Goal: Task Accomplishment & Management: Complete application form

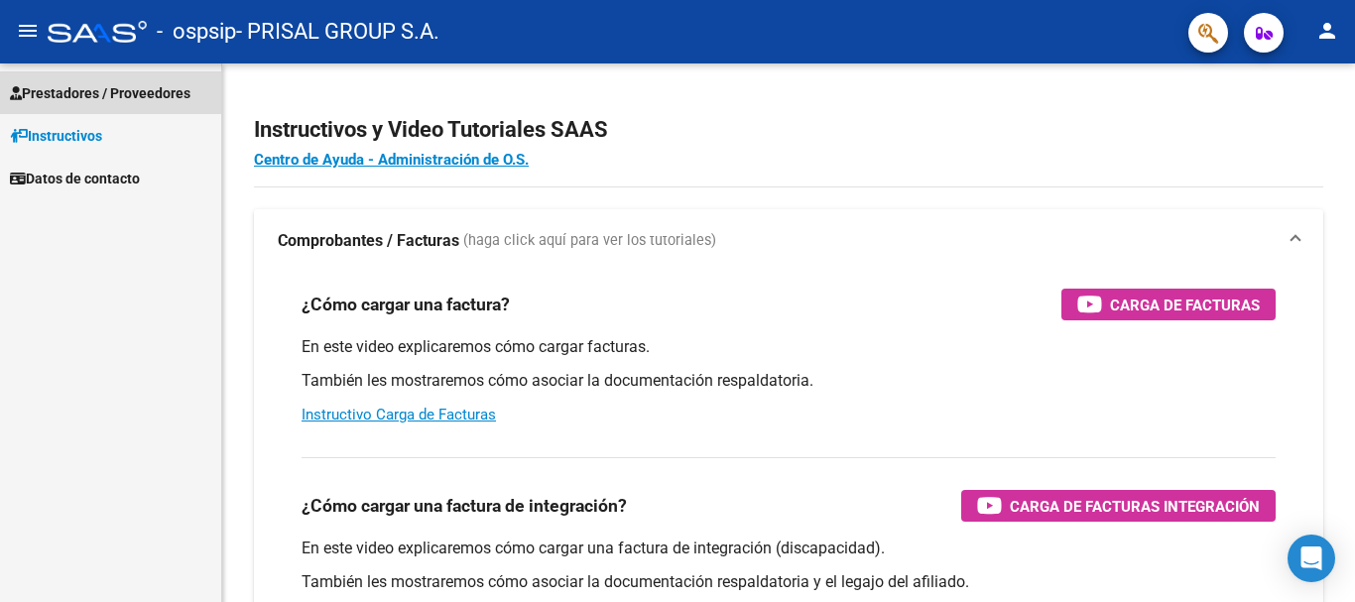
click at [63, 92] on span "Prestadores / Proveedores" at bounding box center [100, 93] width 181 height 22
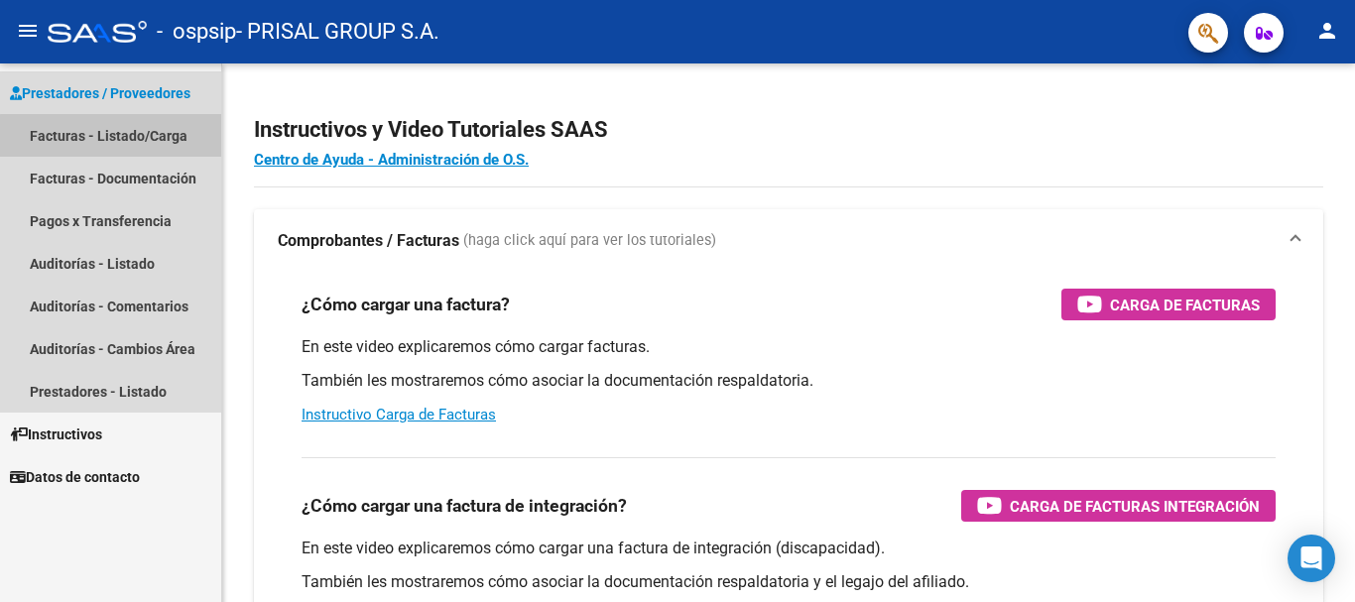
click at [193, 143] on link "Facturas - Listado/Carga" at bounding box center [110, 135] width 221 height 43
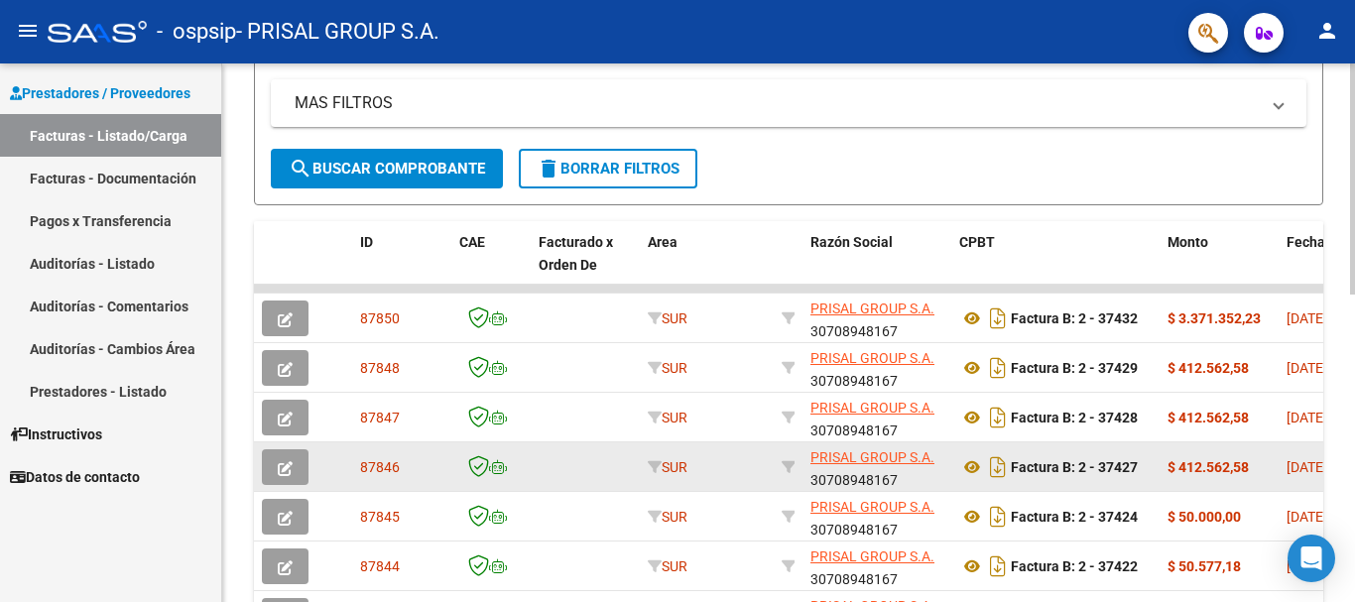
scroll to position [495, 0]
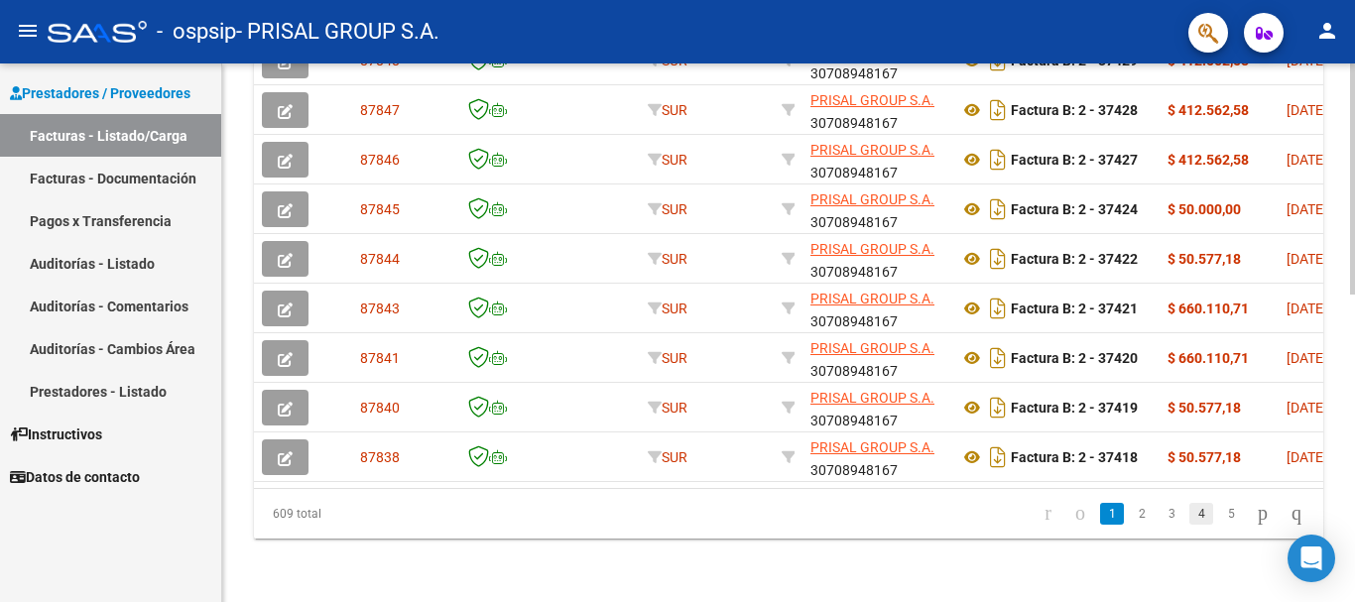
click at [1190, 522] on link "4" at bounding box center [1202, 514] width 24 height 22
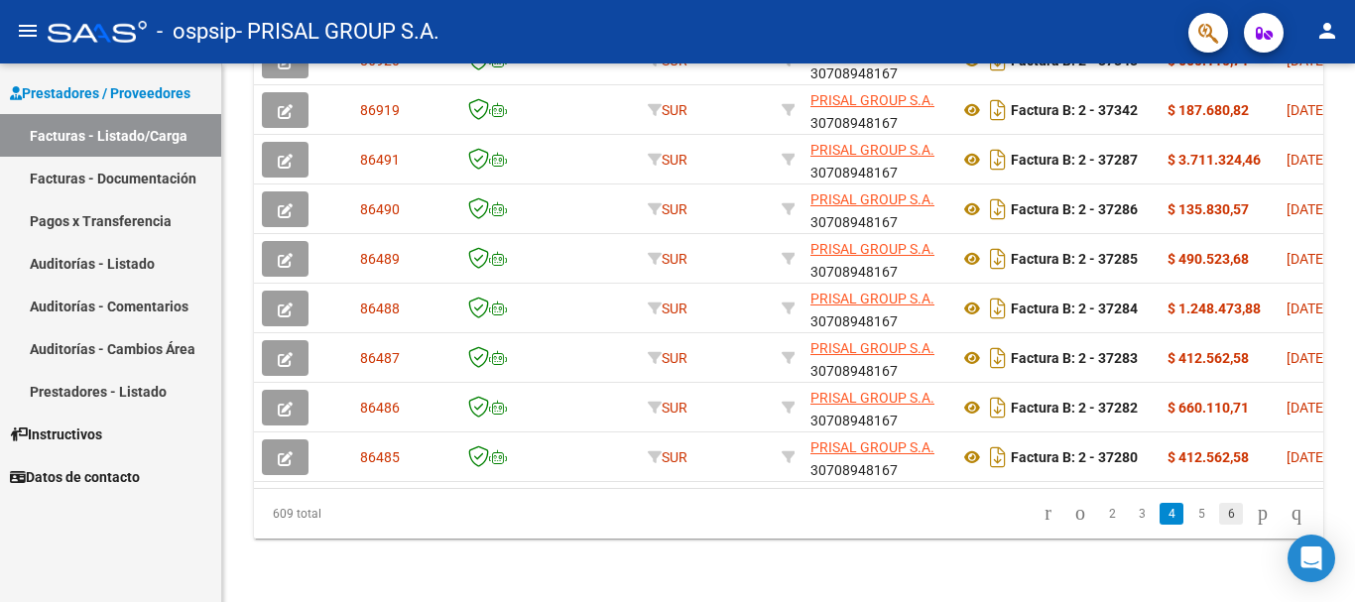
click at [1219, 510] on link "6" at bounding box center [1231, 514] width 24 height 22
click at [1219, 510] on link "8" at bounding box center [1231, 514] width 24 height 22
click at [1219, 510] on link "10" at bounding box center [1230, 514] width 26 height 22
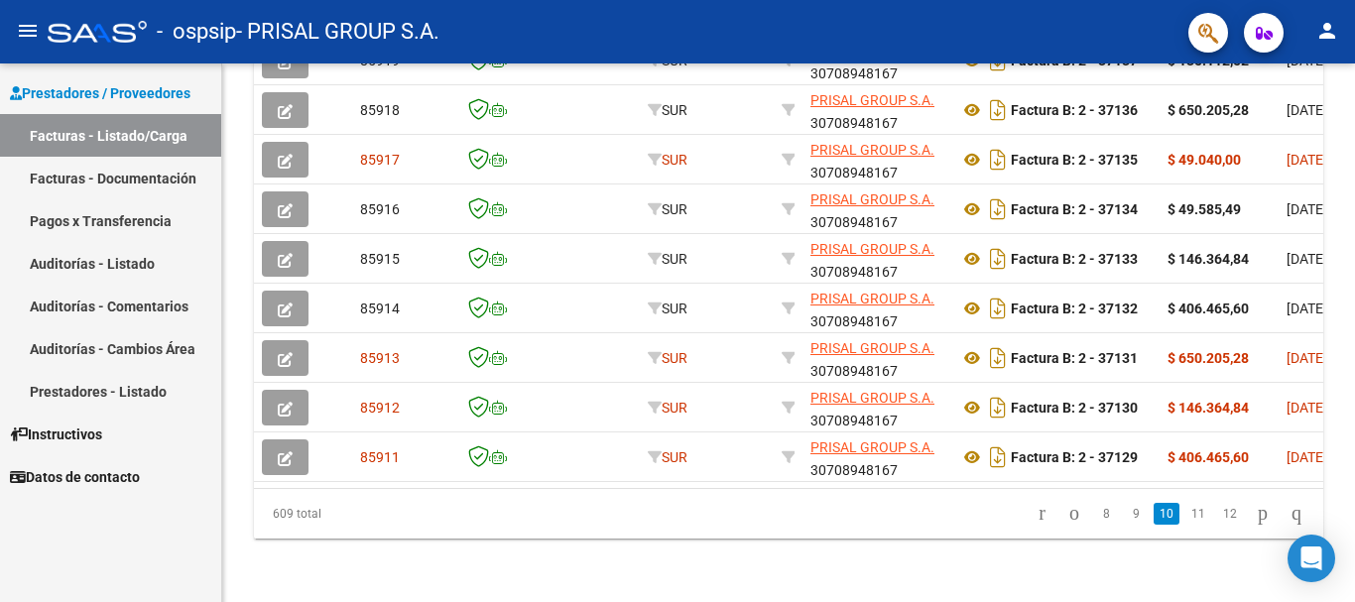
click at [1219, 510] on link "12" at bounding box center [1230, 514] width 26 height 22
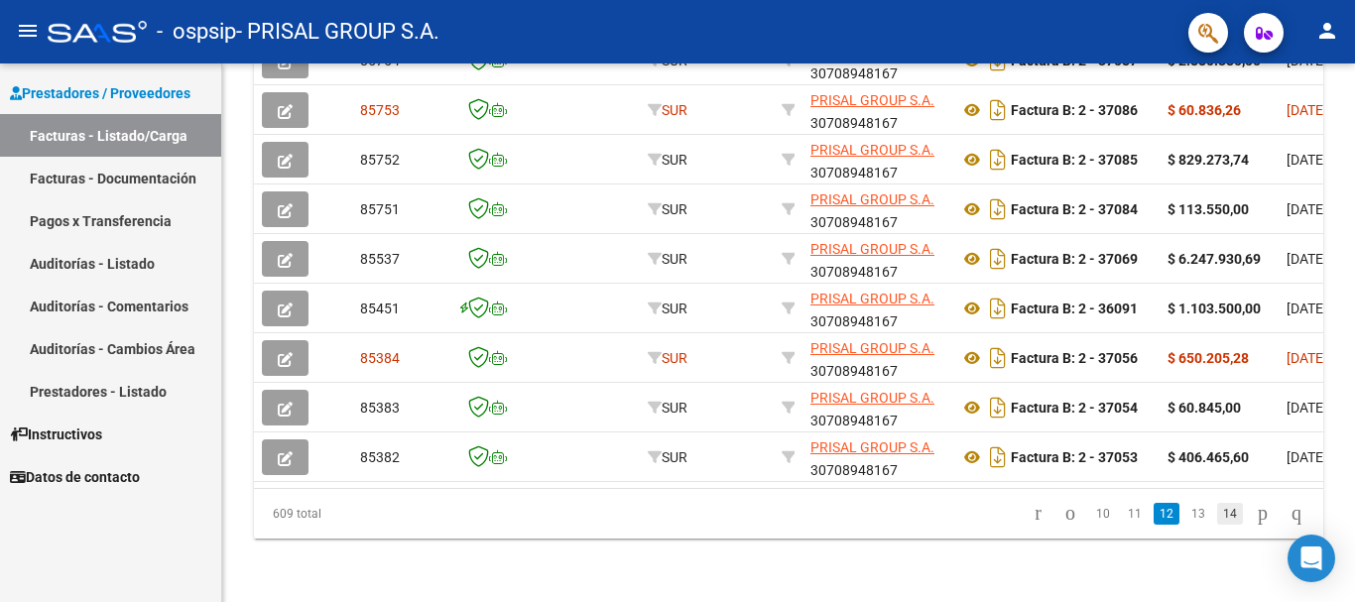
click at [1219, 518] on link "14" at bounding box center [1230, 514] width 26 height 22
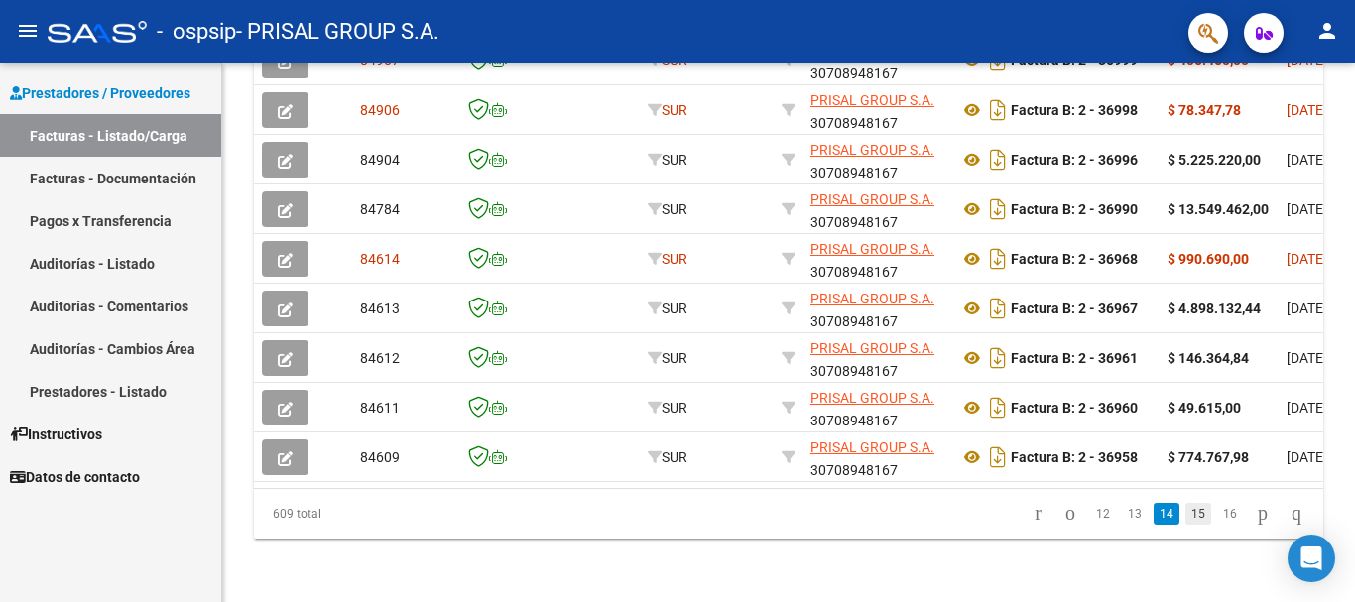
click at [1186, 506] on link "15" at bounding box center [1199, 514] width 26 height 22
click at [1186, 511] on link "16" at bounding box center [1199, 514] width 26 height 22
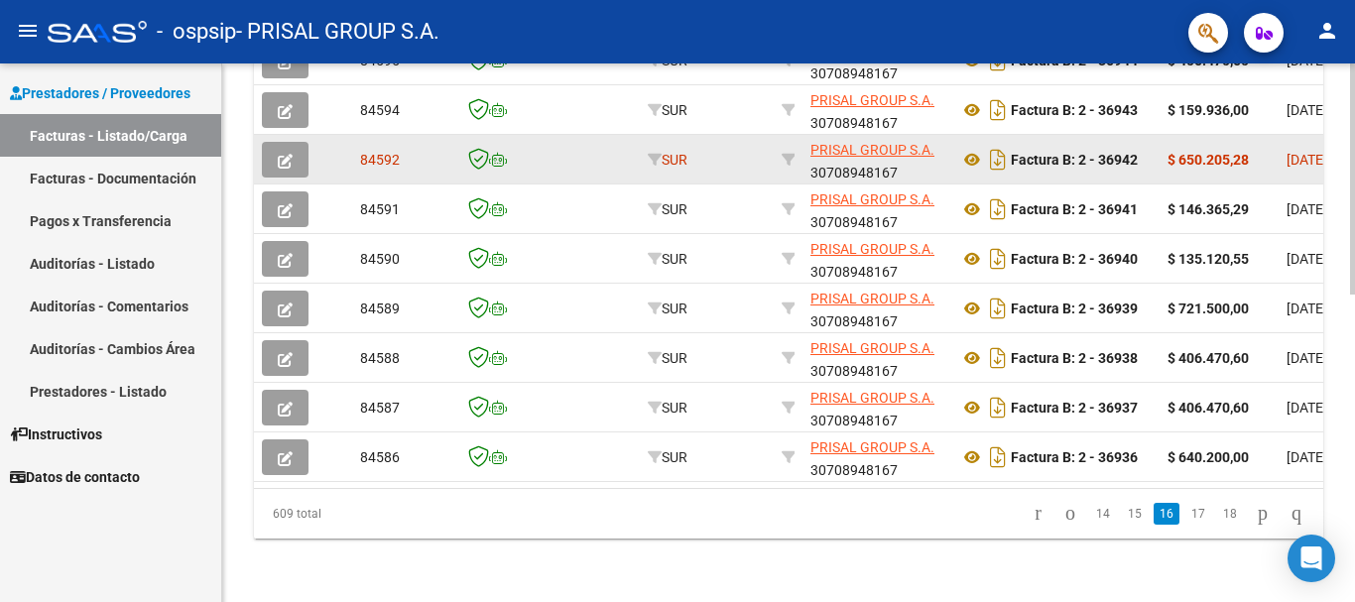
click at [275, 145] on button "button" at bounding box center [285, 160] width 47 height 36
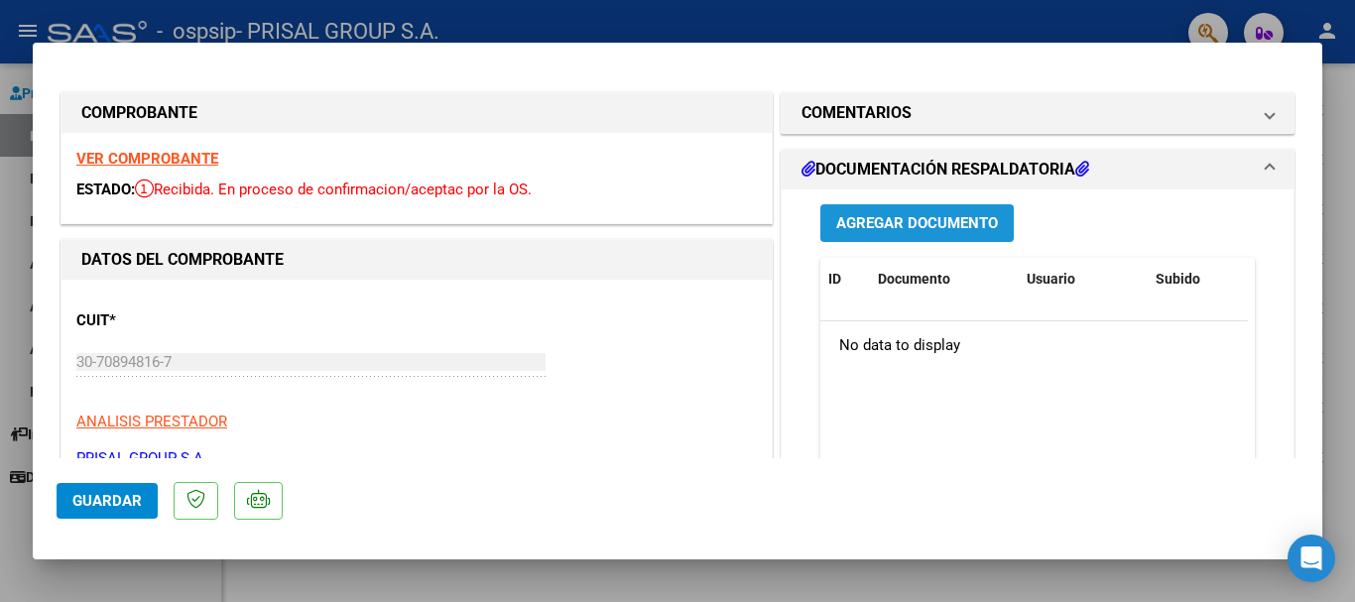
click at [852, 215] on span "Agregar Documento" at bounding box center [917, 224] width 162 height 18
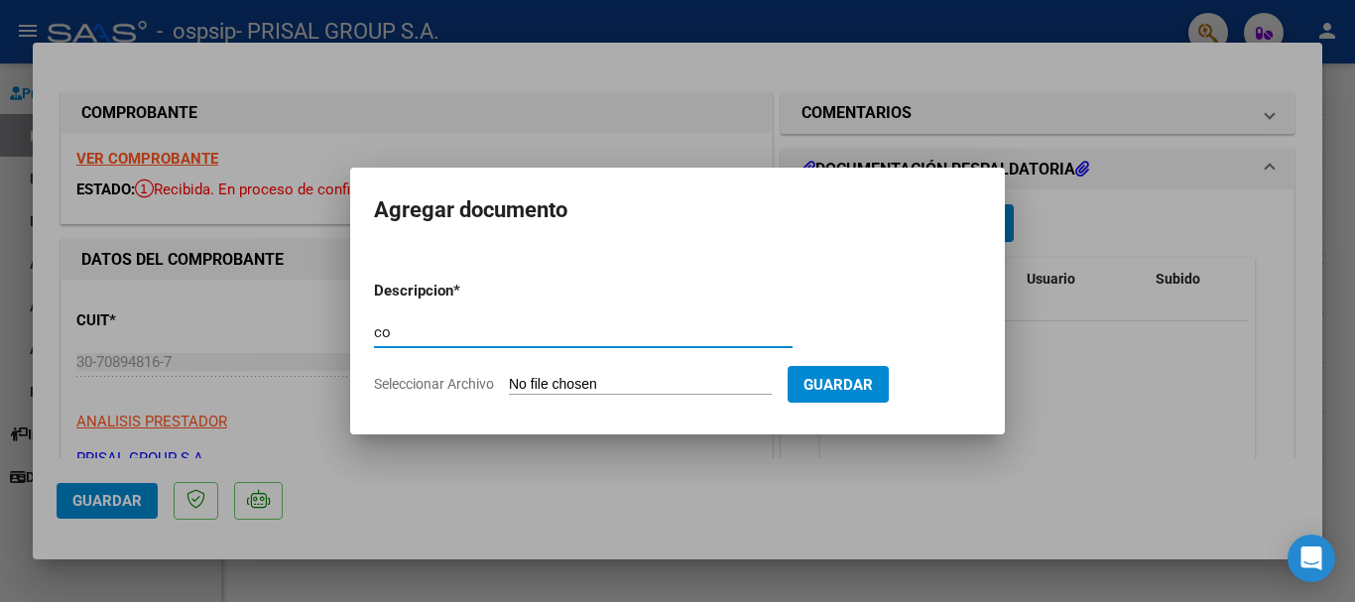
type input "c"
type input "COMPLEMENTARIA FCEB-36942"
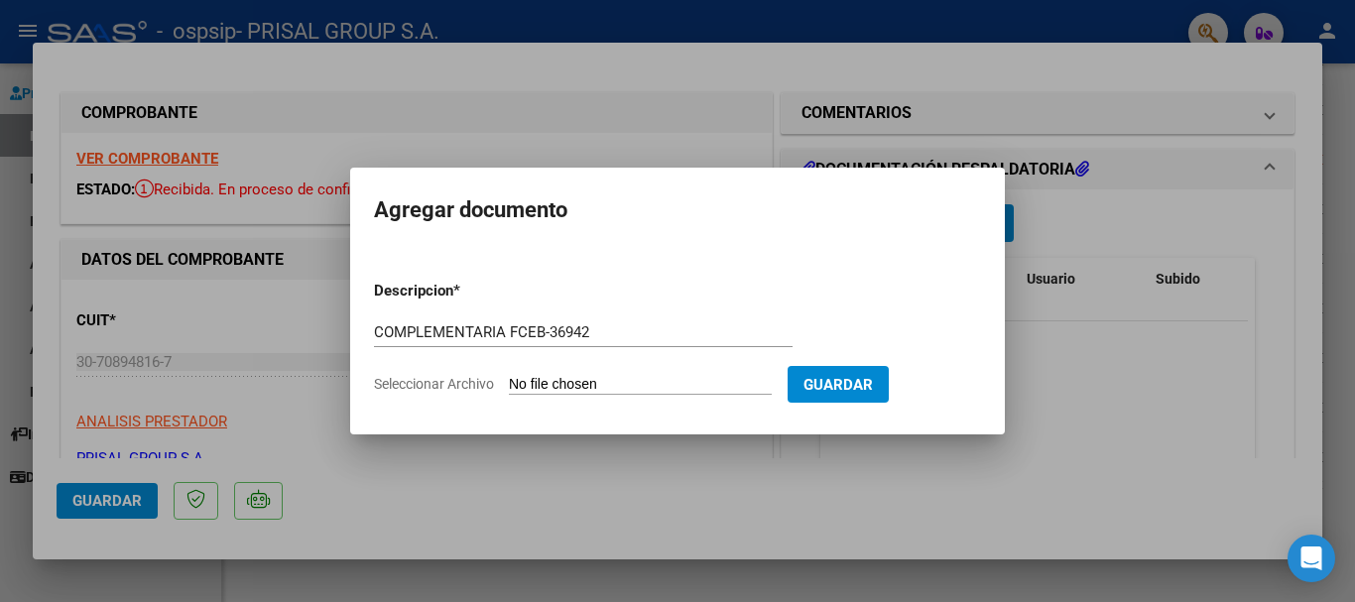
click at [509, 376] on input "Seleccionar Archivo" at bounding box center [640, 385] width 263 height 19
type input "C:\fakepath\COMPLEMENTARIA FCEB-36942.pdf"
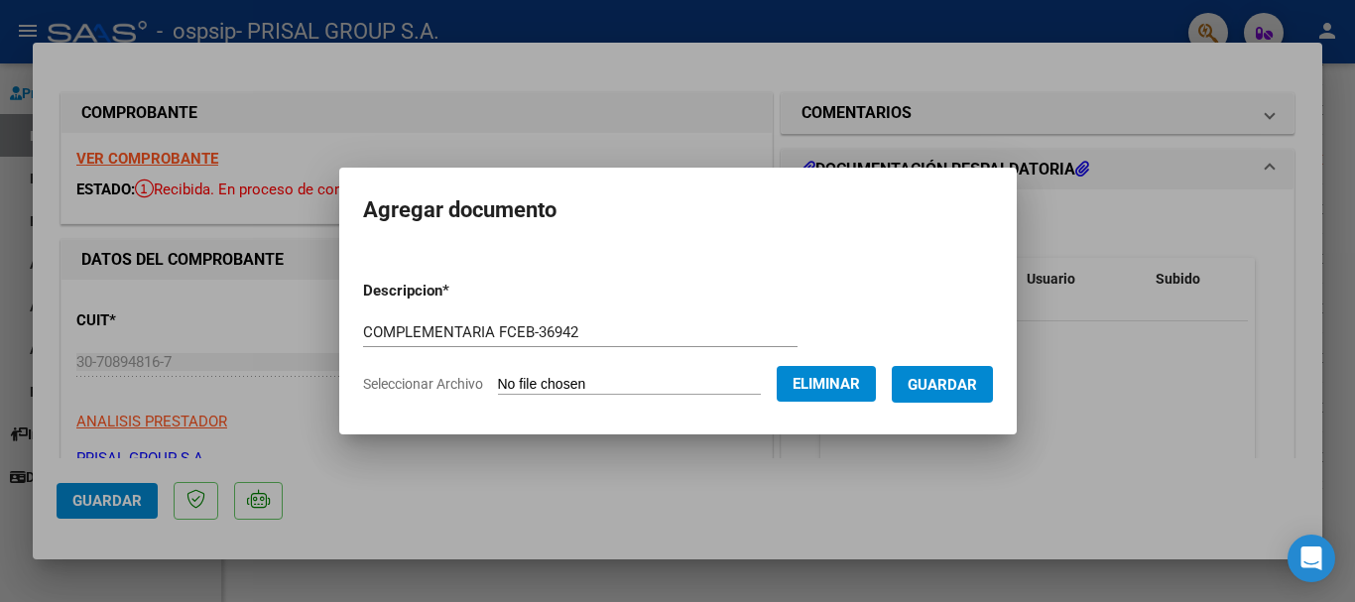
click at [952, 382] on span "Guardar" at bounding box center [942, 385] width 69 height 18
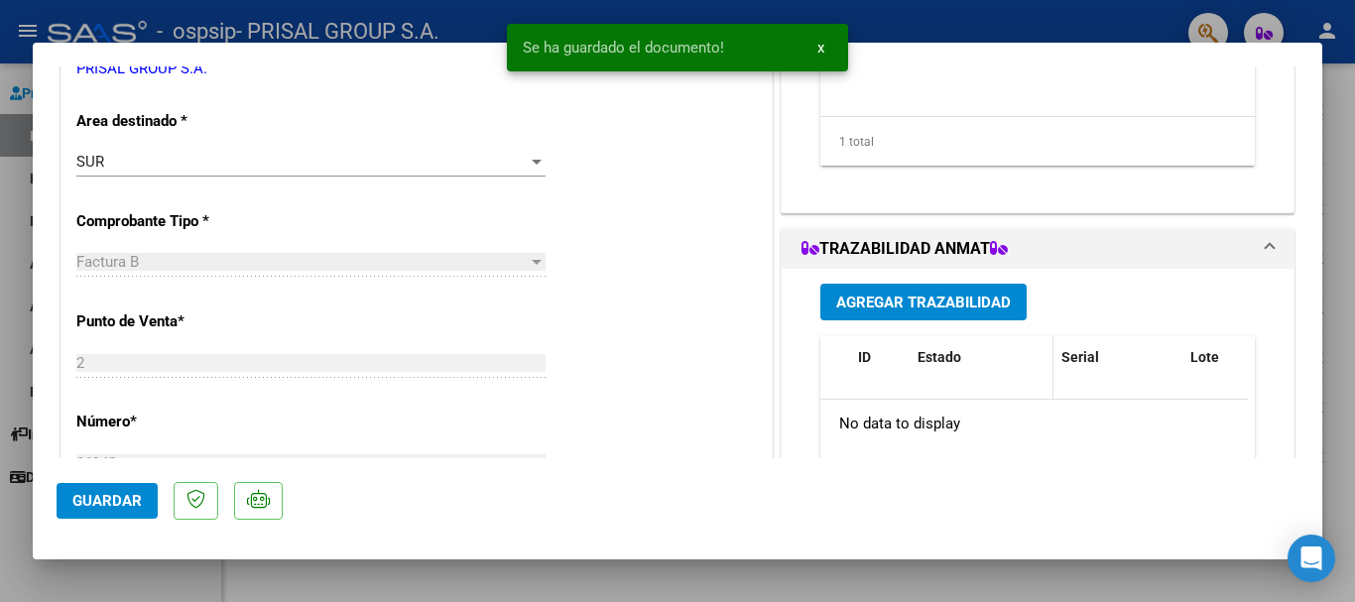
scroll to position [397, 0]
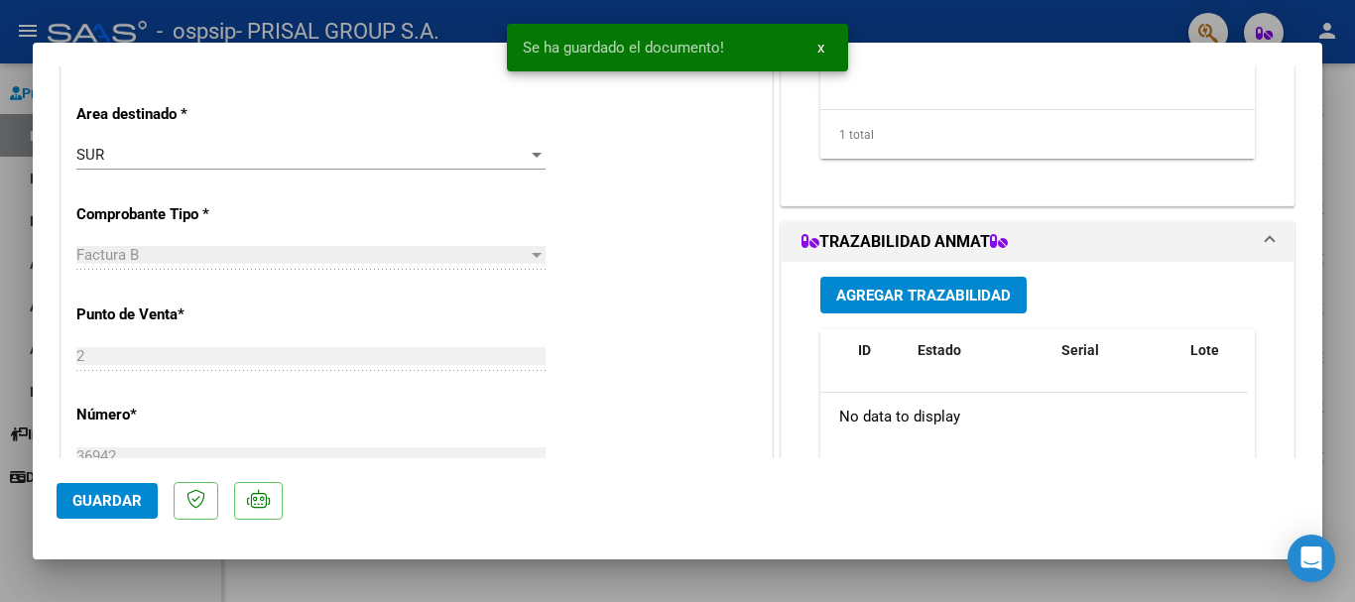
click at [935, 297] on span "Agregar Trazabilidad" at bounding box center [923, 296] width 175 height 18
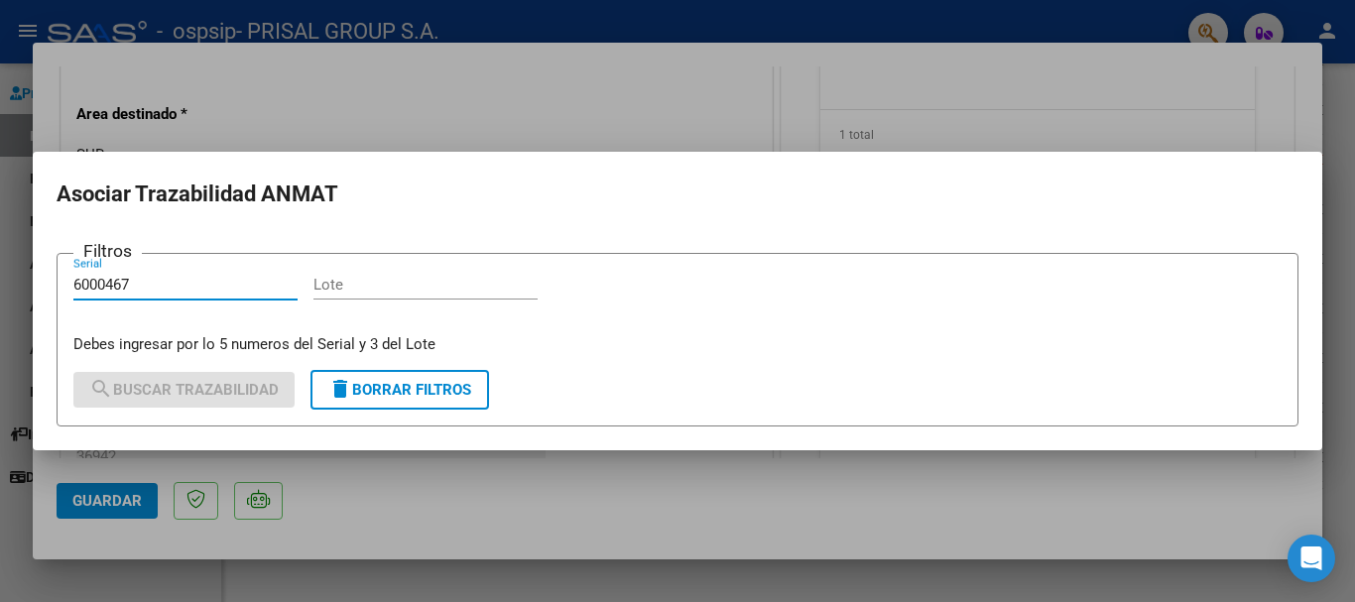
type input "6000467"
click at [498, 293] on input "Lote" at bounding box center [426, 285] width 224 height 18
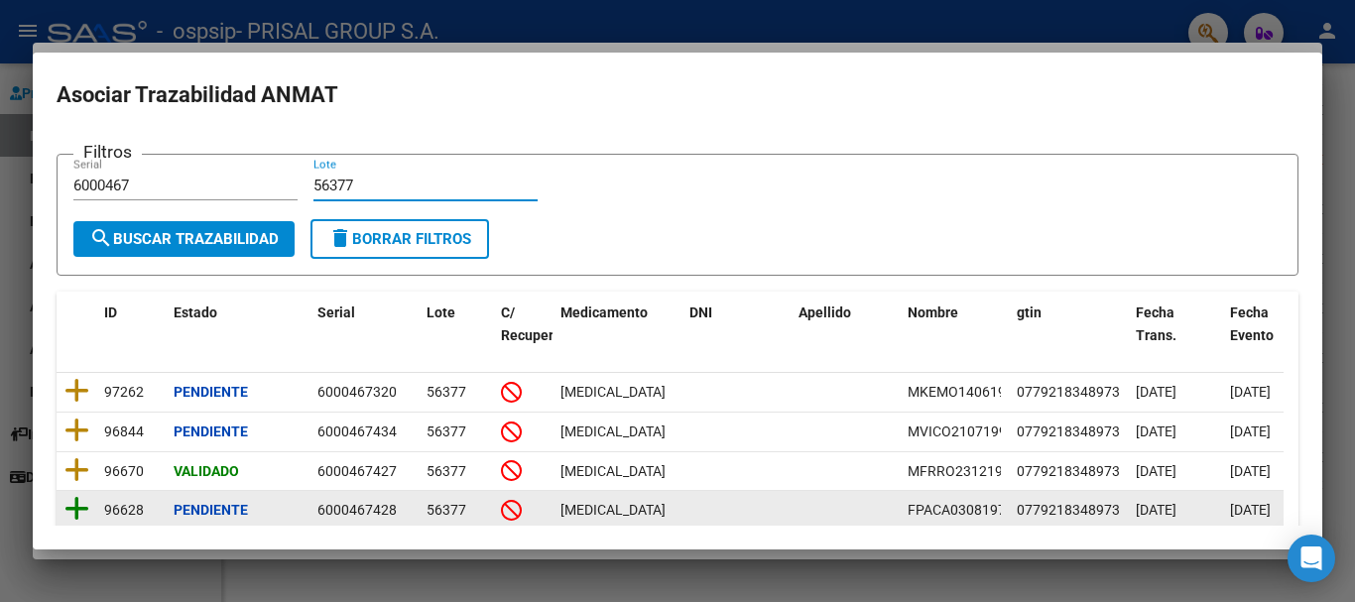
type input "56377"
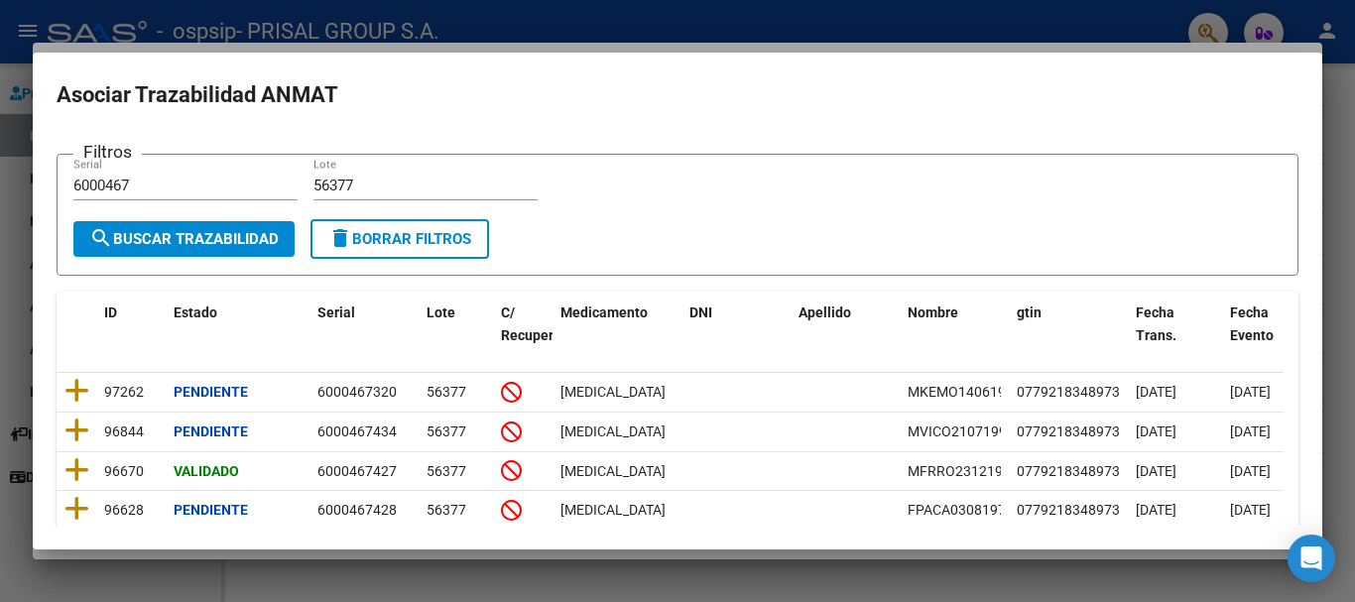
click at [82, 512] on icon at bounding box center [76, 509] width 25 height 28
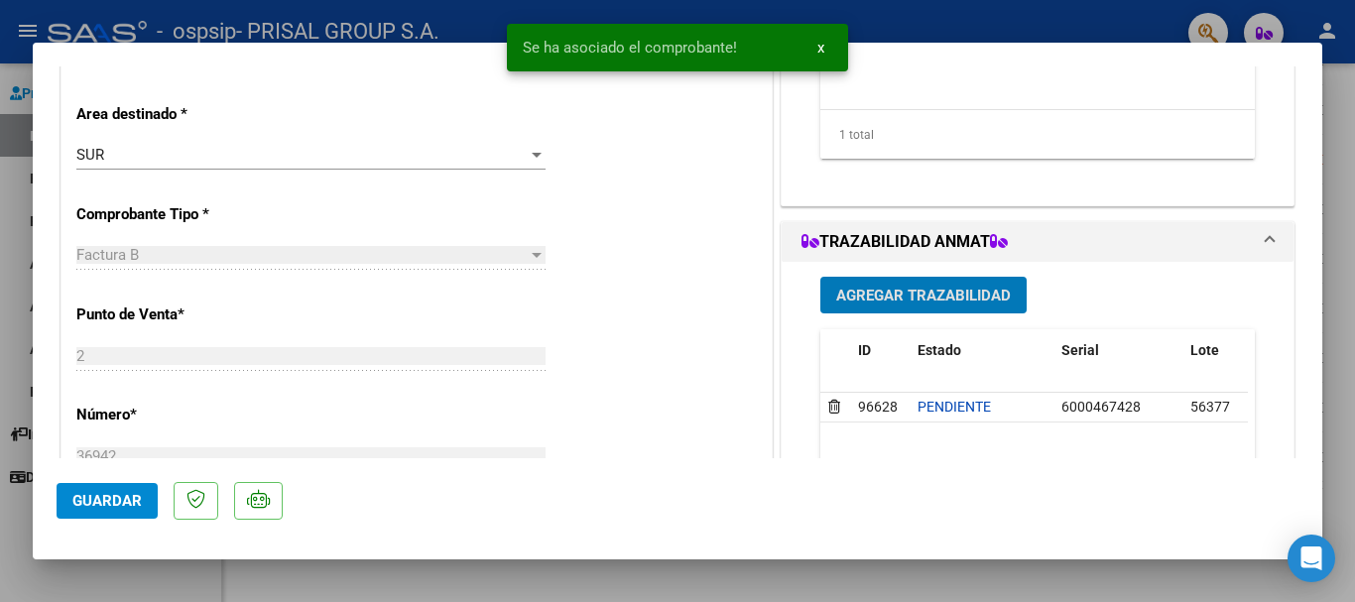
click at [121, 506] on span "Guardar" at bounding box center [106, 501] width 69 height 18
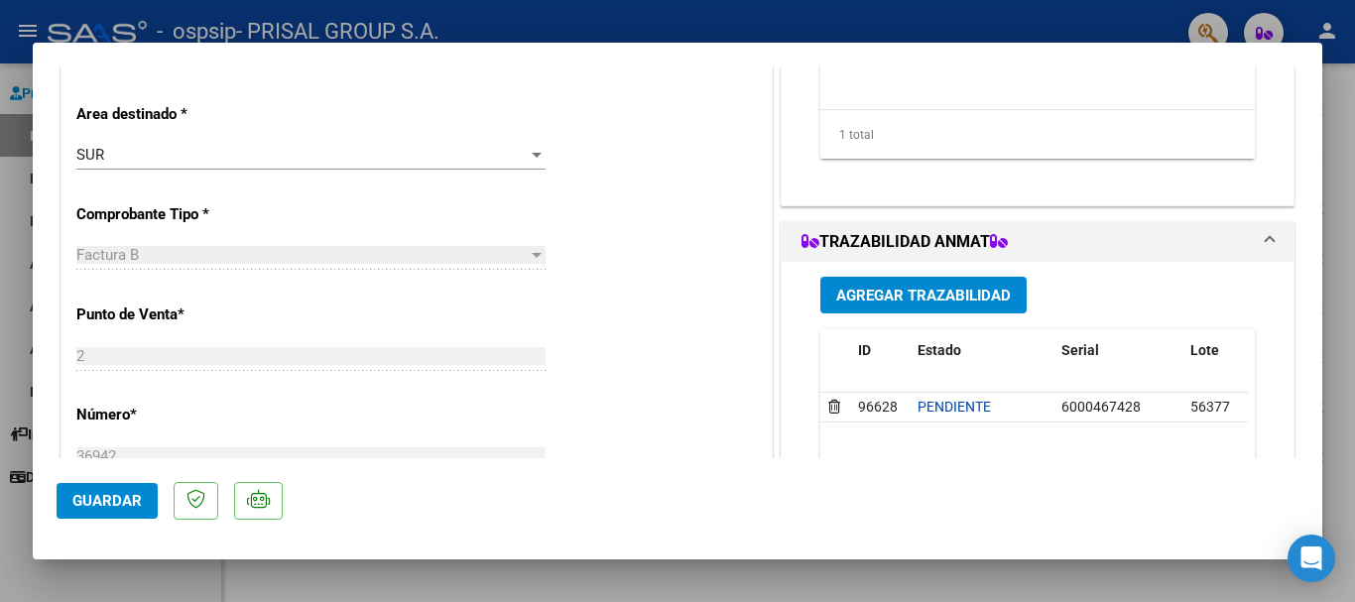
drag, startPoint x: 147, startPoint y: 499, endPoint x: 279, endPoint y: 494, distance: 132.0
click at [154, 500] on button "Guardar" at bounding box center [107, 501] width 101 height 36
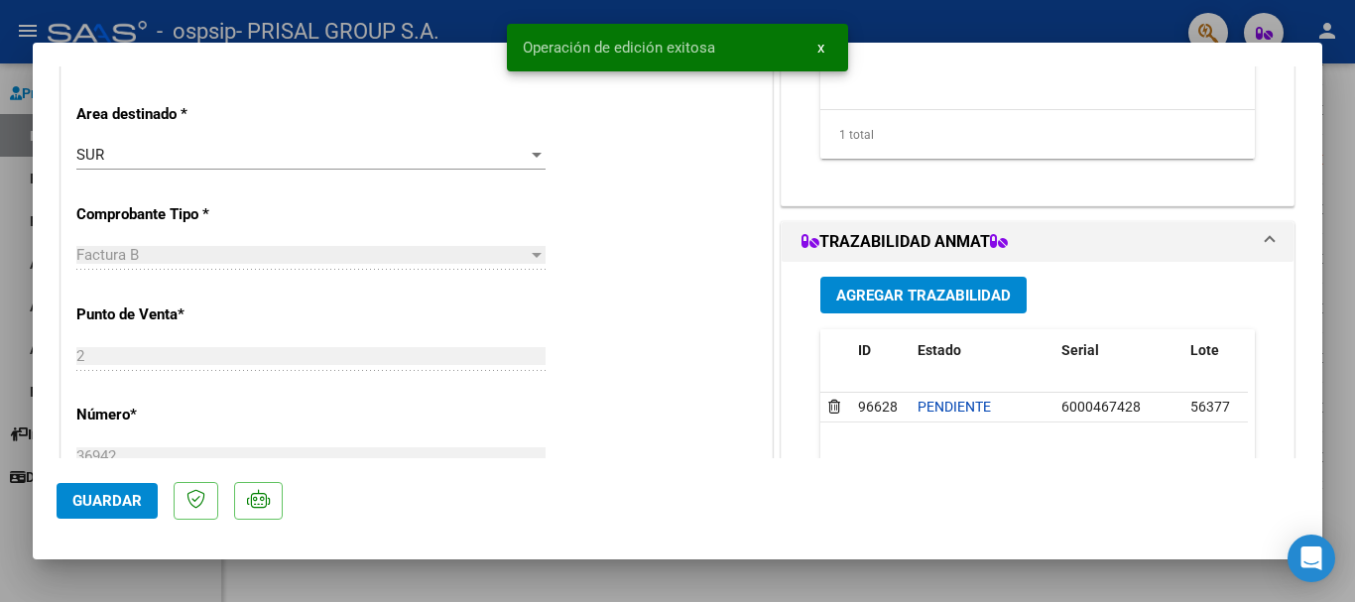
click at [0, 345] on div at bounding box center [677, 301] width 1355 height 602
type input "$ 0,00"
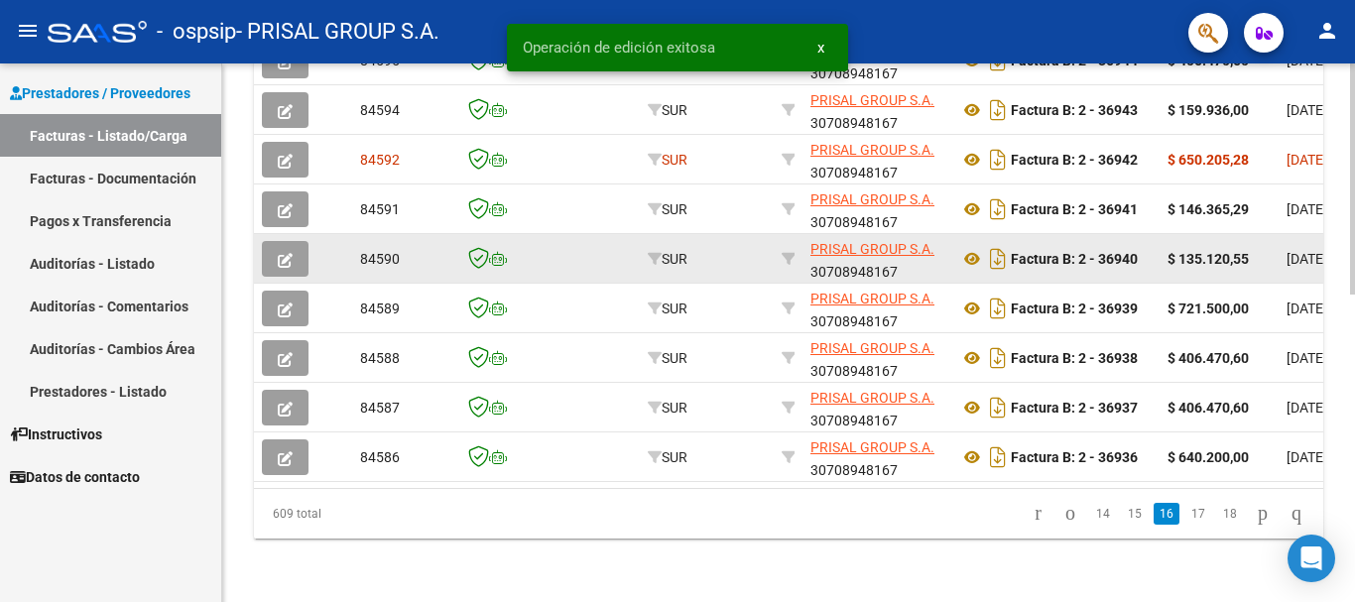
scroll to position [719, 0]
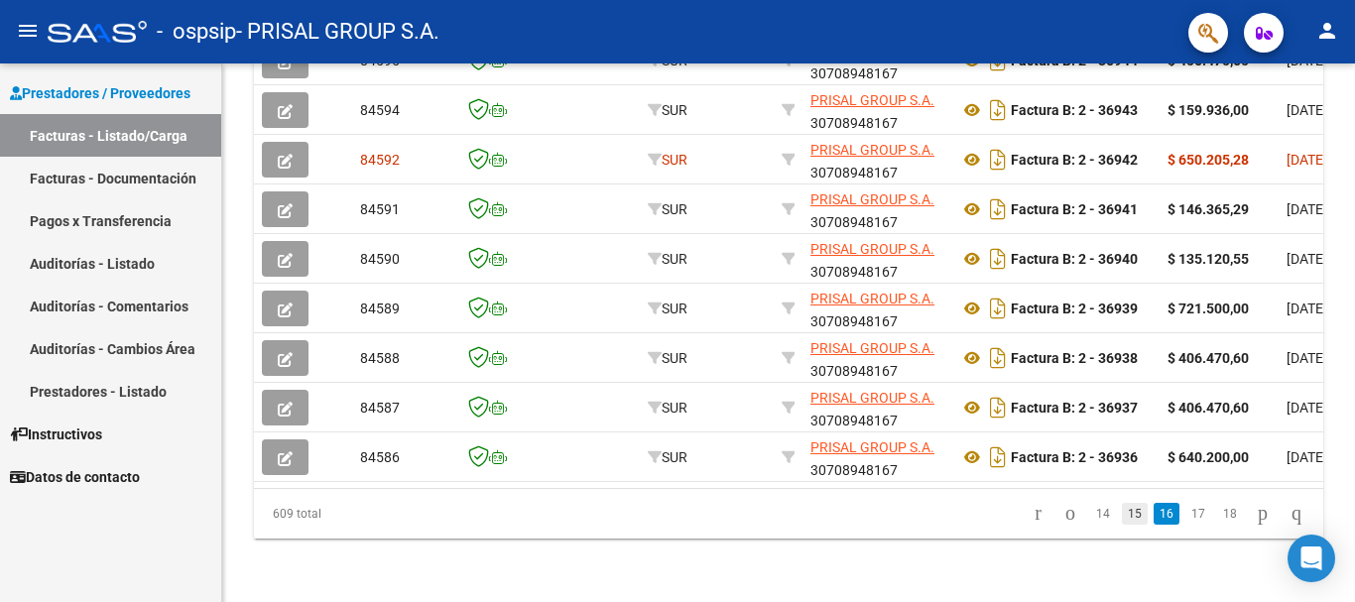
click at [1123, 508] on link "15" at bounding box center [1135, 514] width 26 height 22
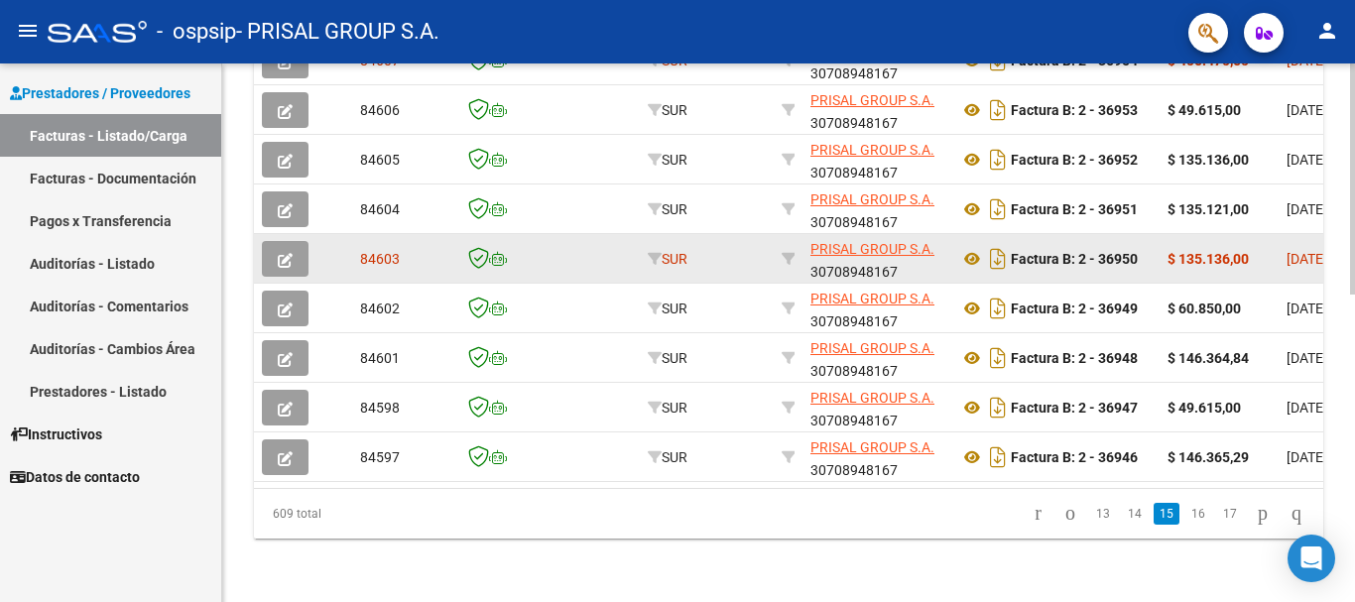
click at [285, 241] on button "button" at bounding box center [285, 259] width 47 height 36
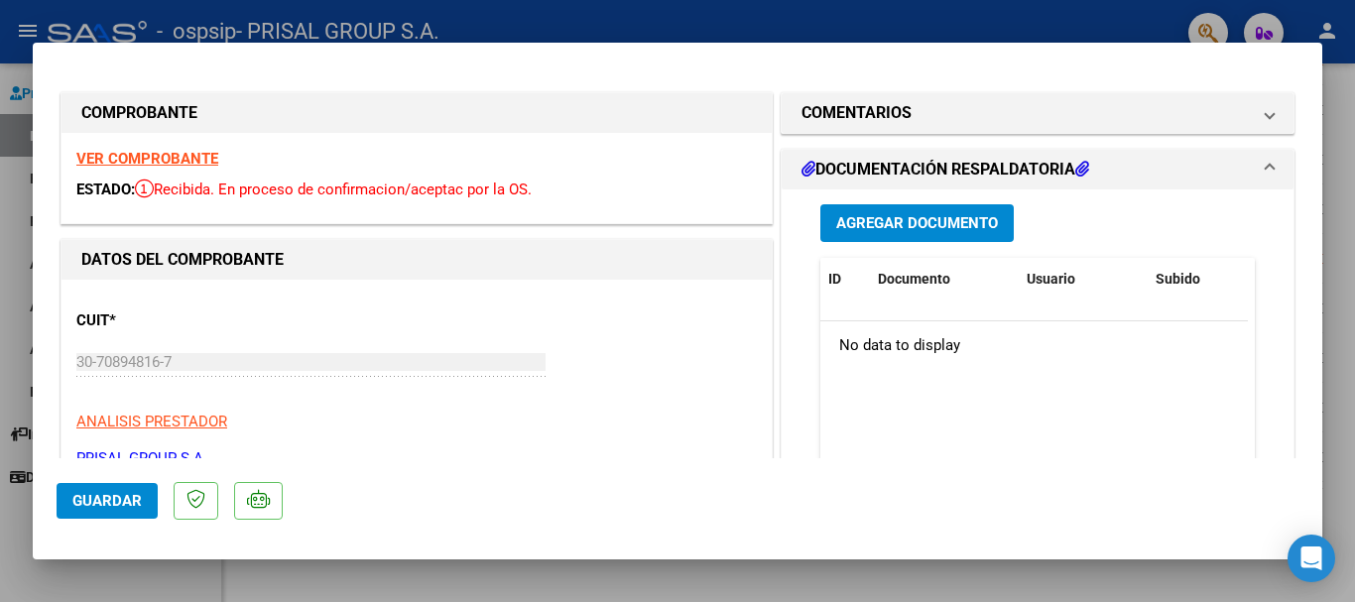
click at [922, 229] on span "Agregar Documento" at bounding box center [917, 224] width 162 height 18
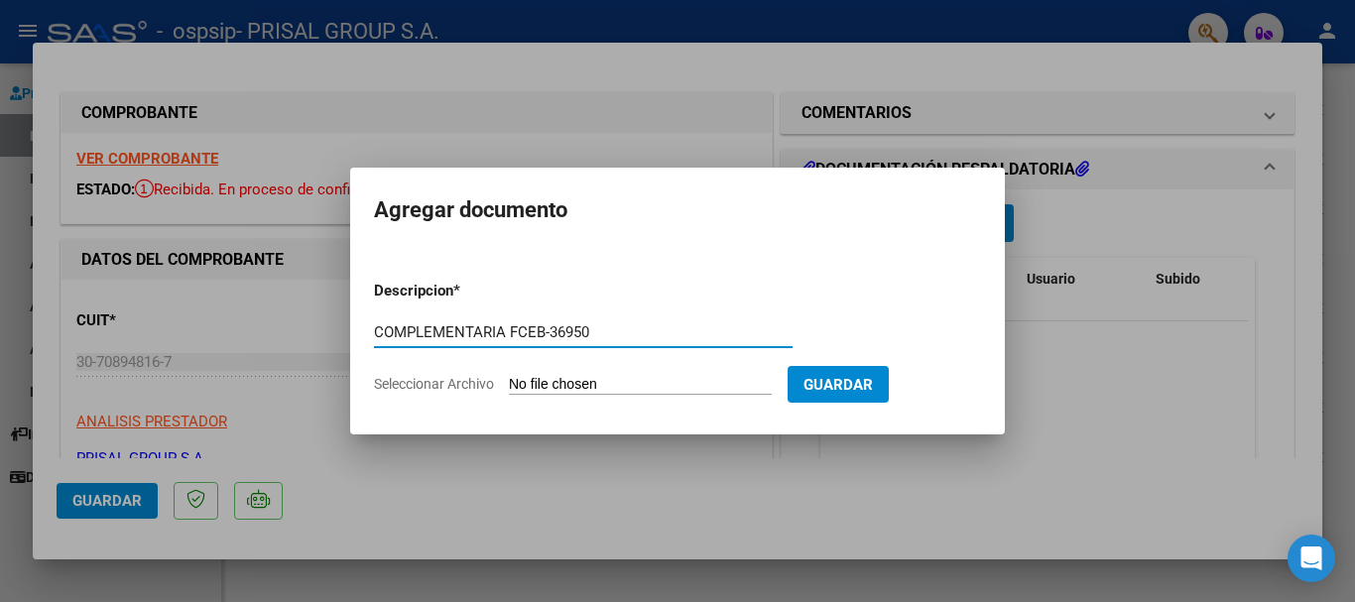
type input "COMPLEMENTARIA FCEB-36950"
click at [509, 376] on input "Seleccionar Archivo" at bounding box center [640, 385] width 263 height 19
type input "C:\fakepath\COMPLEMENTARIA FCEB-36950.pdf"
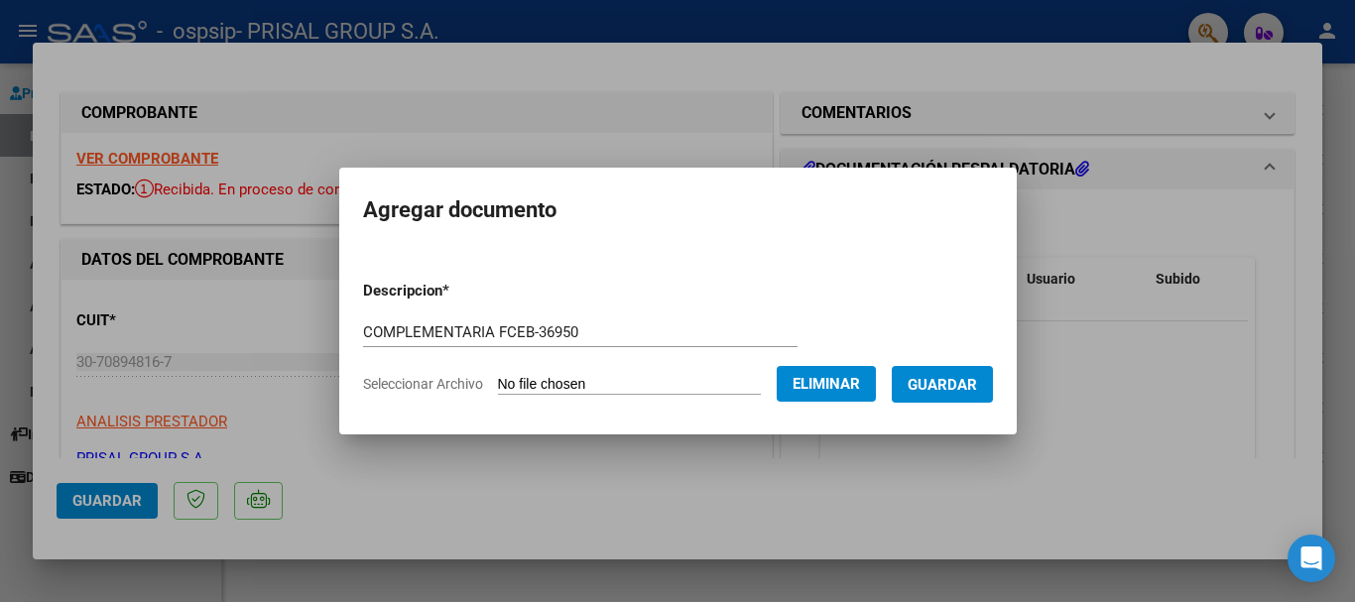
click at [934, 369] on button "Guardar" at bounding box center [942, 384] width 101 height 37
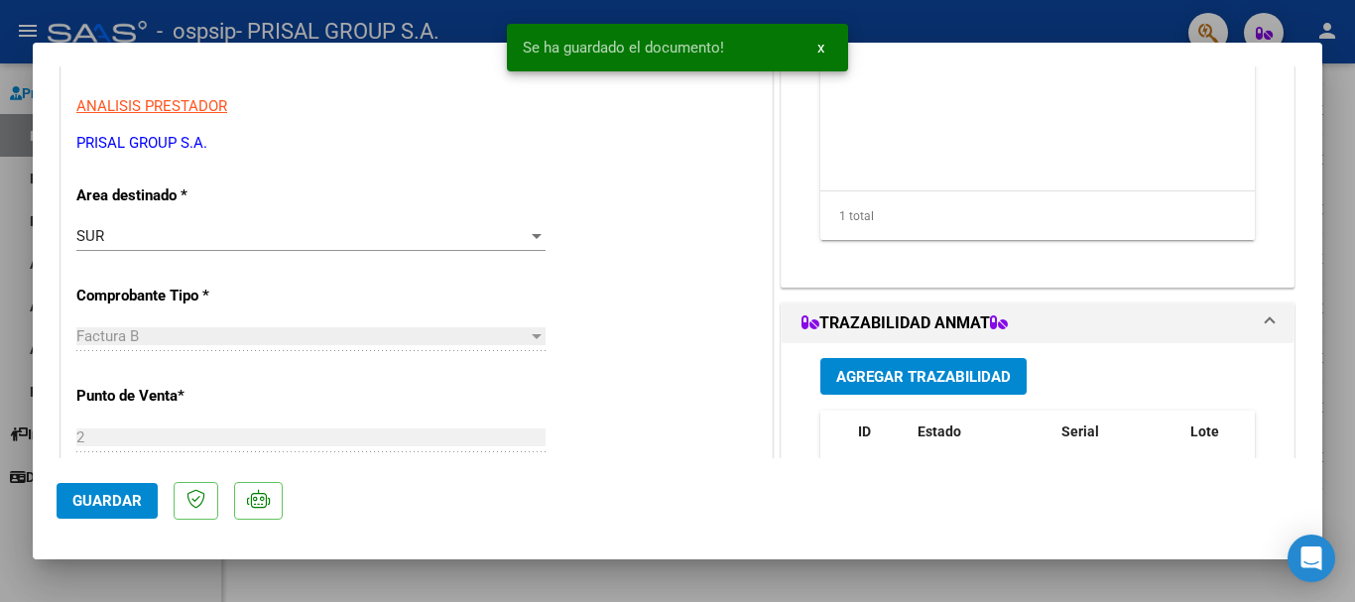
scroll to position [496, 0]
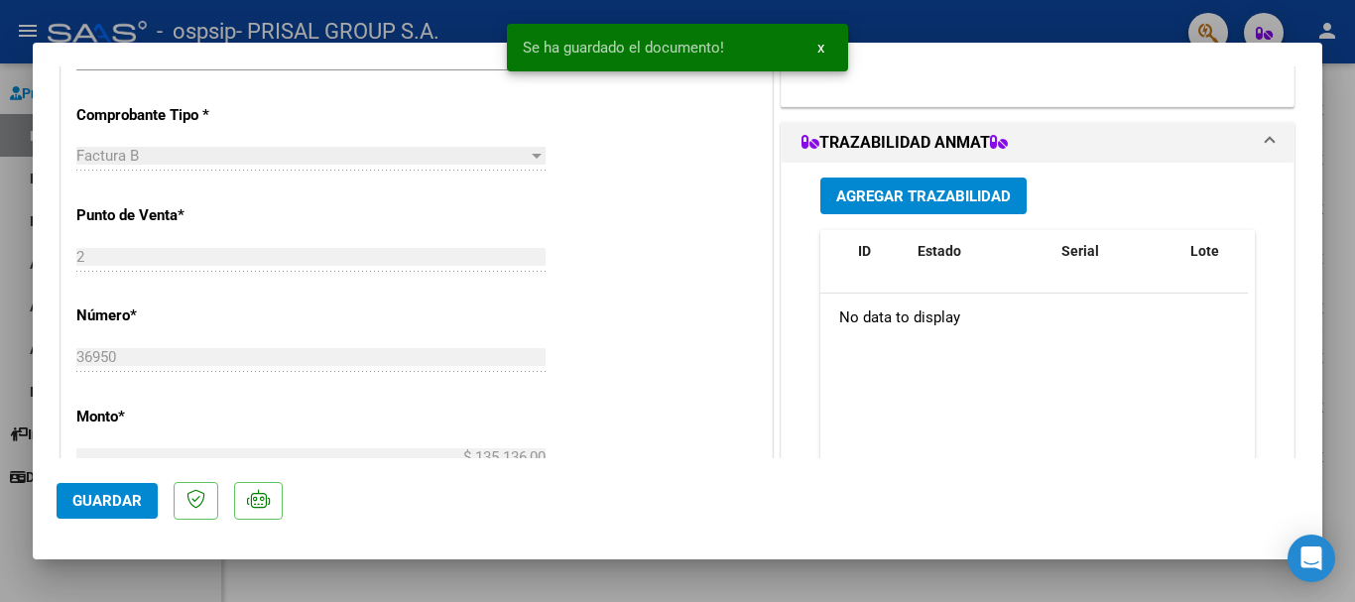
click at [917, 196] on span "Agregar Trazabilidad" at bounding box center [923, 197] width 175 height 18
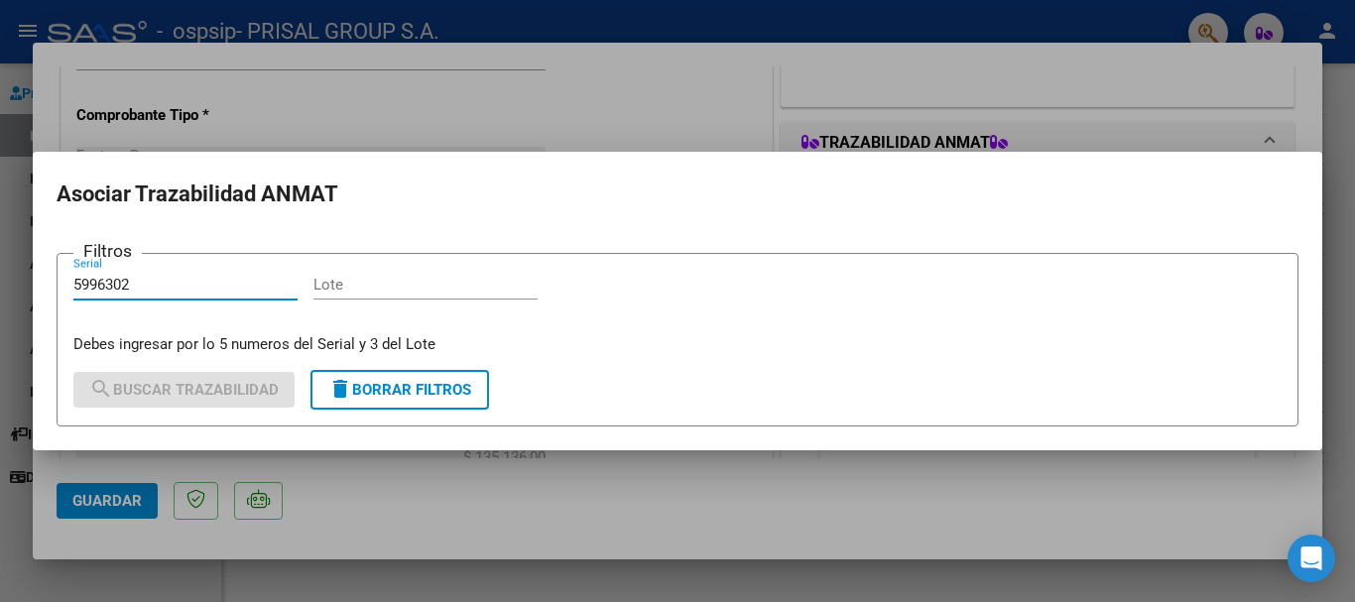
type input "5996302"
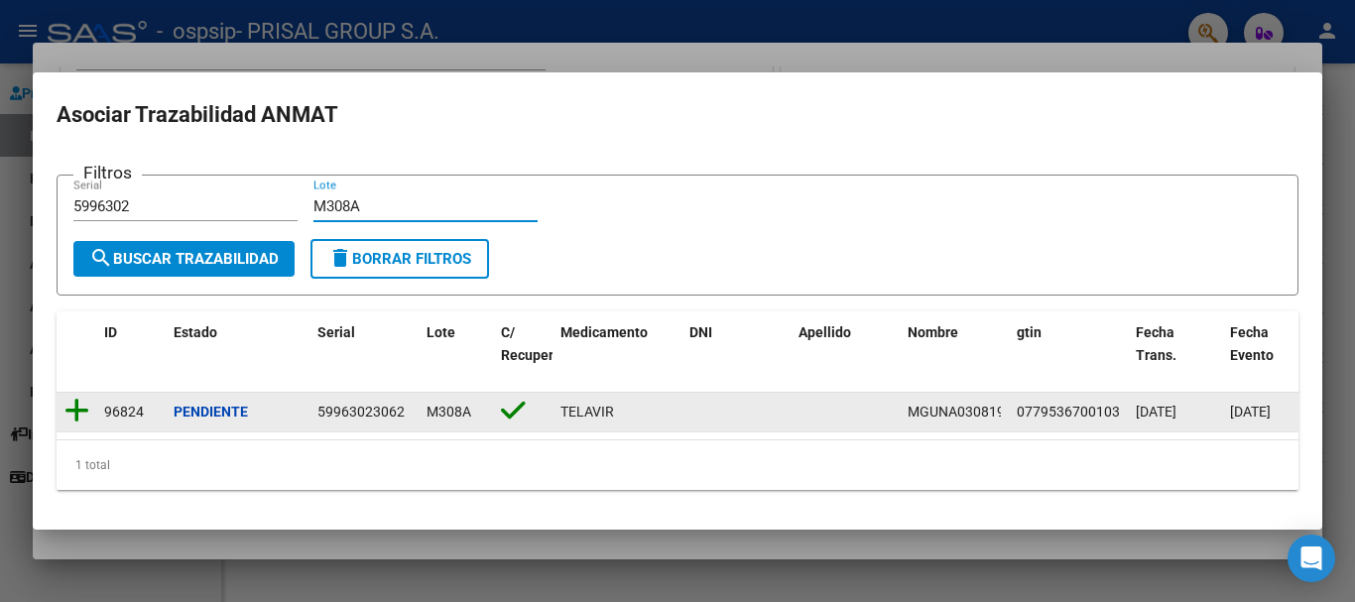
type input "M308A"
click at [65, 417] on icon at bounding box center [76, 411] width 25 height 28
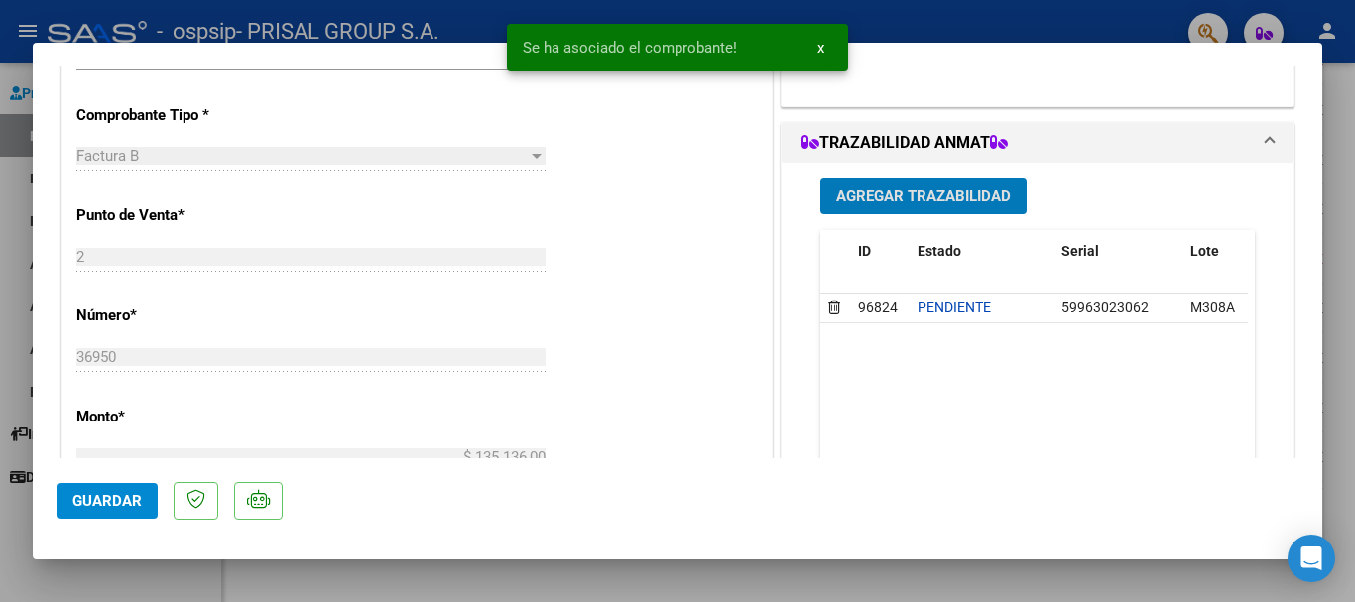
click at [920, 214] on div "Agregar Trazabilidad ID Estado Serial Lote C/ Rec Apellido Nombre DNI Medicamen…" at bounding box center [1038, 361] width 464 height 396
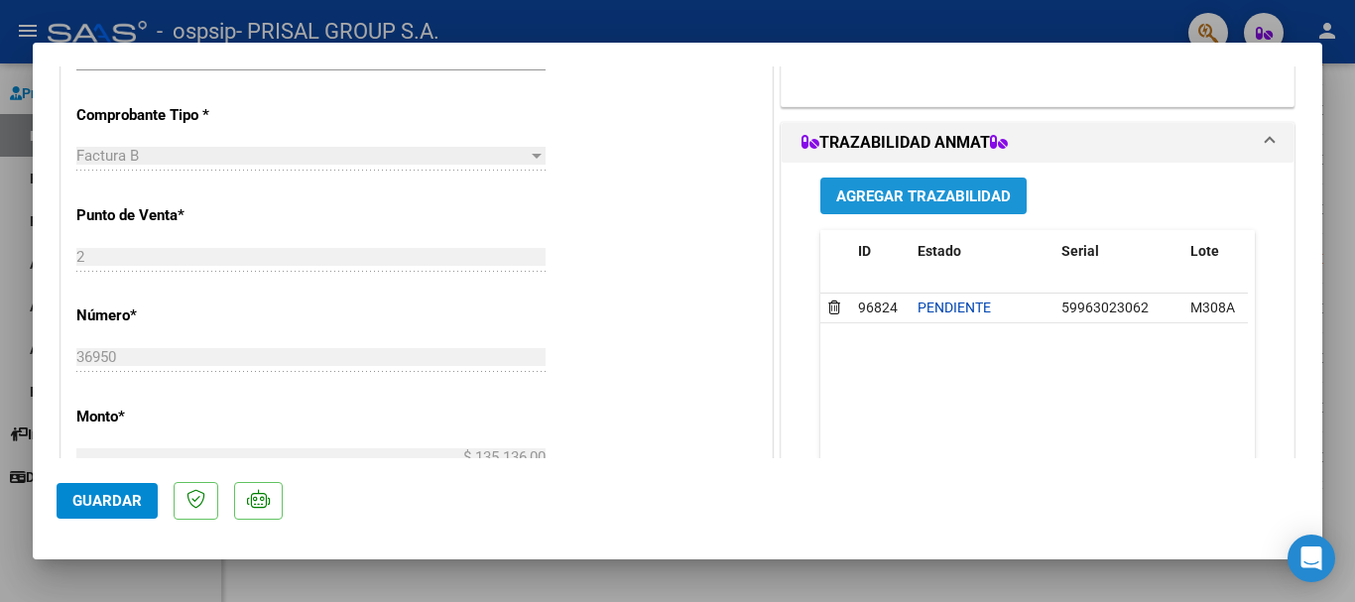
click at [941, 208] on button "Agregar Trazabilidad" at bounding box center [923, 196] width 206 height 37
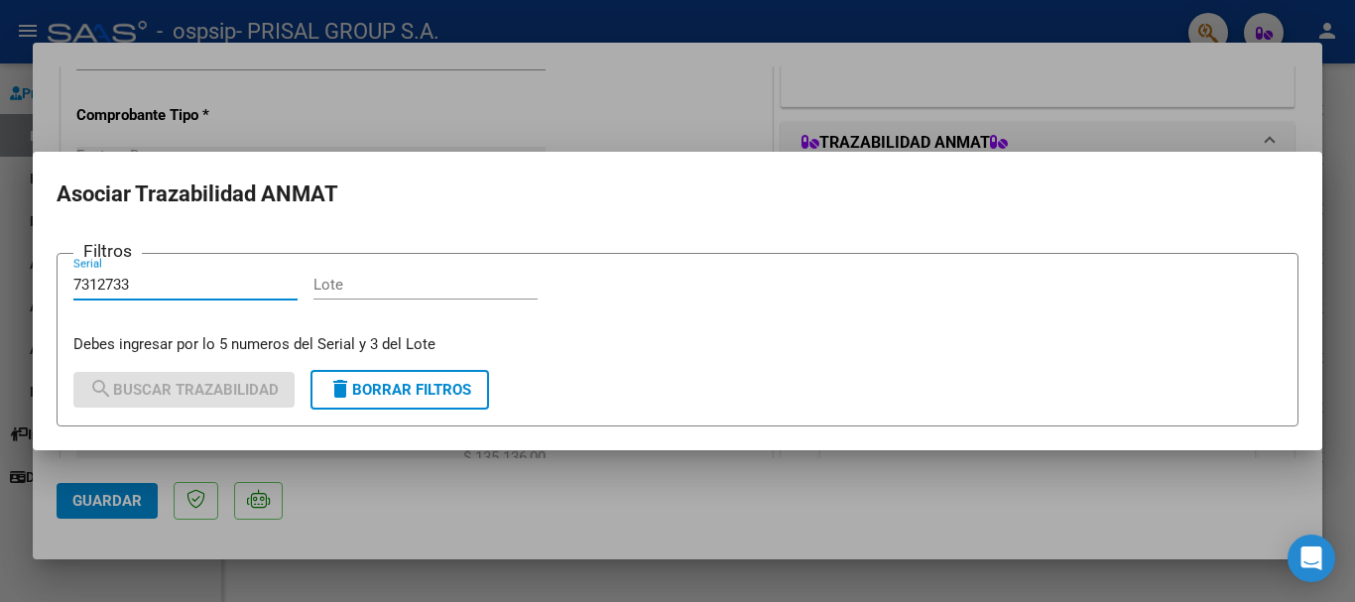
type input "7312733"
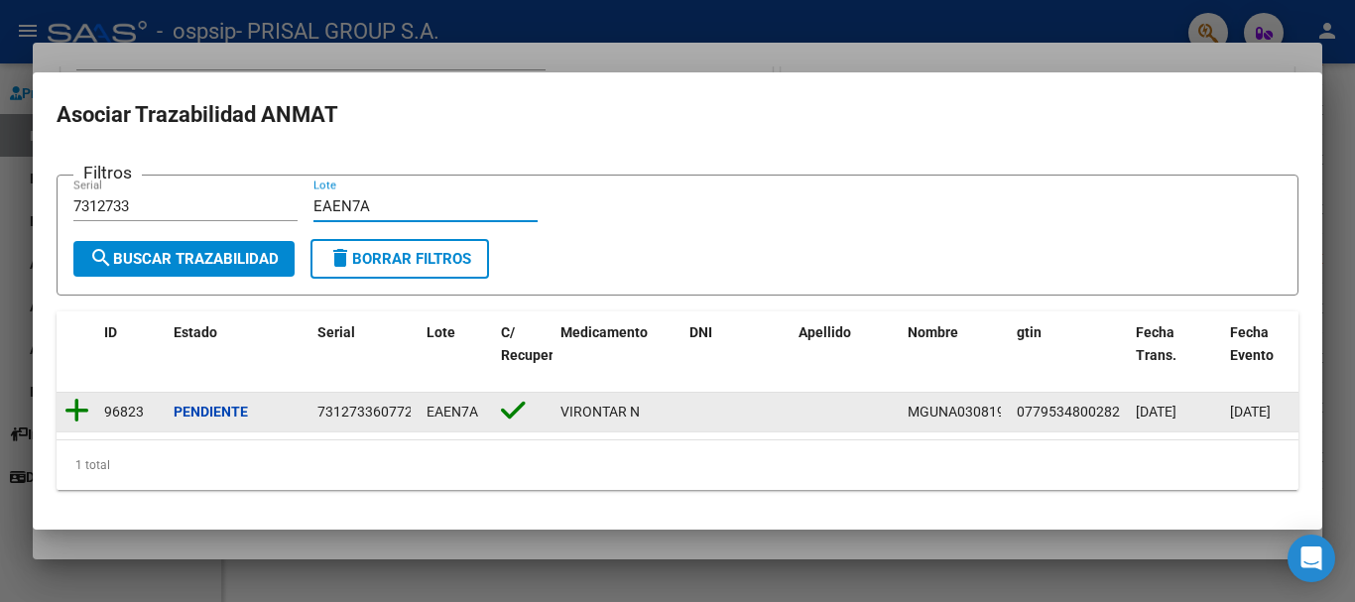
type input "EAEN7A"
click at [73, 412] on icon at bounding box center [76, 411] width 25 height 28
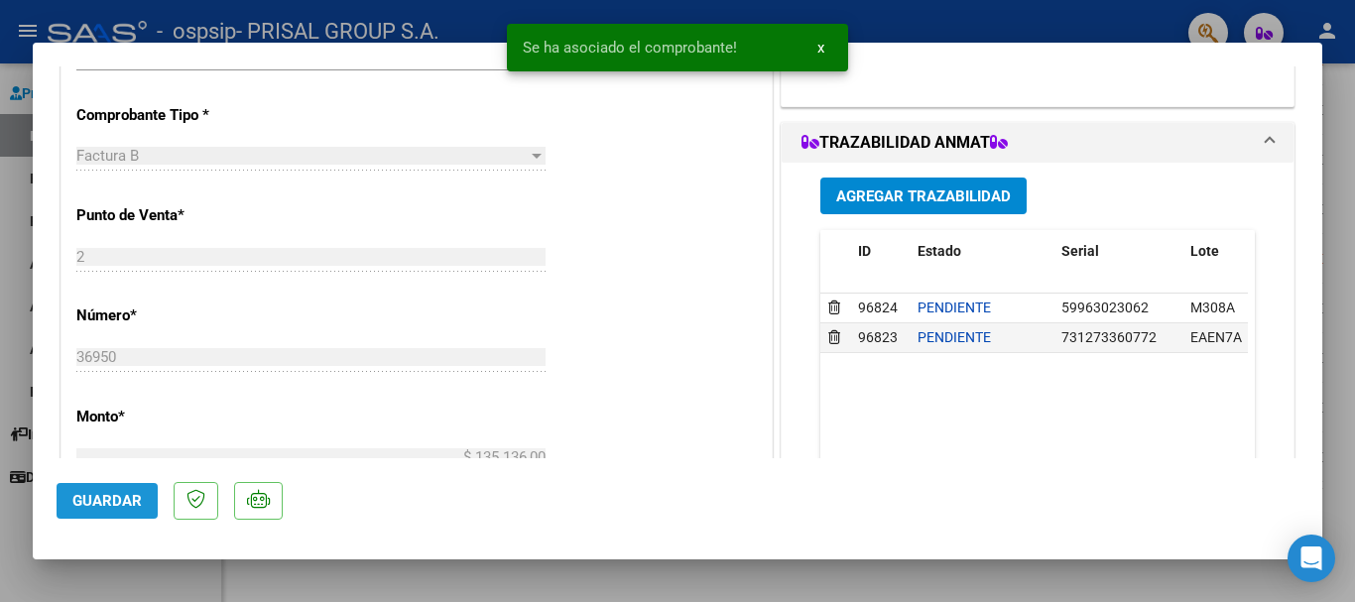
click at [140, 495] on span "Guardar" at bounding box center [106, 501] width 69 height 18
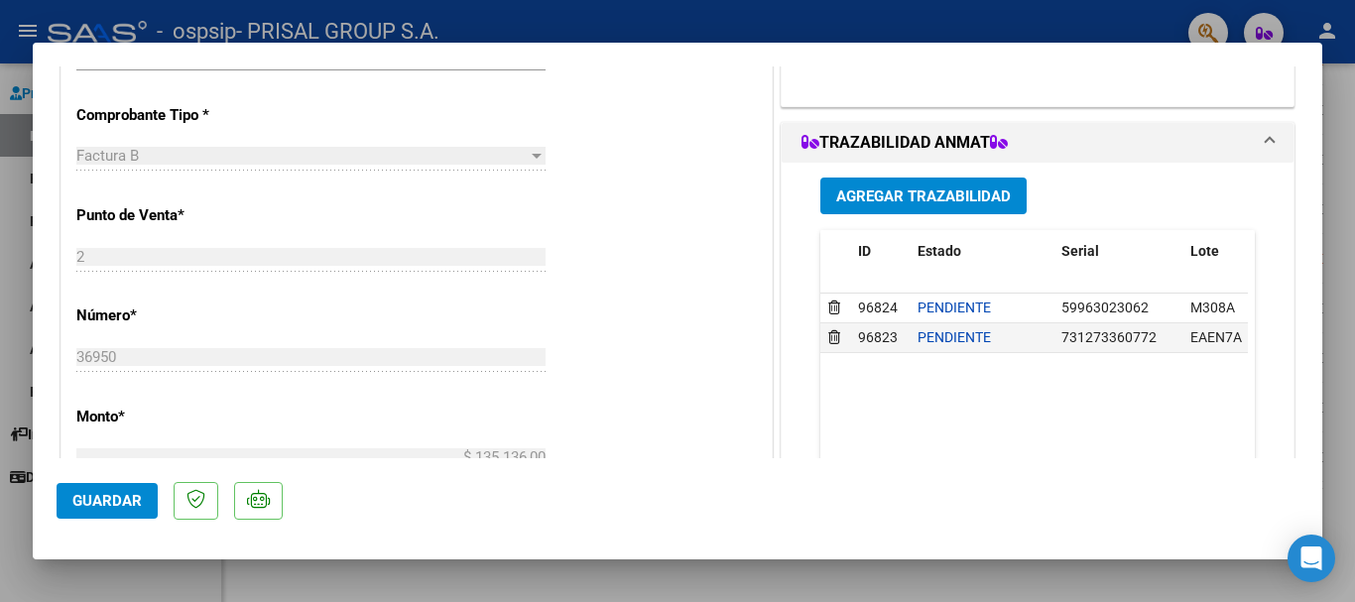
click at [94, 507] on span "Guardar" at bounding box center [106, 501] width 69 height 18
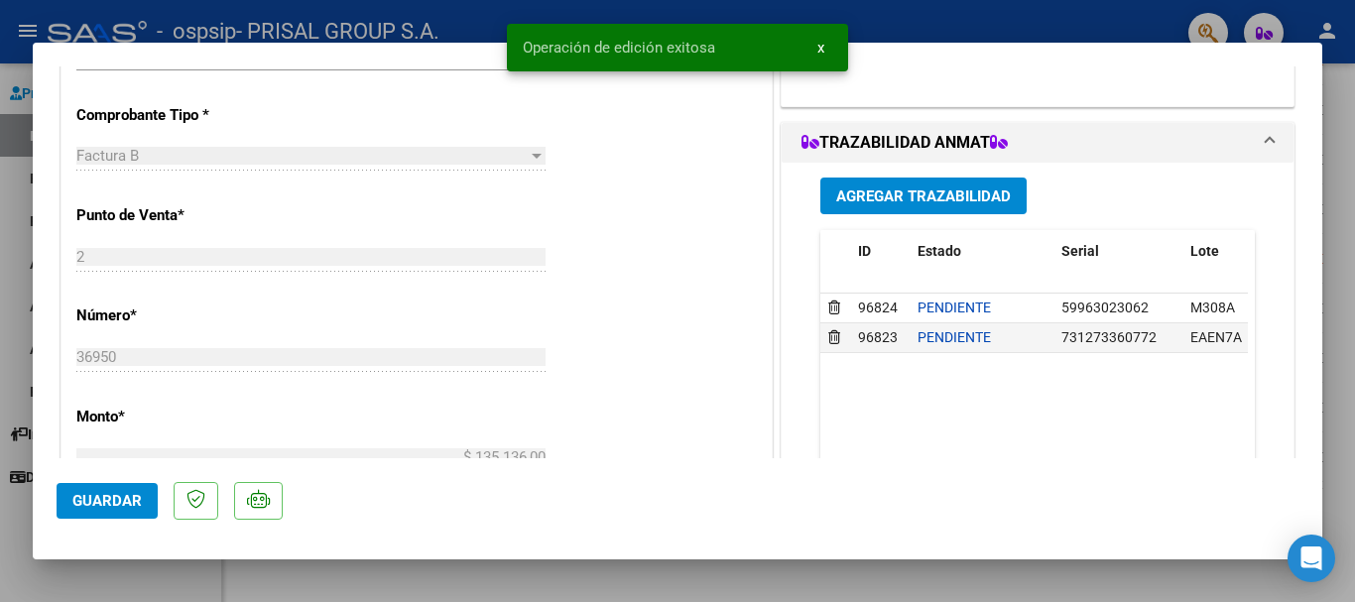
click at [0, 491] on div at bounding box center [677, 301] width 1355 height 602
type input "$ 0,00"
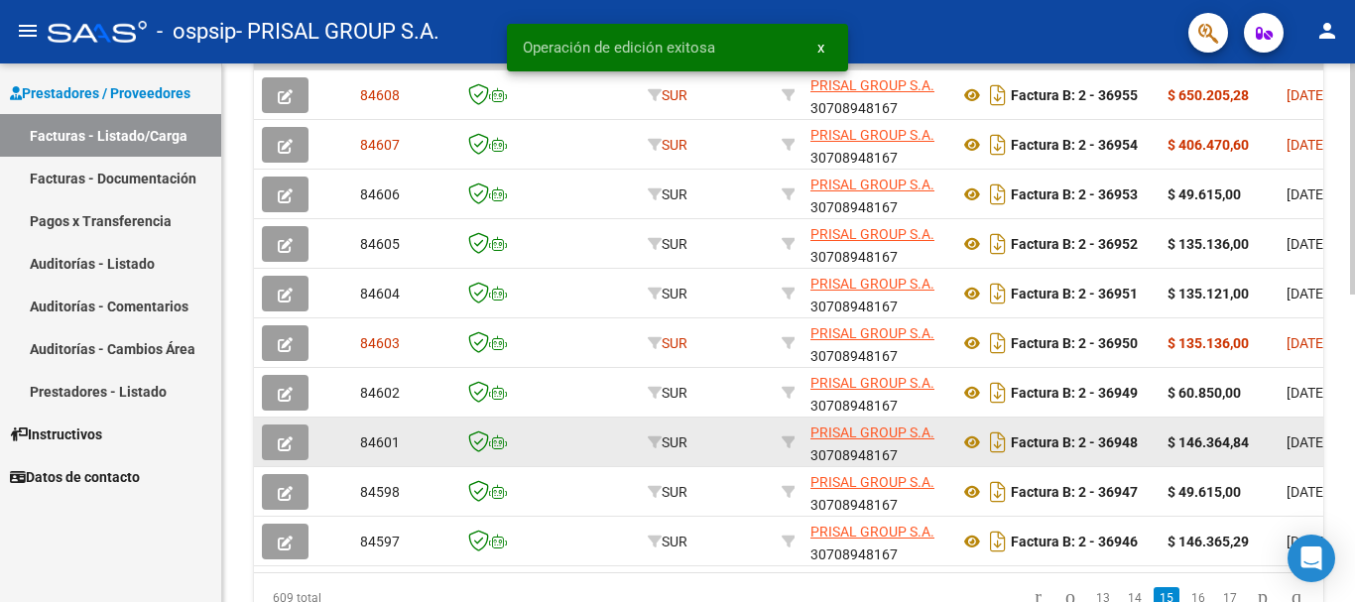
scroll to position [719, 0]
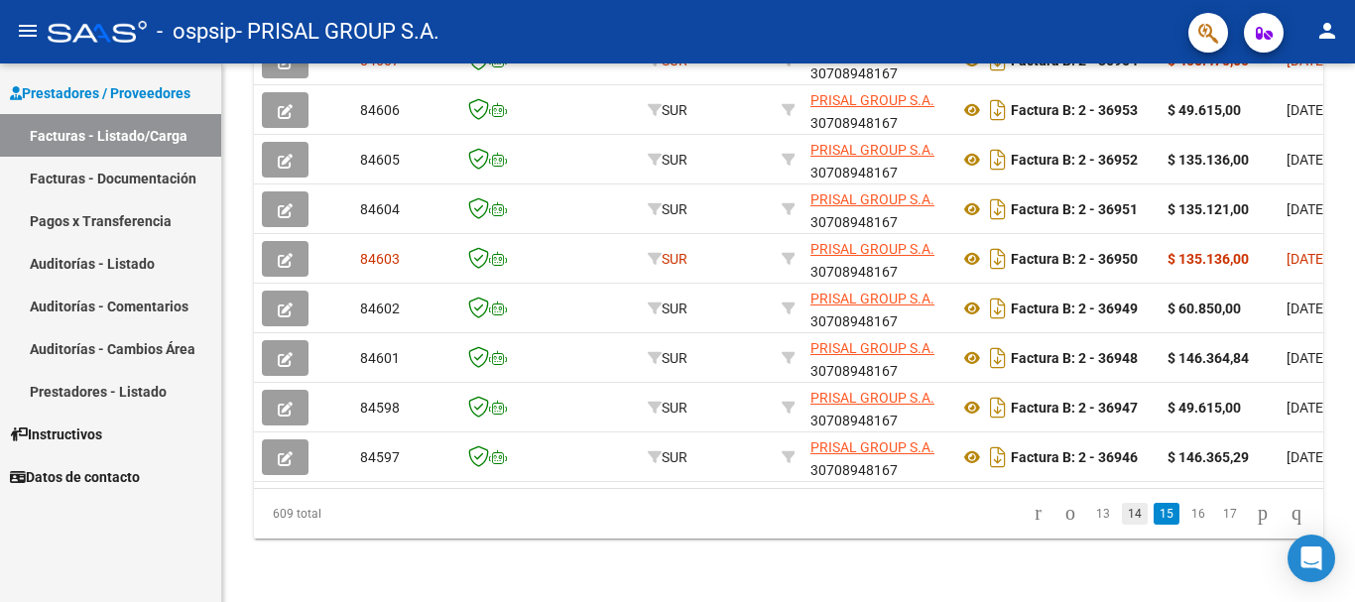
click at [1122, 516] on link "14" at bounding box center [1135, 514] width 26 height 22
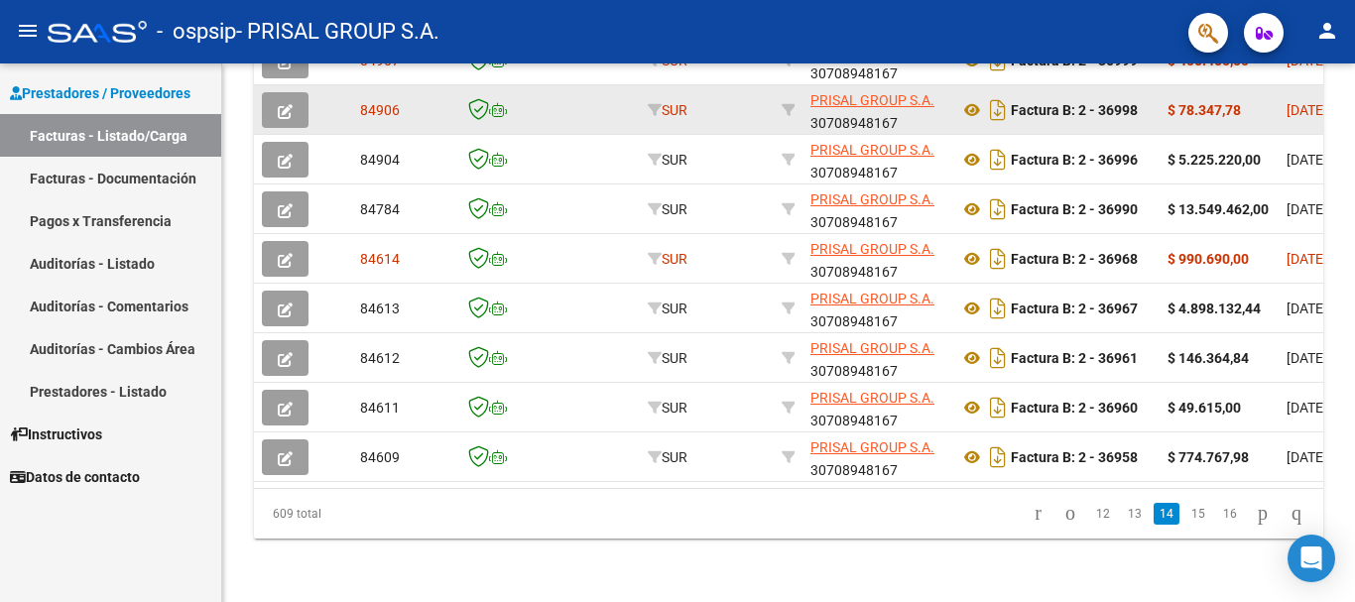
click at [273, 100] on button "button" at bounding box center [285, 110] width 47 height 36
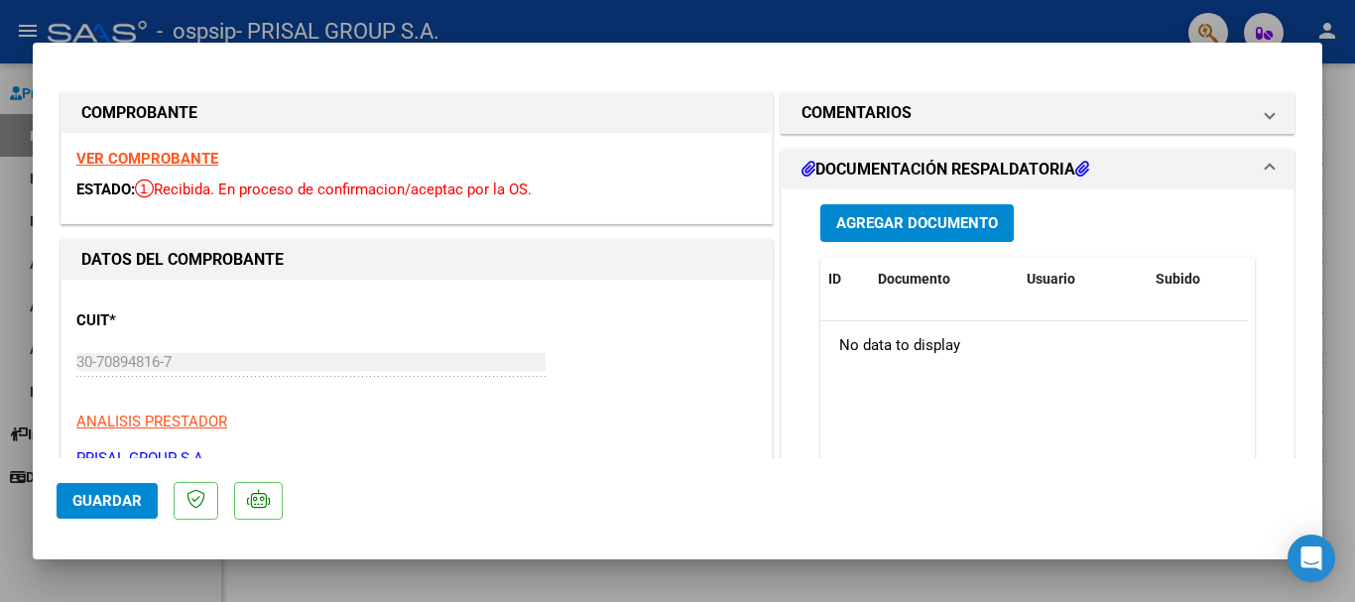
click at [927, 219] on span "Agregar Documento" at bounding box center [917, 224] width 162 height 18
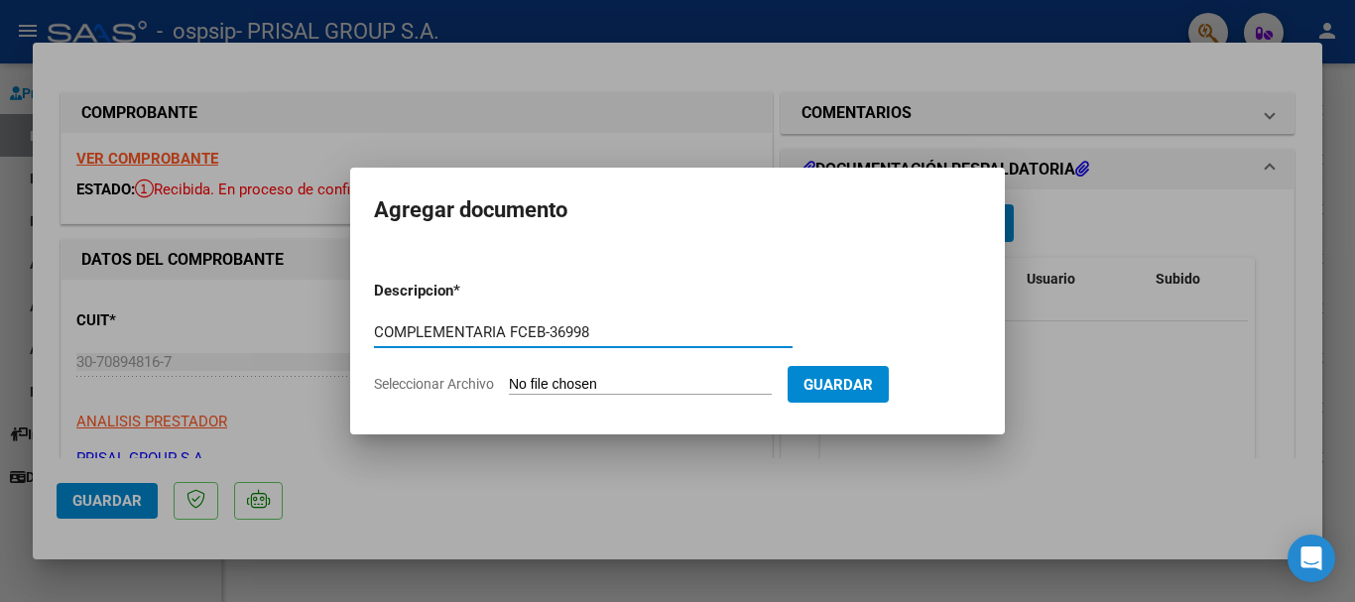
type input "COMPLEMENTARIA FCEB-36998"
click at [610, 380] on input "Seleccionar Archivo" at bounding box center [640, 385] width 263 height 19
type input "C:\fakepath\COMPLEMENTARIA FCEB-36998.pdf"
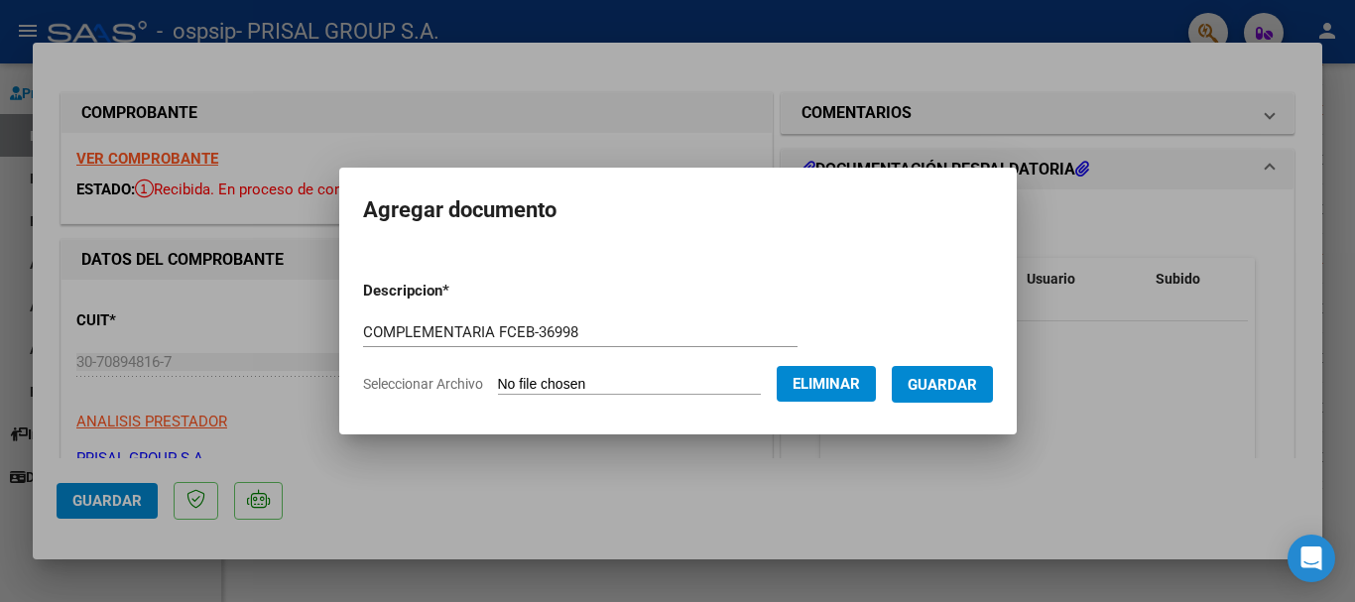
click at [969, 387] on span "Guardar" at bounding box center [942, 385] width 69 height 18
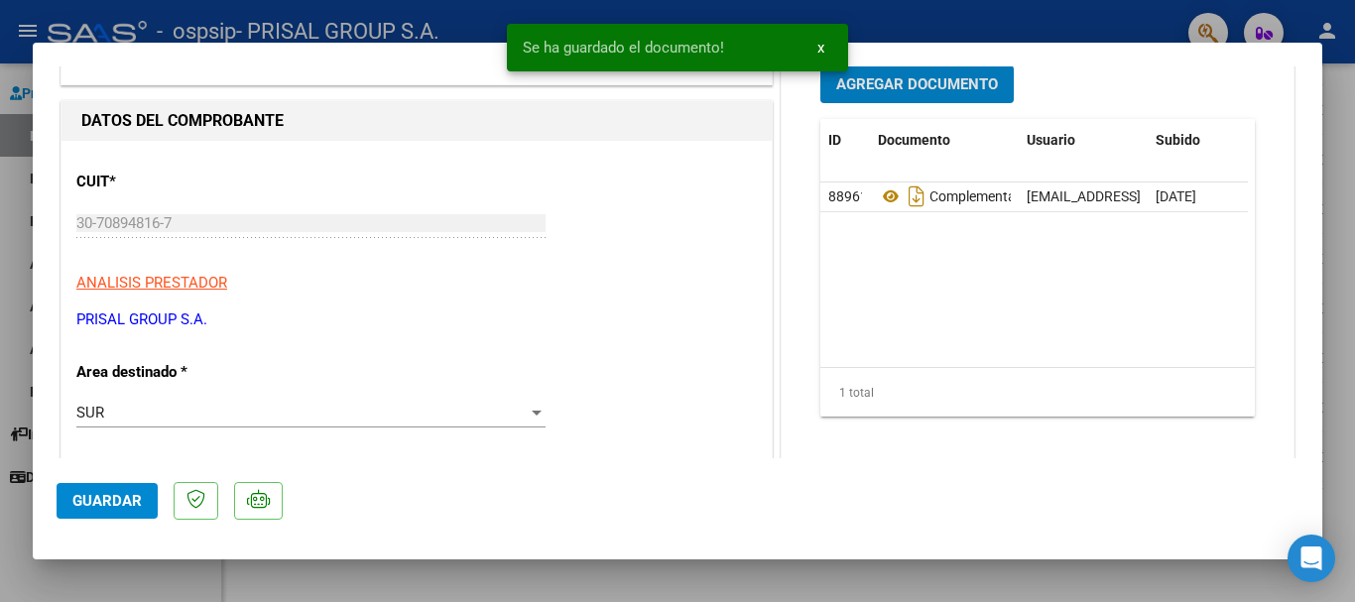
scroll to position [298, 0]
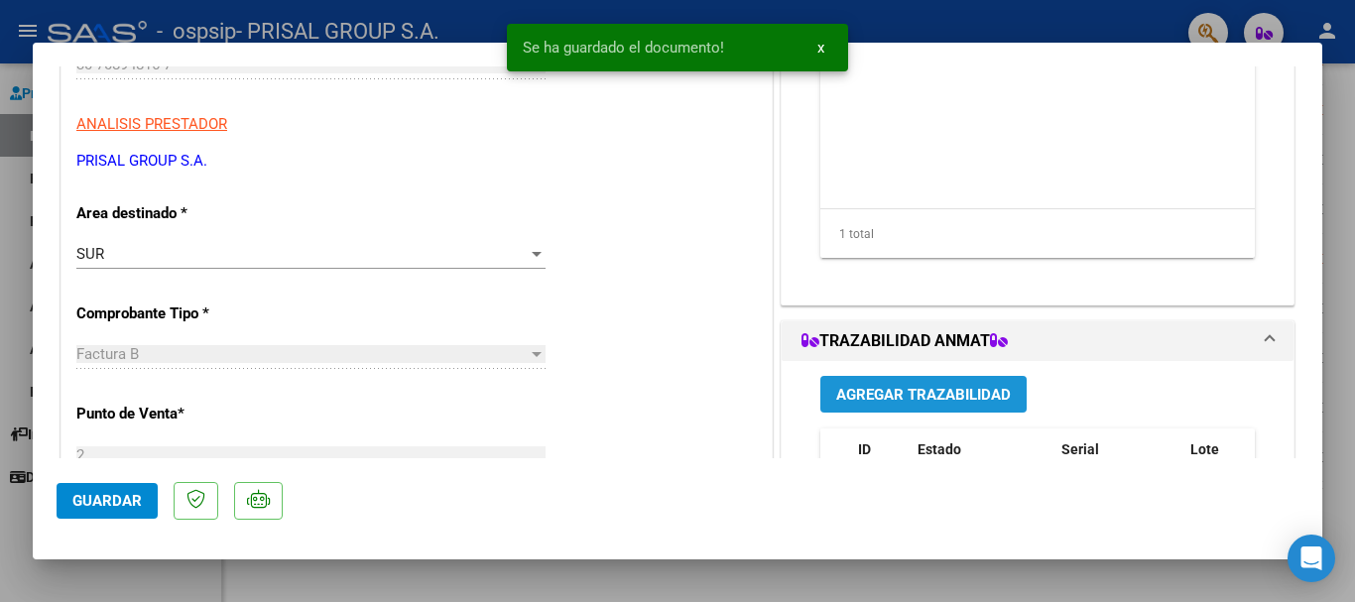
click at [872, 396] on span "Agregar Trazabilidad" at bounding box center [923, 395] width 175 height 18
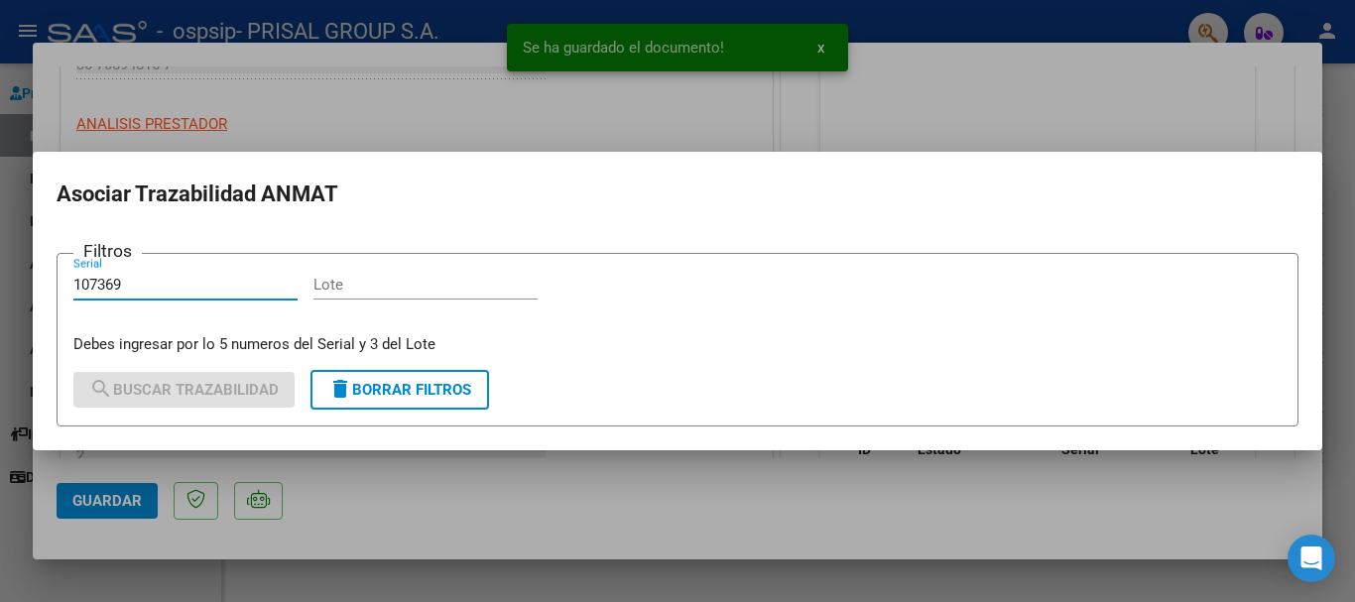
type input "107369"
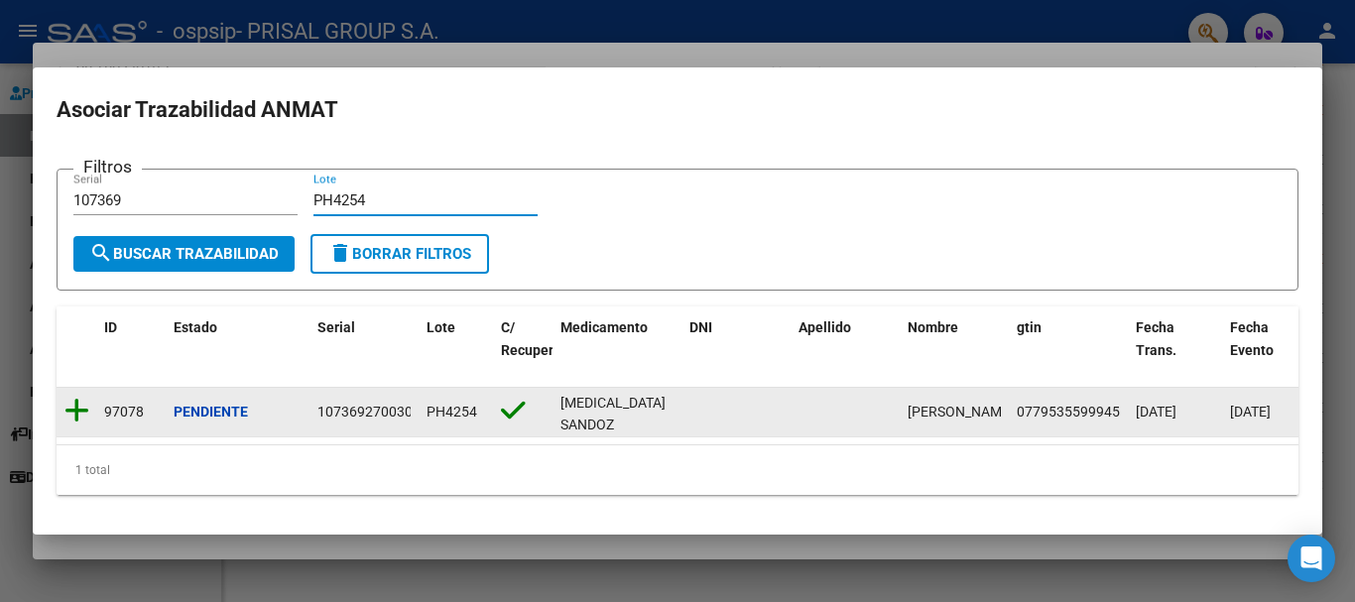
type input "PH4254"
click at [83, 401] on icon at bounding box center [76, 411] width 25 height 28
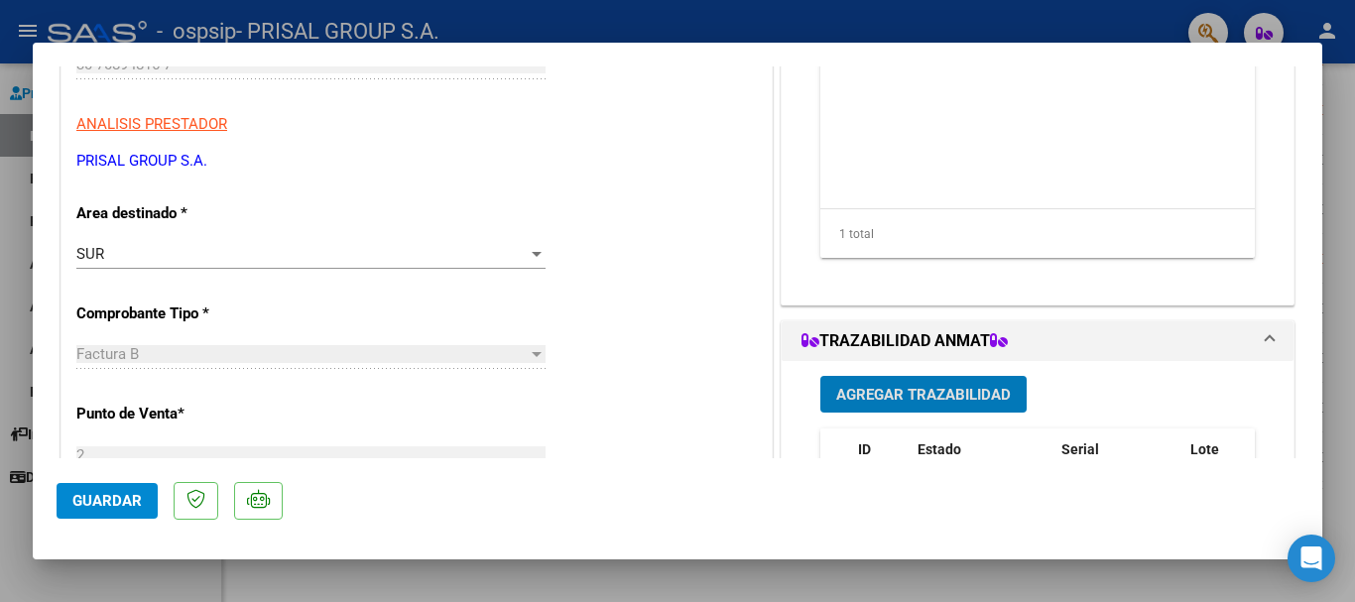
click at [123, 545] on mat-dialog-container "COMPROBANTE VER COMPROBANTE ESTADO: Recibida. En proceso de confirmacion/acepta…" at bounding box center [678, 301] width 1290 height 517
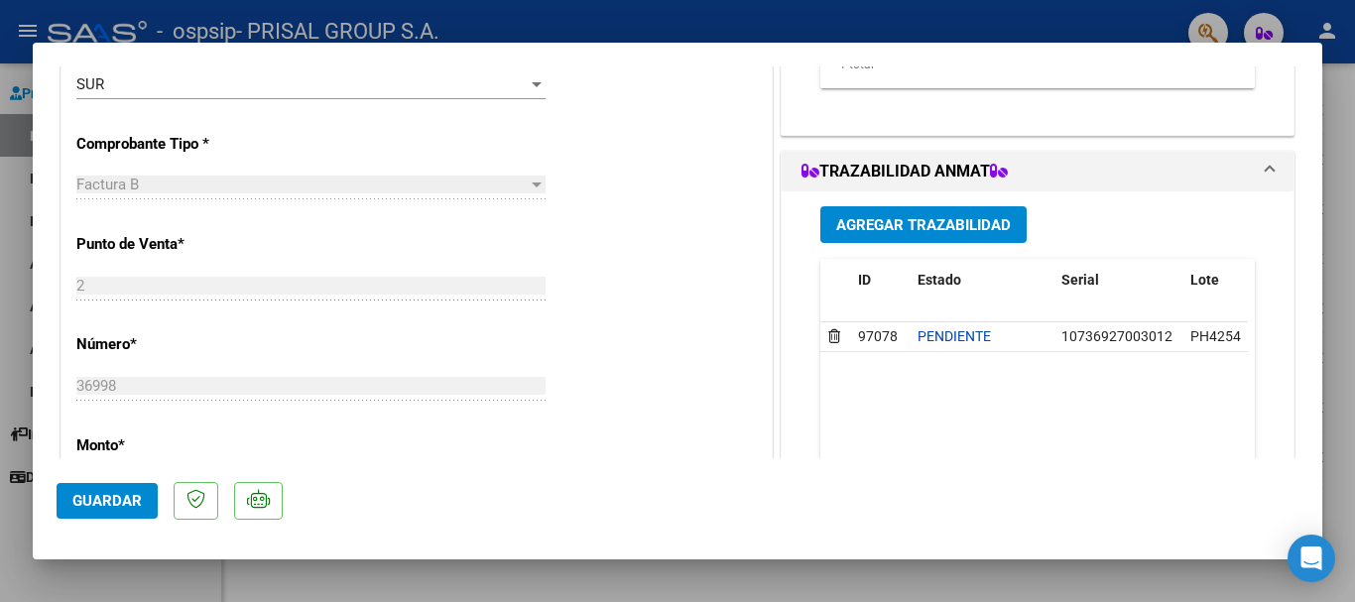
scroll to position [694, 0]
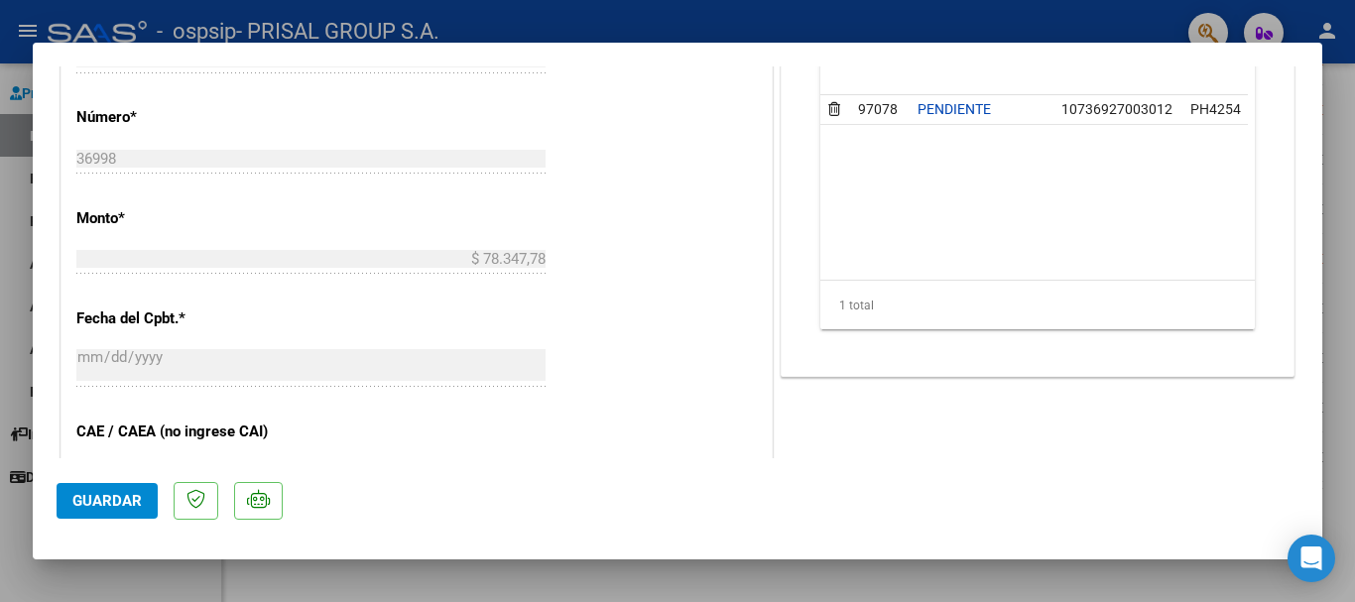
click at [128, 520] on mat-dialog-actions "Guardar" at bounding box center [678, 497] width 1242 height 78
click at [128, 495] on span "Guardar" at bounding box center [106, 501] width 69 height 18
click at [0, 374] on div at bounding box center [677, 301] width 1355 height 602
type input "$ 0,00"
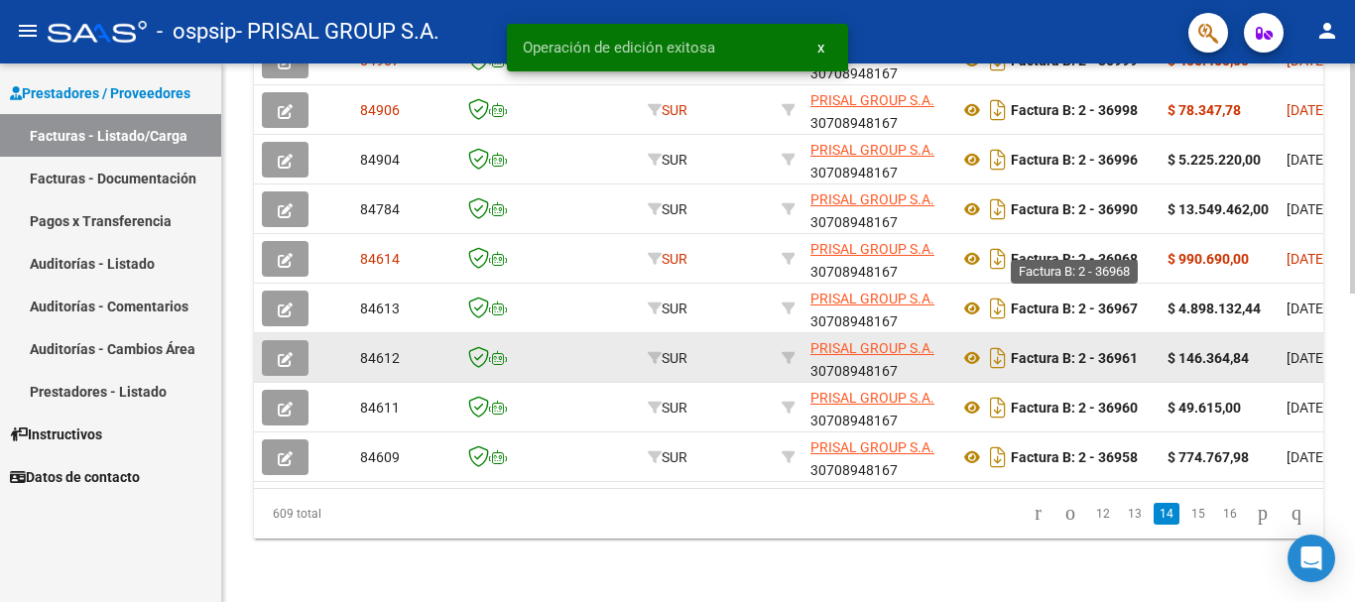
scroll to position [719, 0]
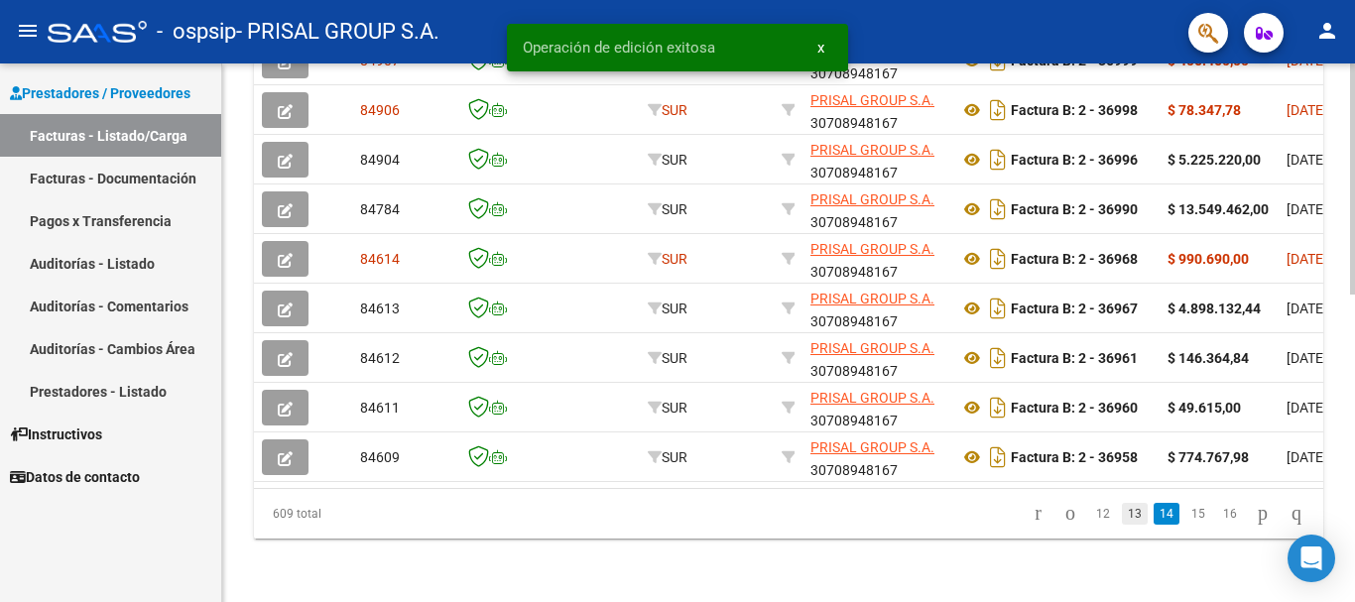
click at [1122, 516] on link "13" at bounding box center [1135, 514] width 26 height 22
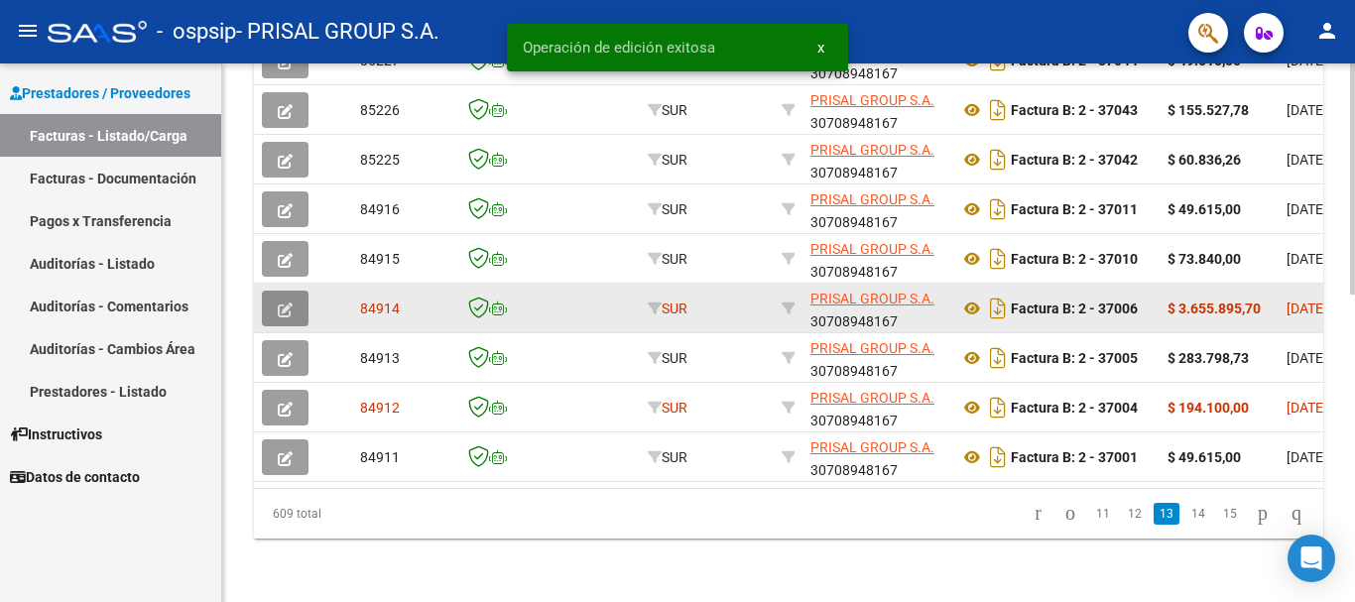
click at [270, 291] on button "button" at bounding box center [285, 309] width 47 height 36
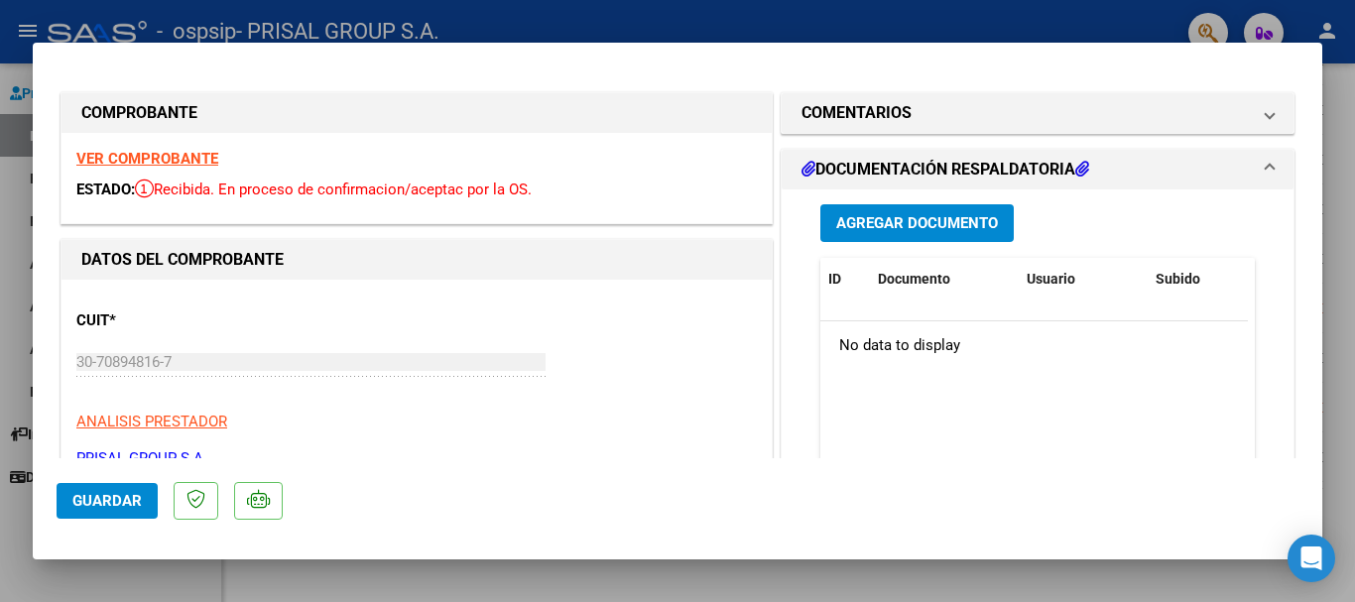
click at [926, 238] on button "Agregar Documento" at bounding box center [916, 222] width 193 height 37
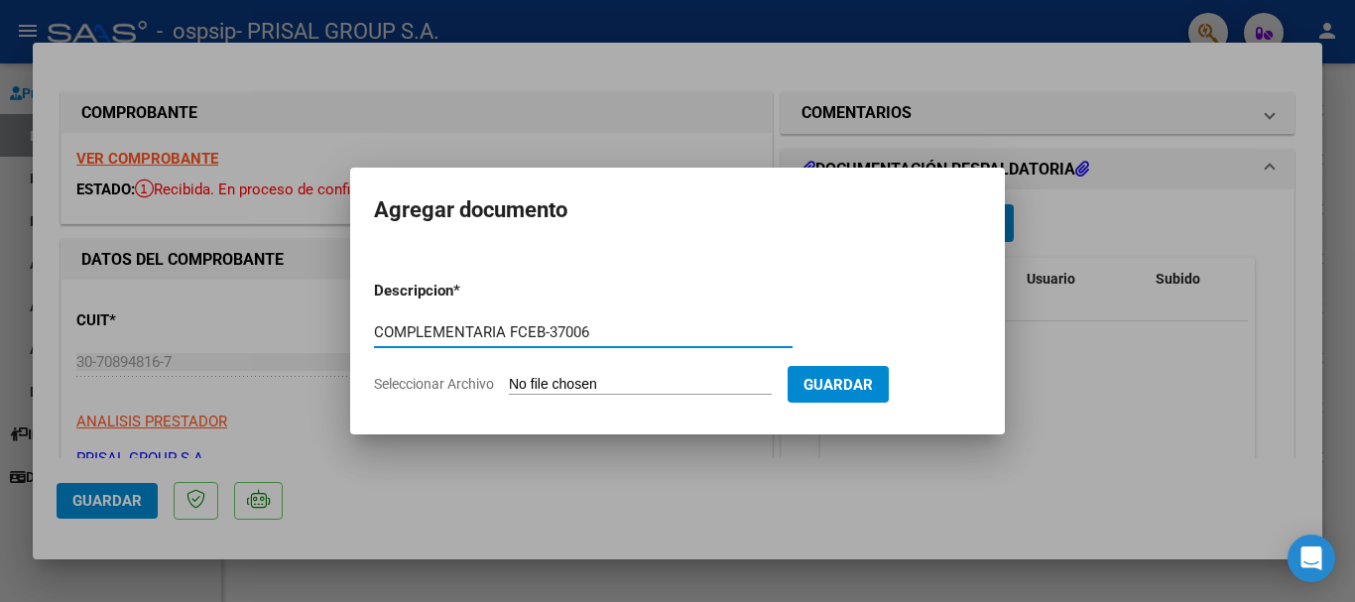
type input "COMPLEMENTARIA FCEB-37006"
click at [509, 376] on input "Seleccionar Archivo" at bounding box center [640, 385] width 263 height 19
type input "C:\fakepath\COMPLEMENTARIA FCEB-37006.pdf"
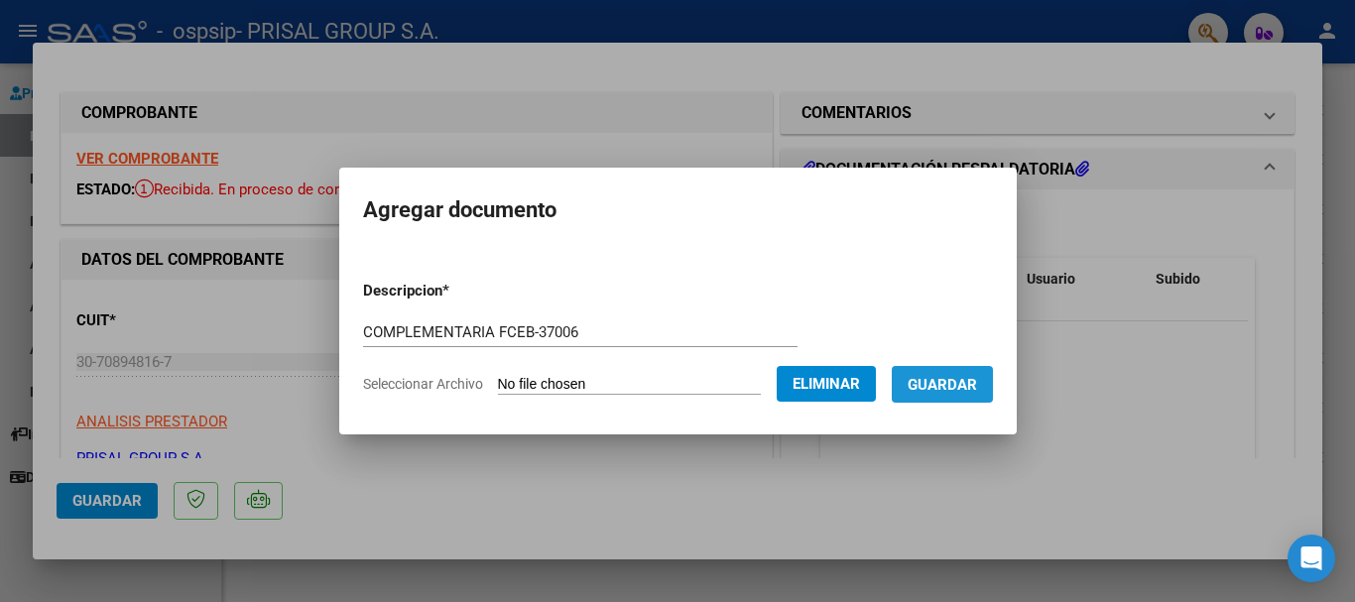
click at [977, 390] on span "Guardar" at bounding box center [942, 385] width 69 height 18
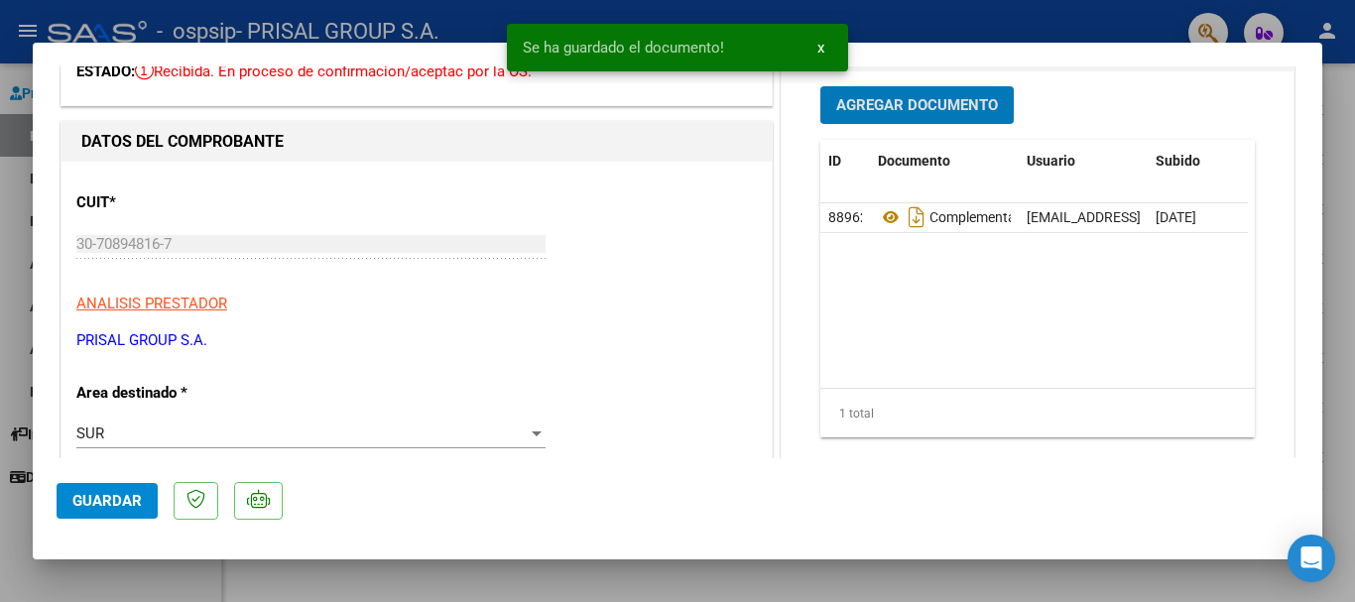
scroll to position [298, 0]
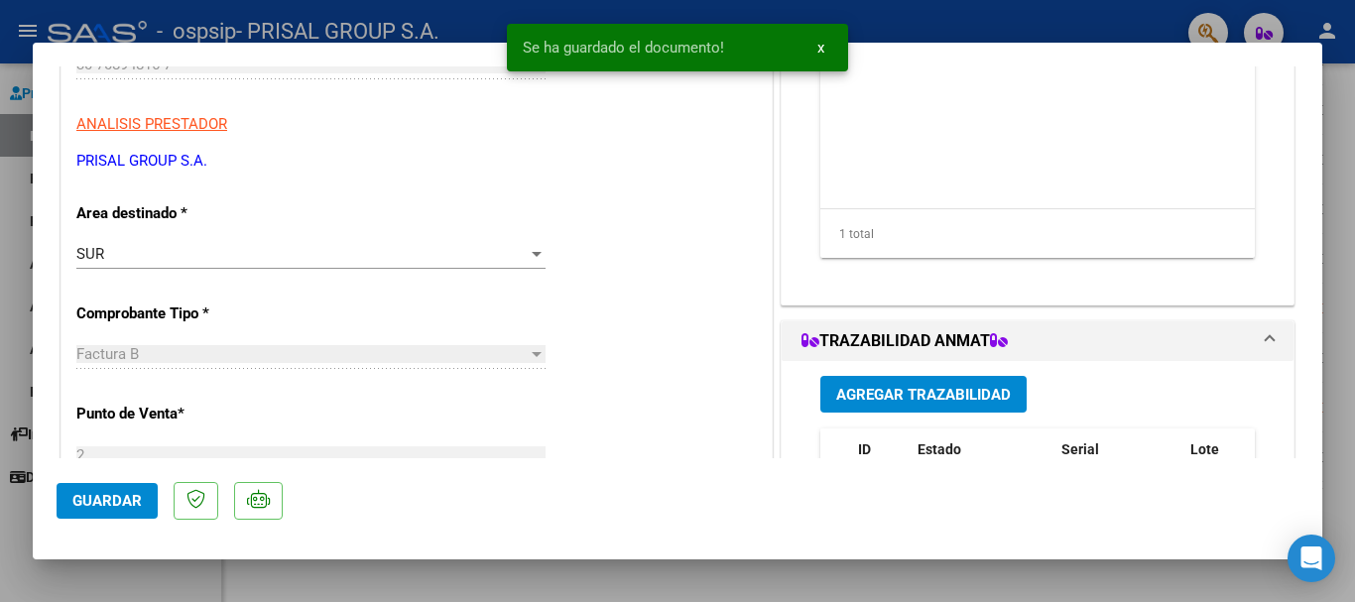
click at [911, 393] on span "Agregar Trazabilidad" at bounding box center [923, 395] width 175 height 18
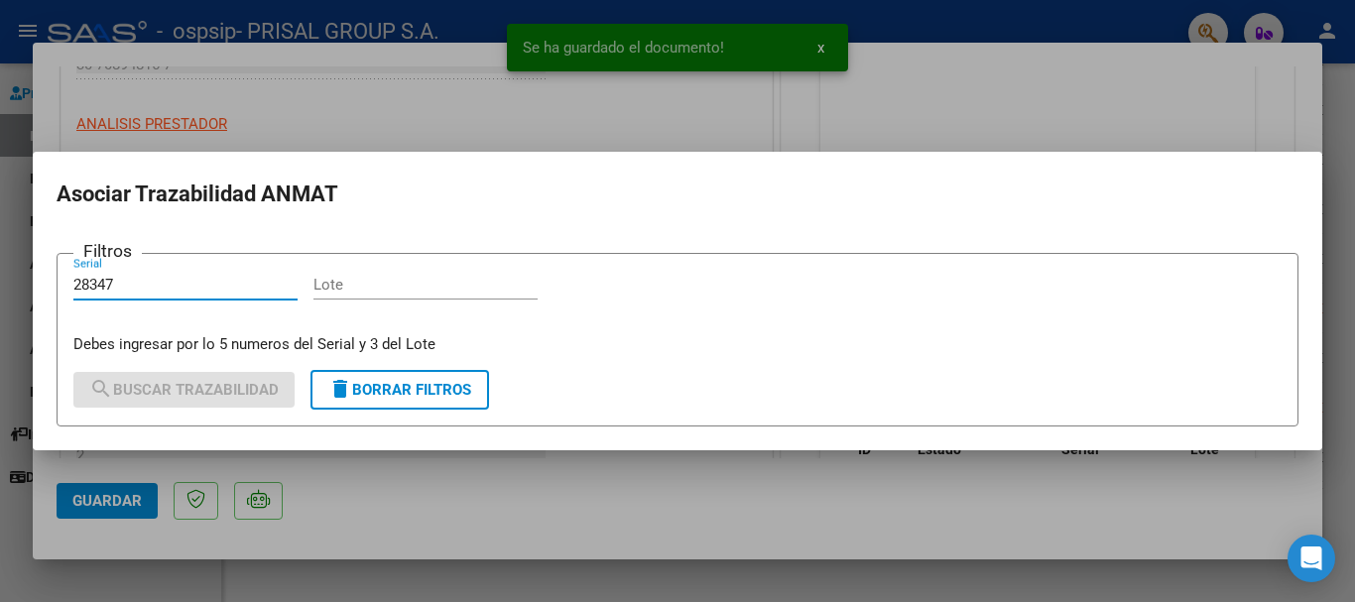
type input "28347"
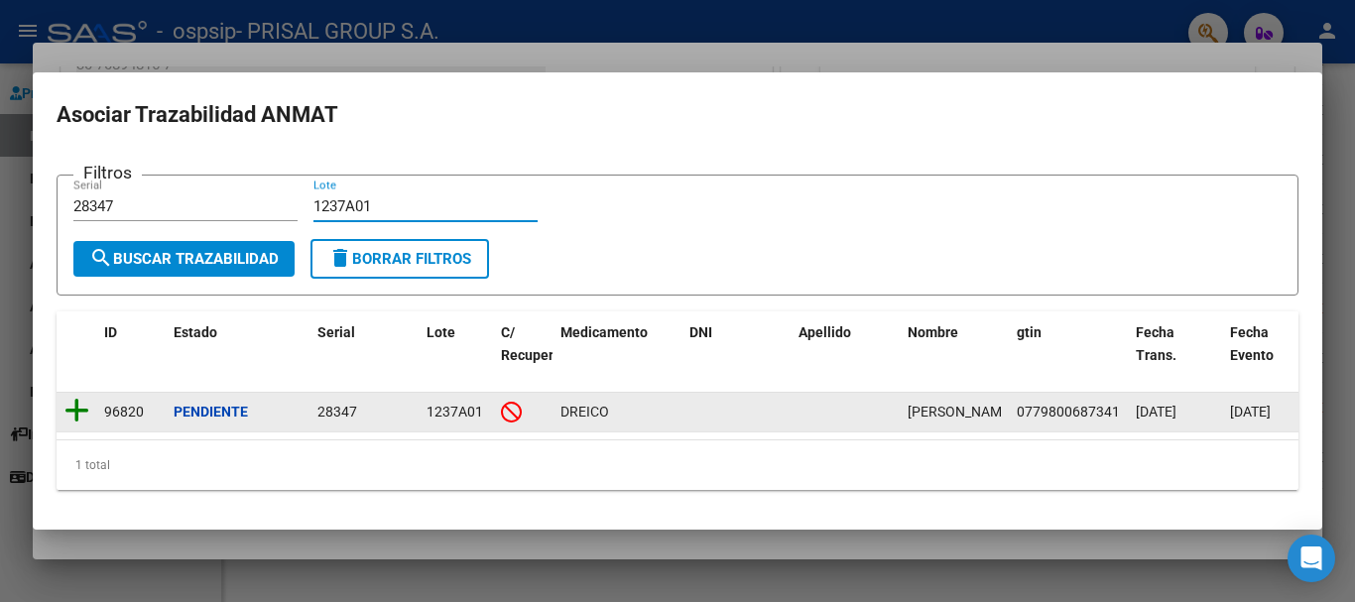
type input "1237A01"
click at [83, 405] on icon at bounding box center [76, 411] width 25 height 28
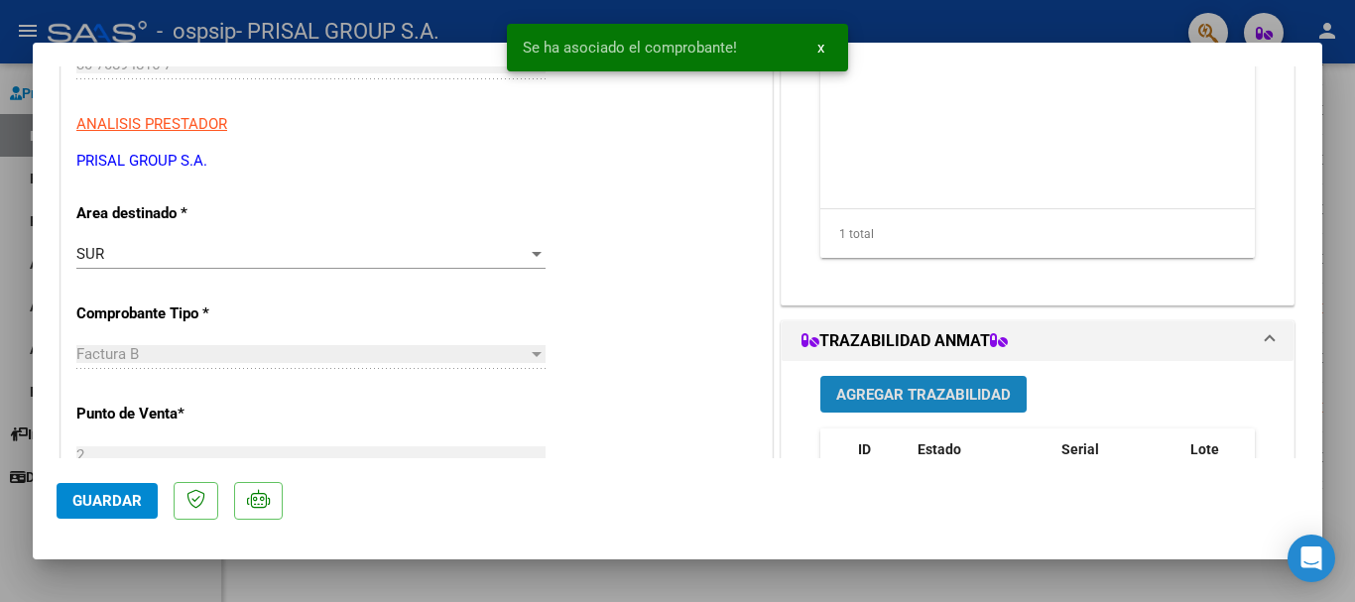
click at [892, 393] on span "Agregar Trazabilidad" at bounding box center [923, 395] width 175 height 18
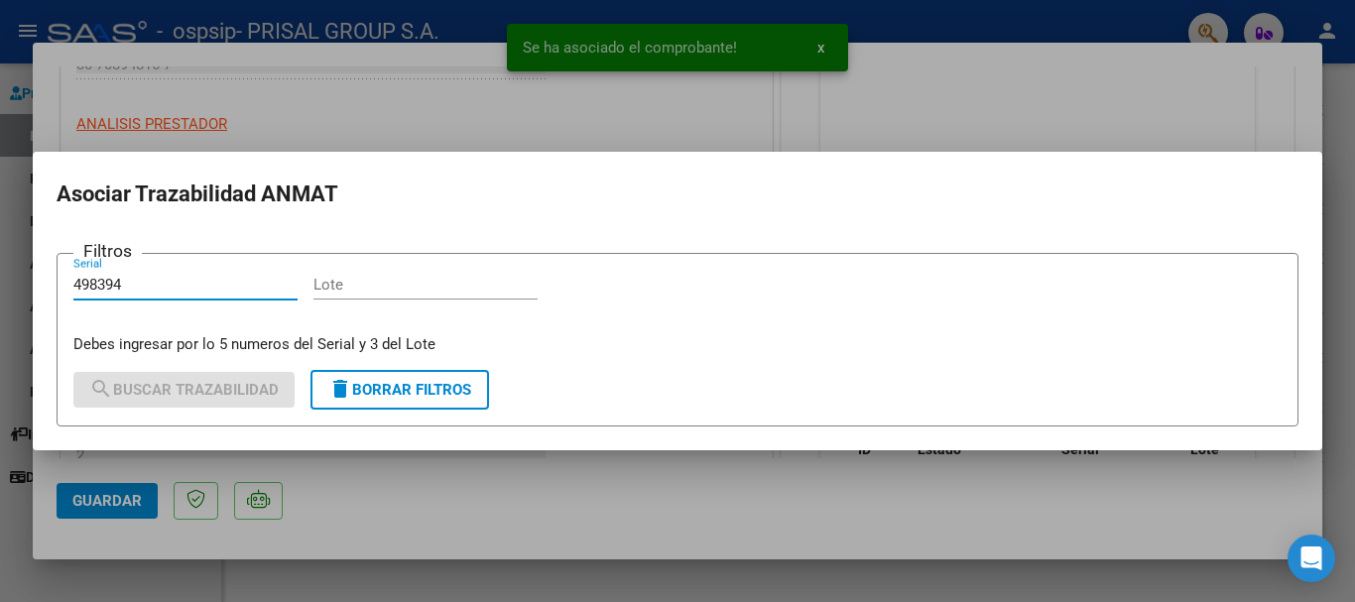
type input "498394"
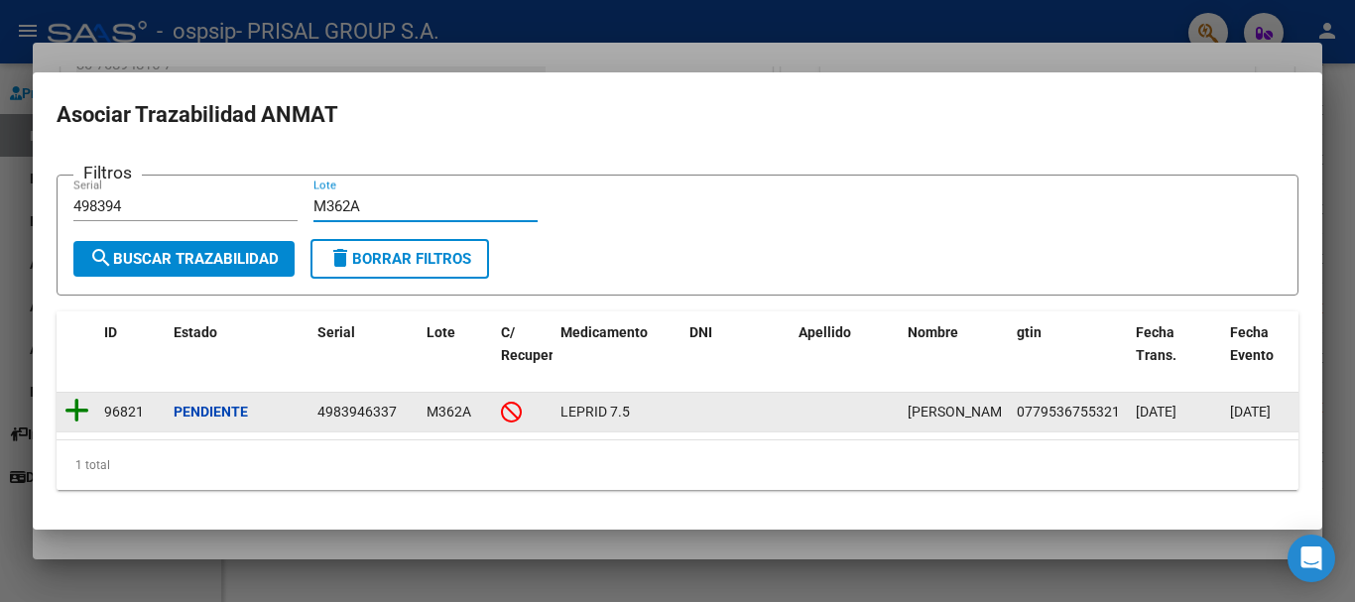
type input "M362A"
click at [79, 403] on icon at bounding box center [76, 411] width 25 height 28
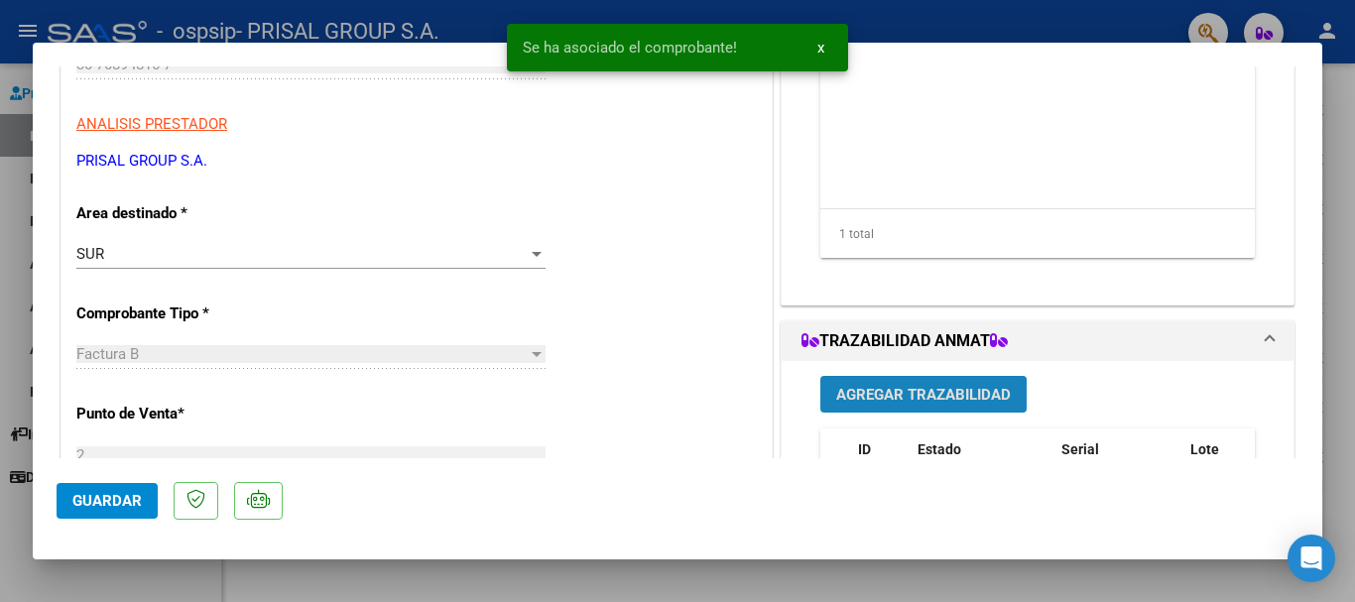
click at [926, 398] on span "Agregar Trazabilidad" at bounding box center [923, 395] width 175 height 18
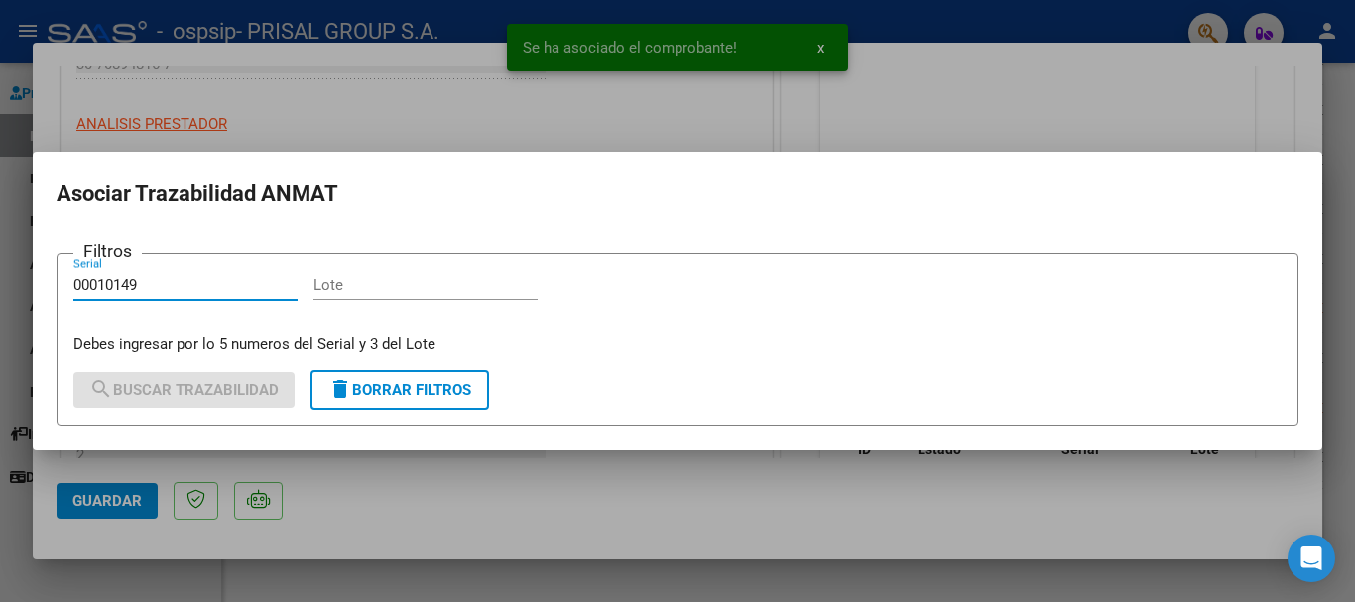
type input "00010149"
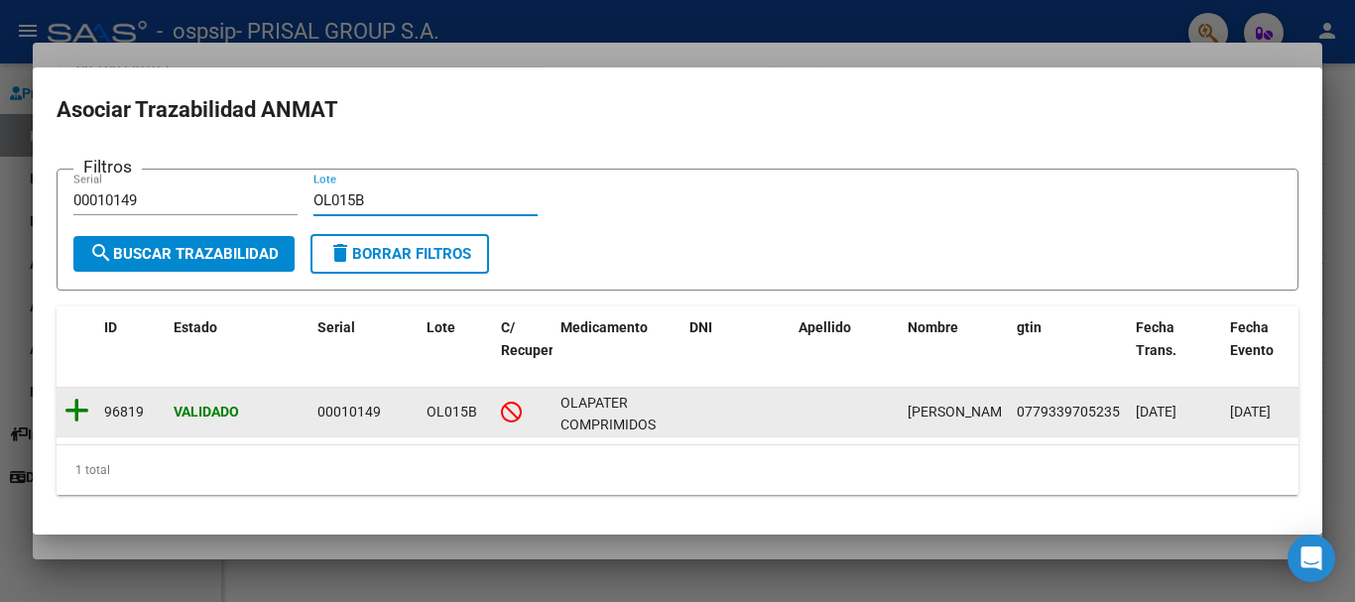
type input "OL015B"
click at [85, 405] on icon at bounding box center [76, 411] width 25 height 28
click at [233, 557] on div at bounding box center [677, 301] width 1355 height 602
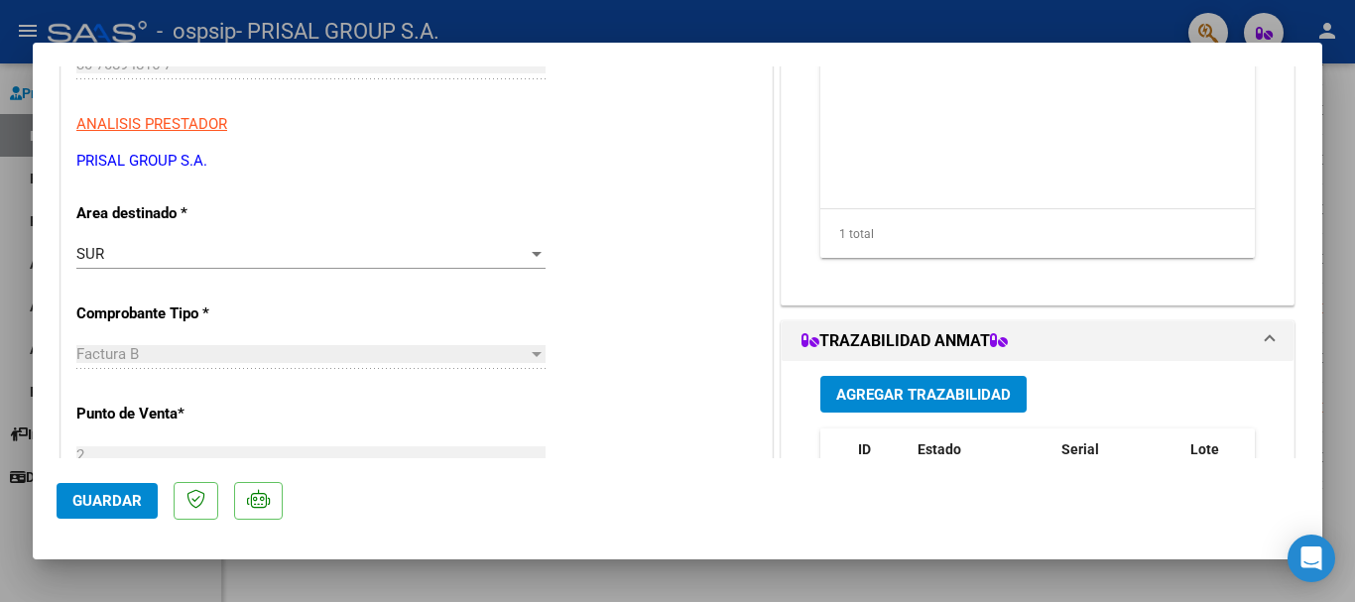
click at [886, 393] on span "Agregar Trazabilidad" at bounding box center [923, 395] width 175 height 18
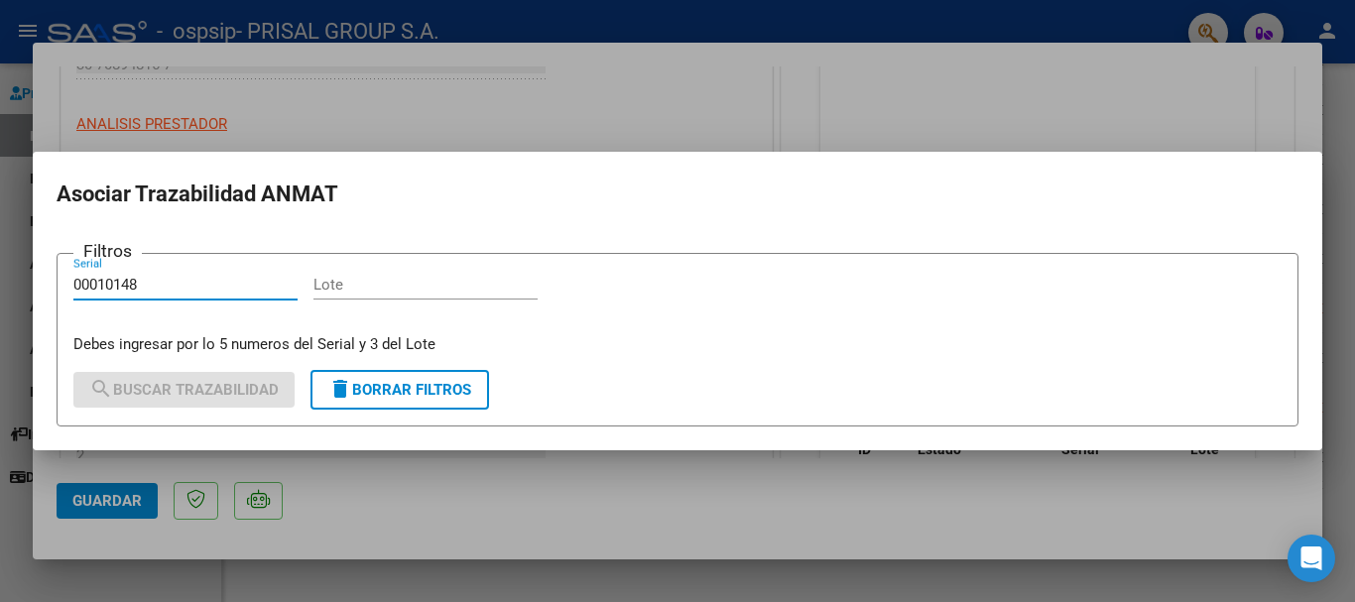
type input "00010148"
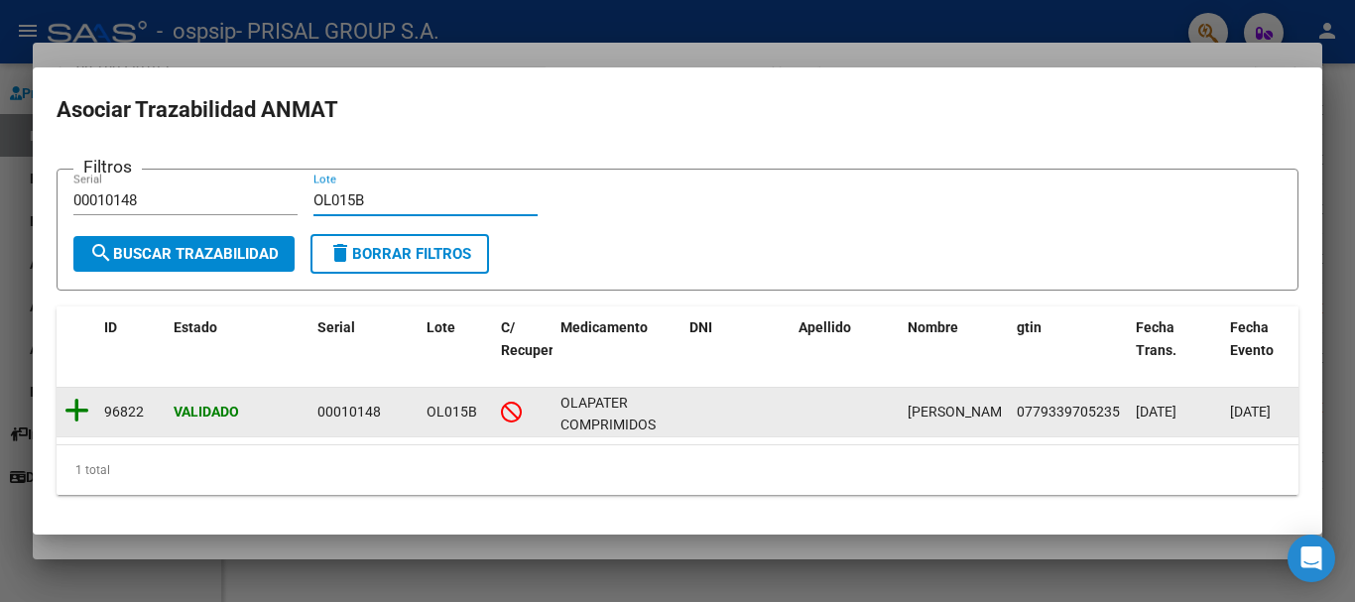
type input "OL015B"
click at [81, 403] on icon at bounding box center [76, 411] width 25 height 28
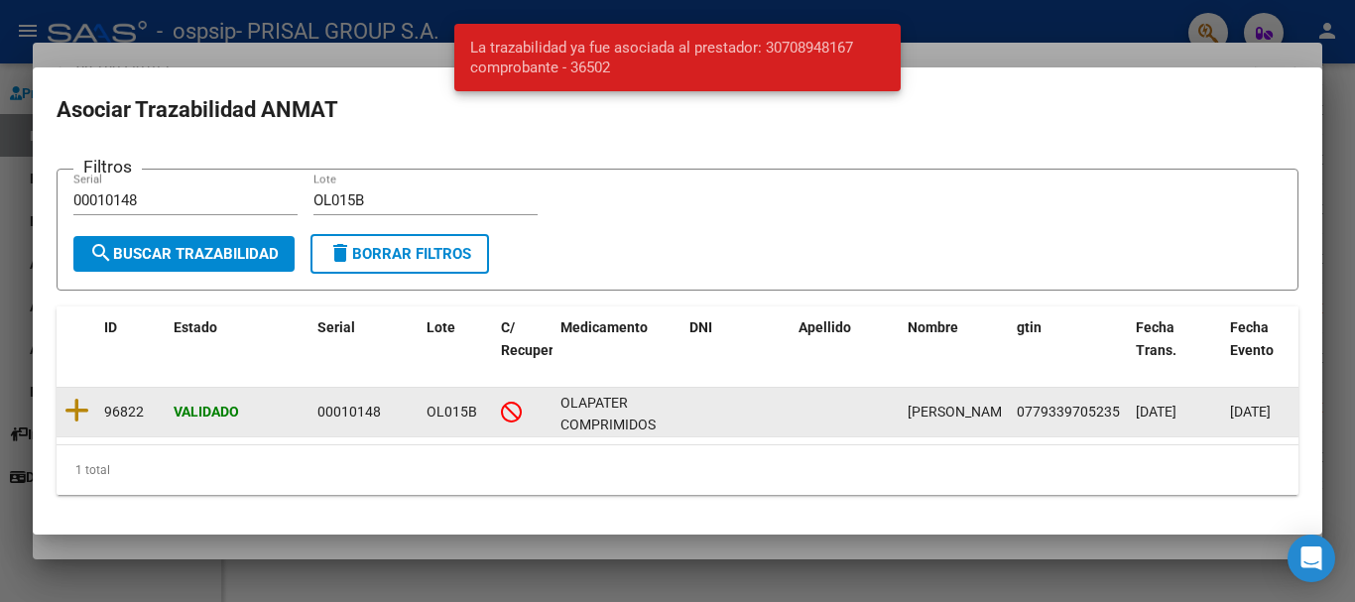
click at [582, 546] on div at bounding box center [677, 301] width 1355 height 602
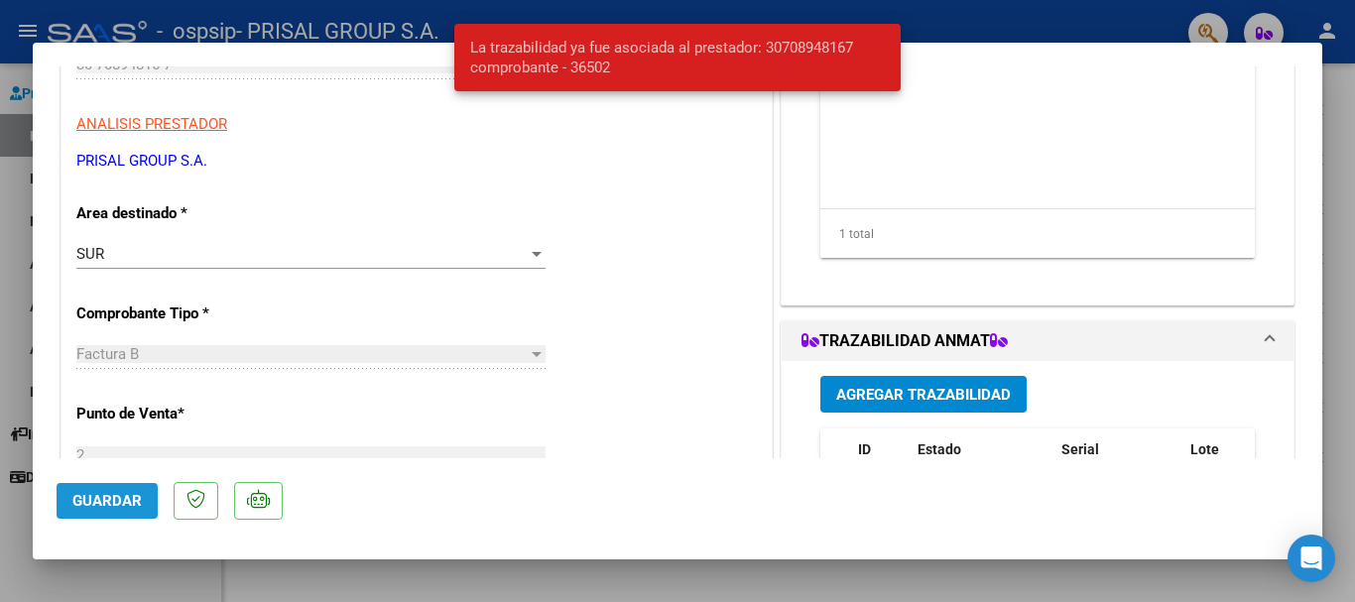
click at [117, 505] on span "Guardar" at bounding box center [106, 501] width 69 height 18
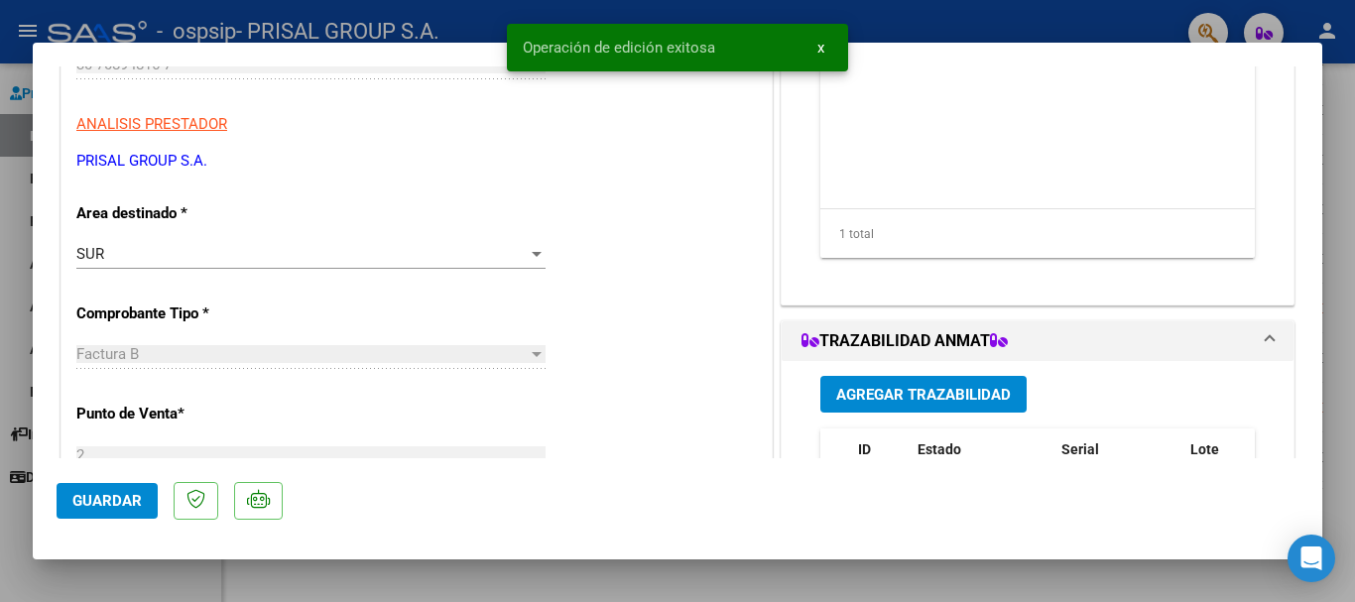
click at [0, 403] on div at bounding box center [677, 301] width 1355 height 602
type input "$ 0,00"
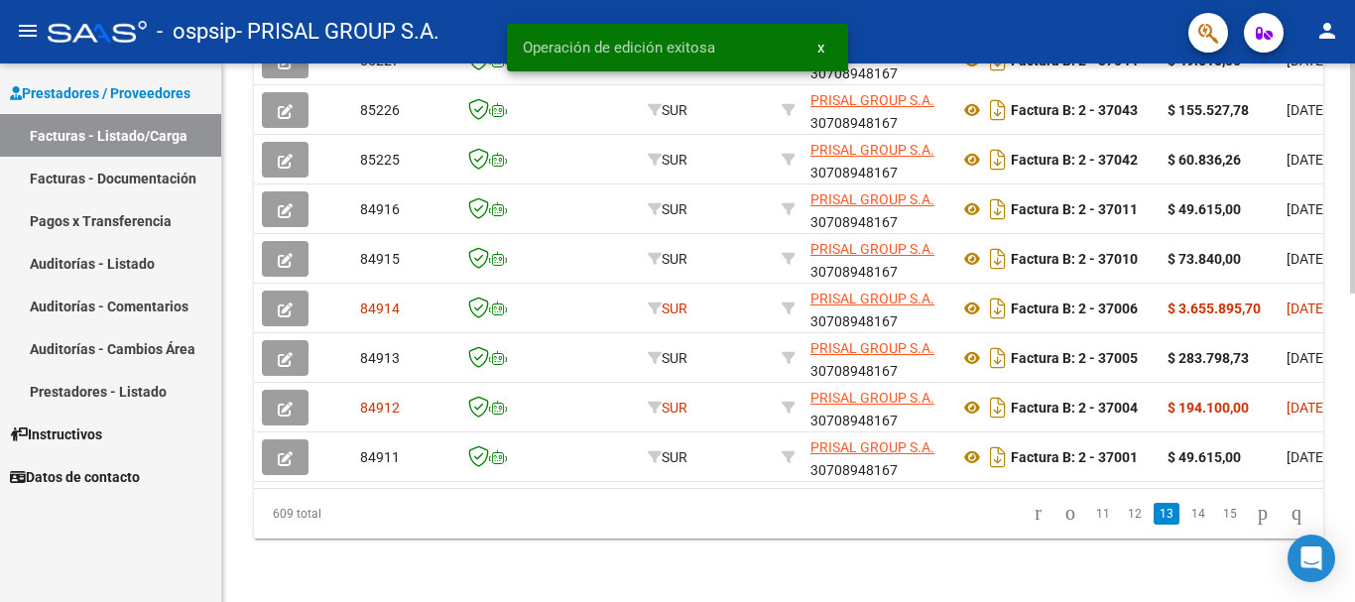
scroll to position [719, 0]
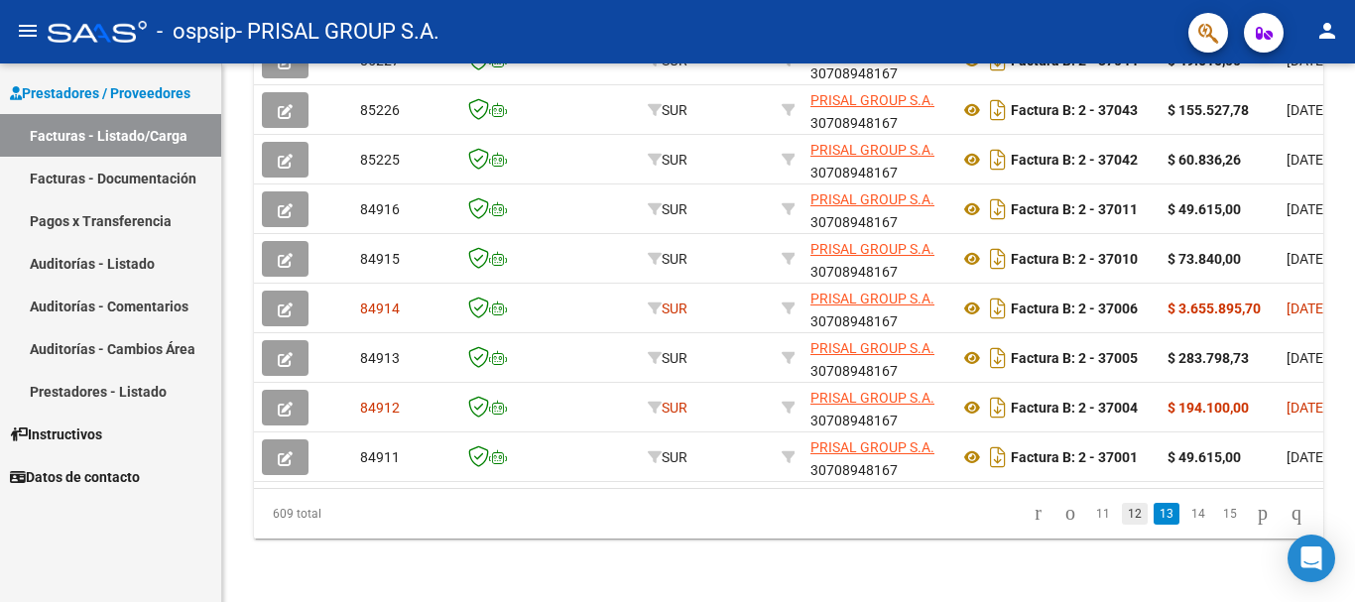
click at [1122, 519] on link "12" at bounding box center [1135, 514] width 26 height 22
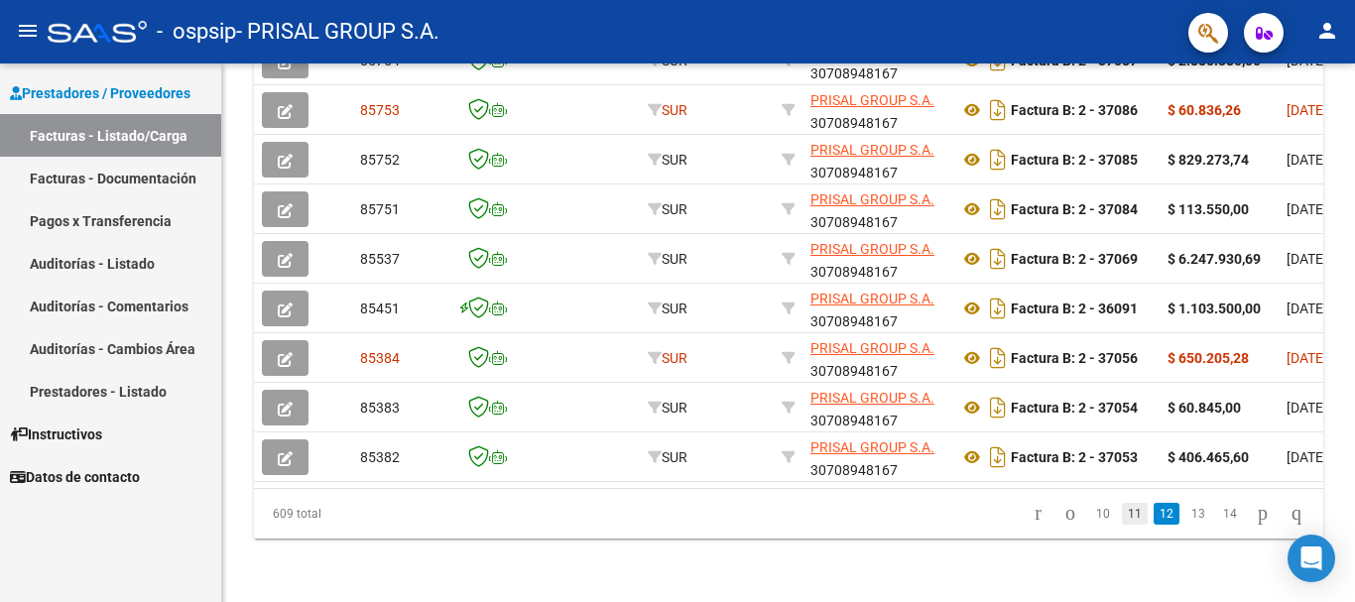
click at [1122, 517] on link "11" at bounding box center [1135, 514] width 26 height 22
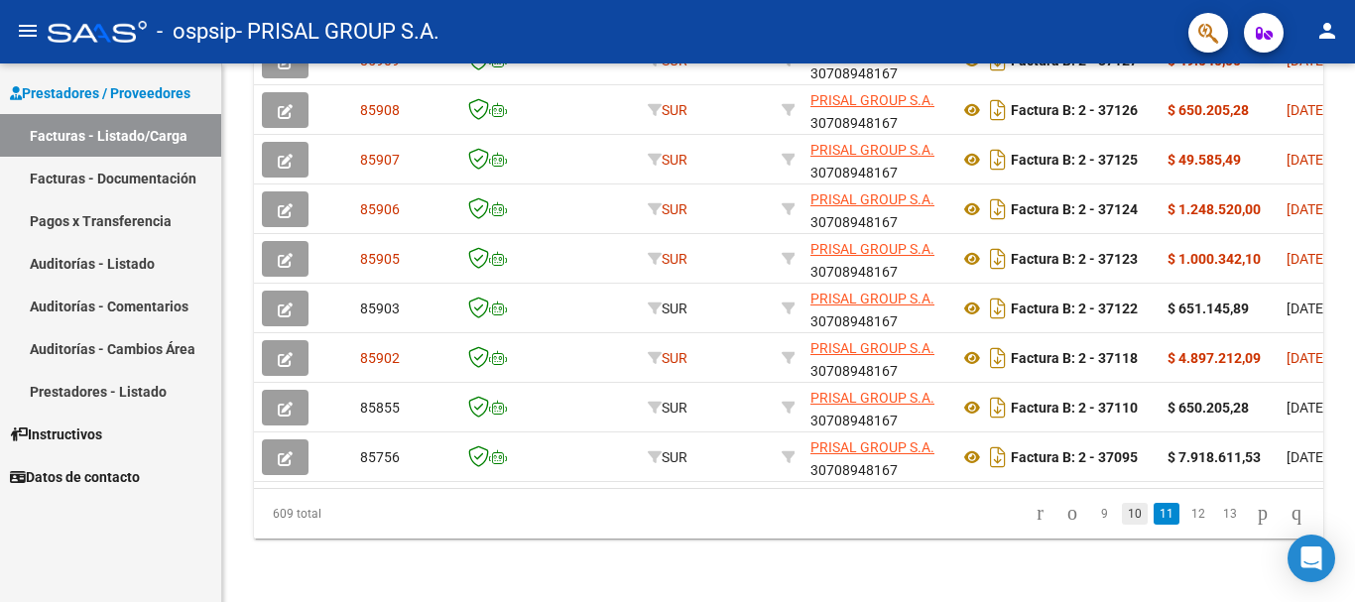
scroll to position [620, 0]
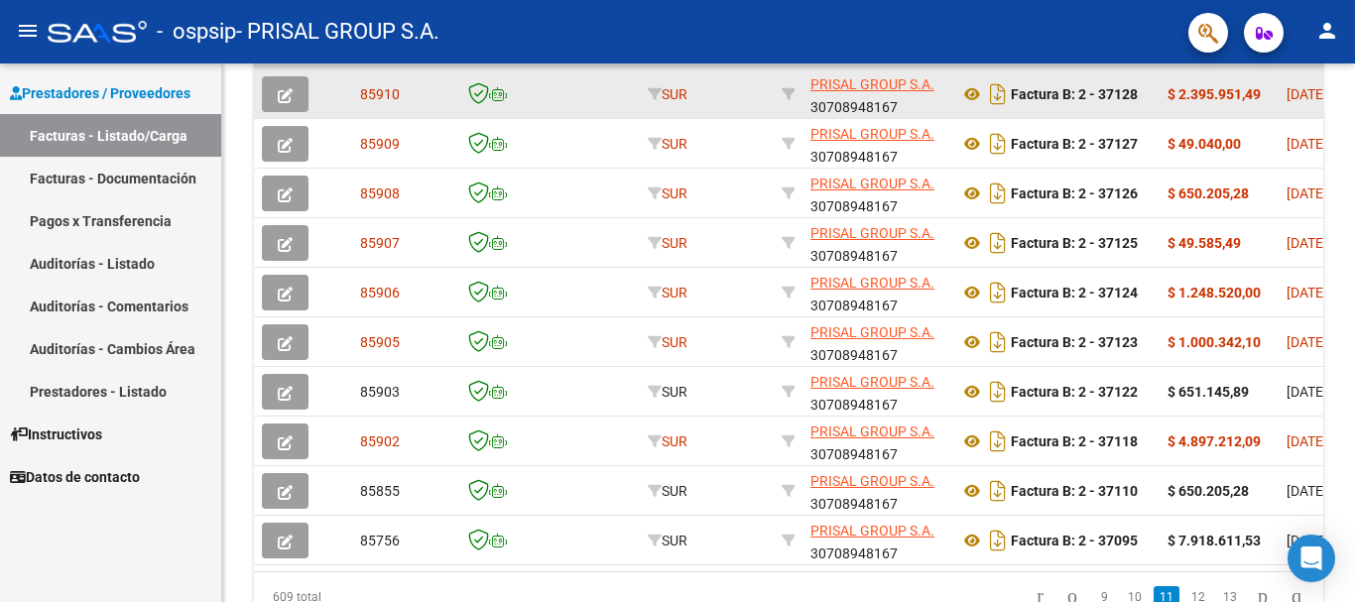
click at [294, 95] on button "button" at bounding box center [285, 94] width 47 height 36
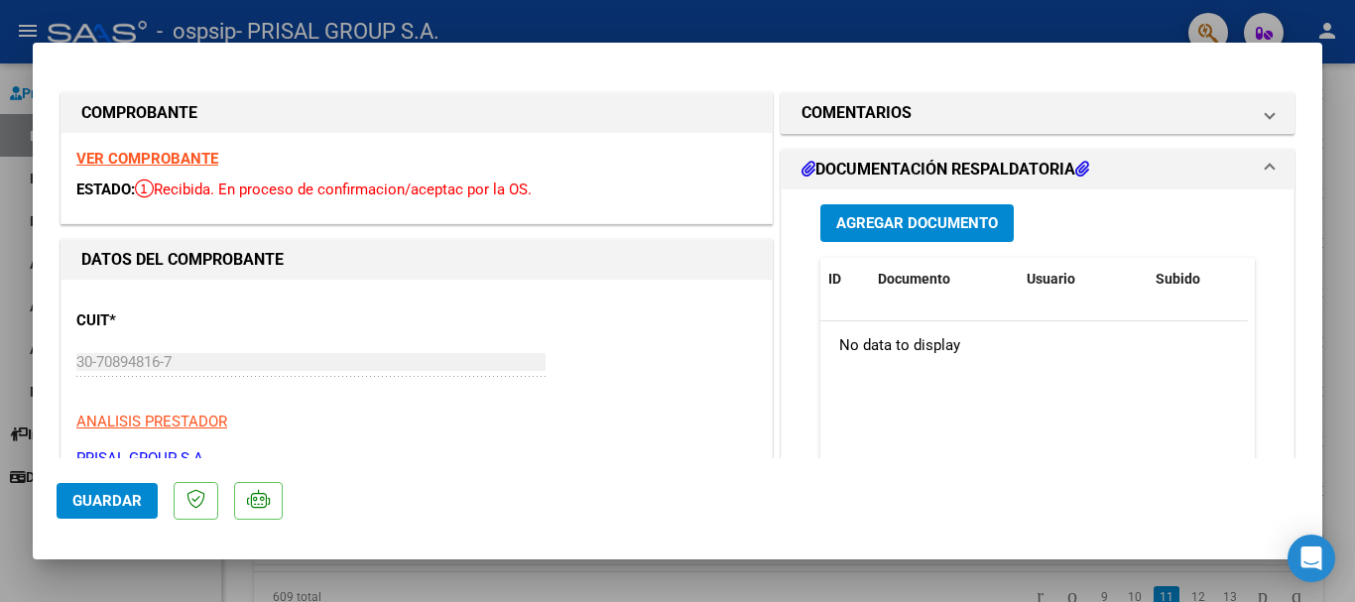
click at [934, 217] on span "Agregar Documento" at bounding box center [917, 224] width 162 height 18
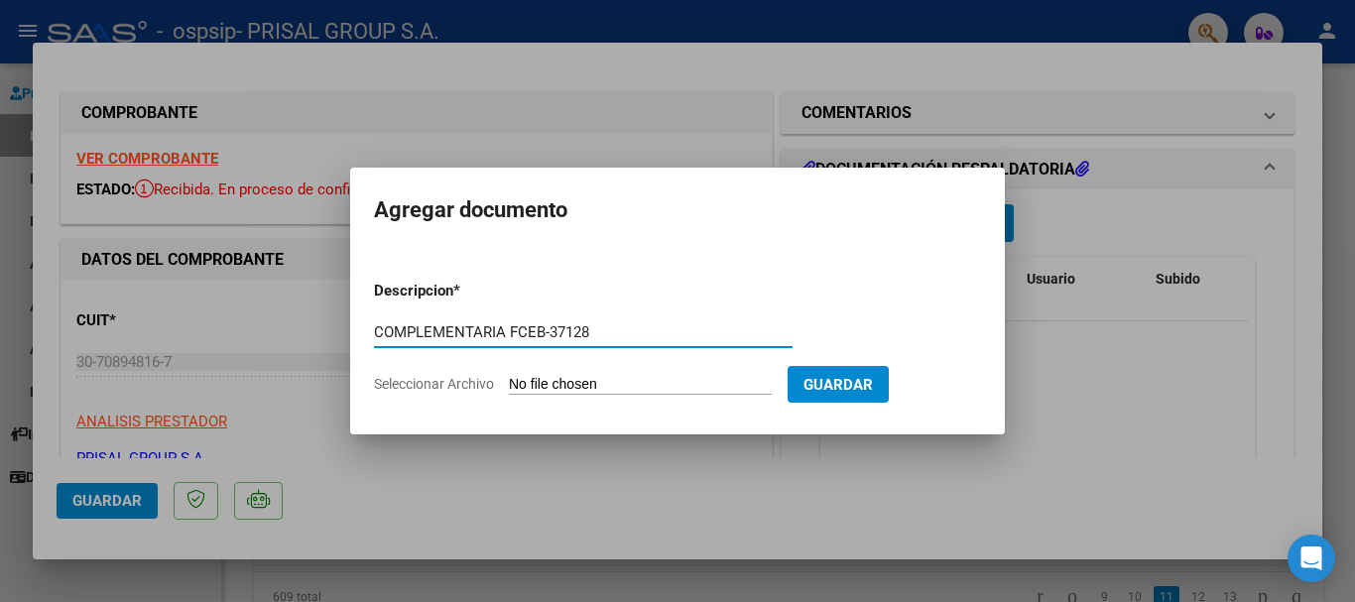
type input "COMPLEMENTARIA FCEB-37128"
click at [509, 376] on input "Seleccionar Archivo" at bounding box center [640, 385] width 263 height 19
type input "C:\fakepath\COMPLEMENTARIA FCEB-37128.pdf"
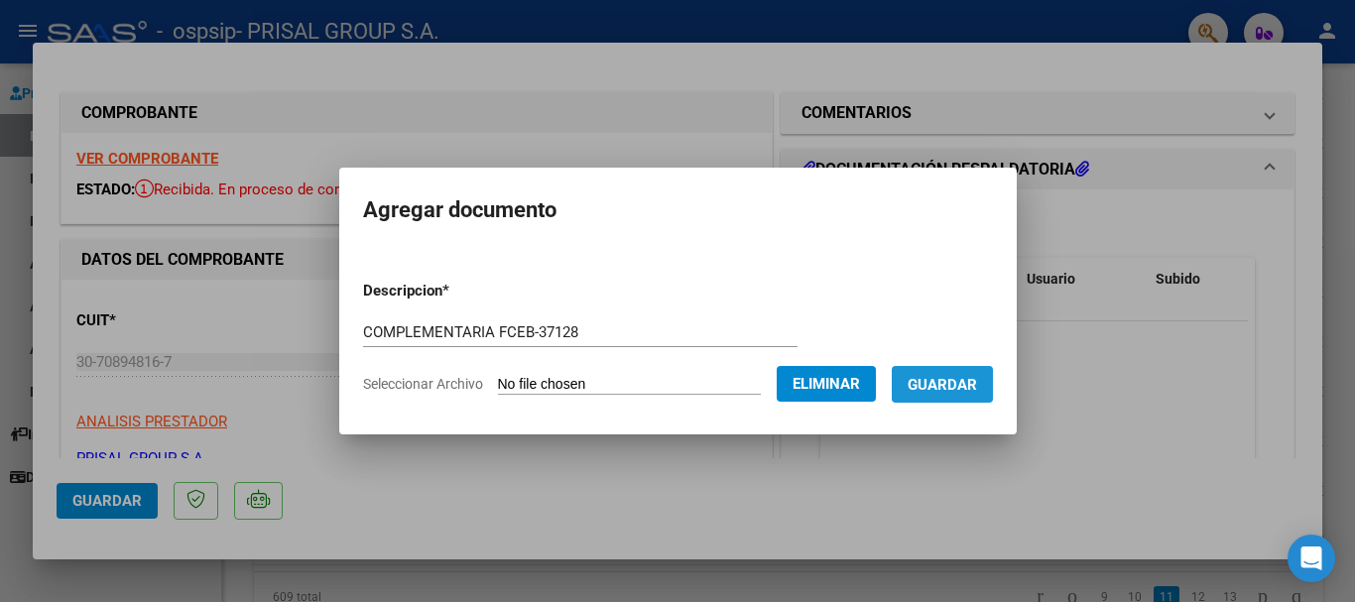
click at [972, 378] on span "Guardar" at bounding box center [942, 385] width 69 height 18
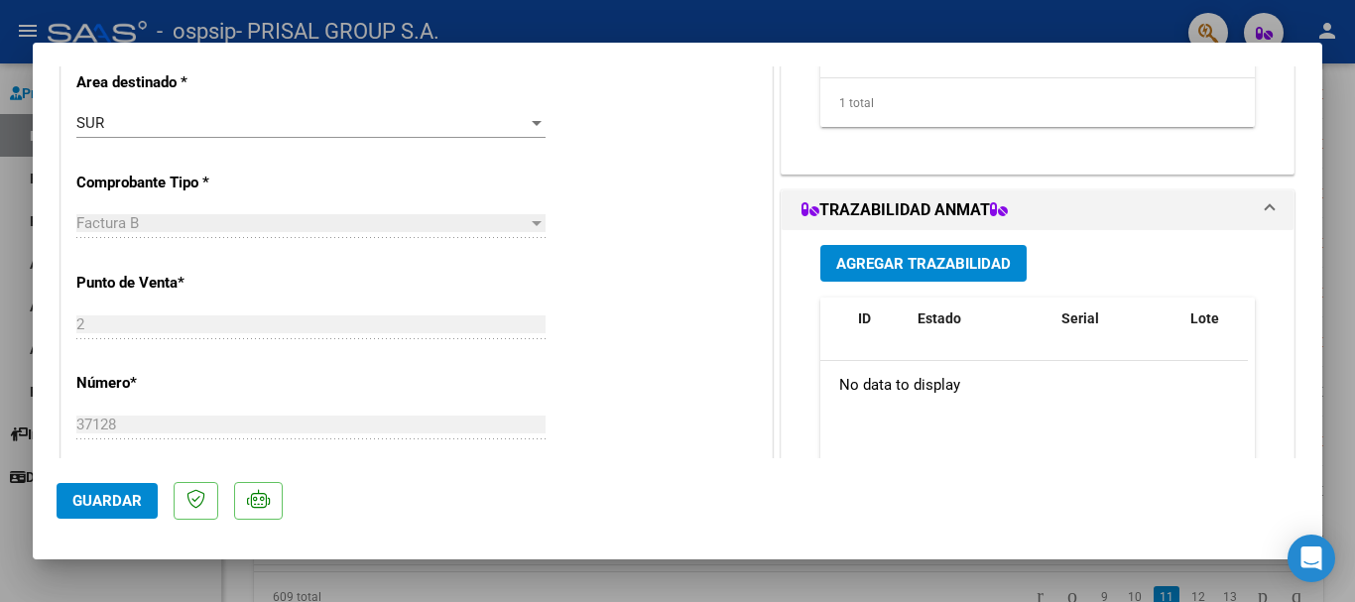
scroll to position [298, 0]
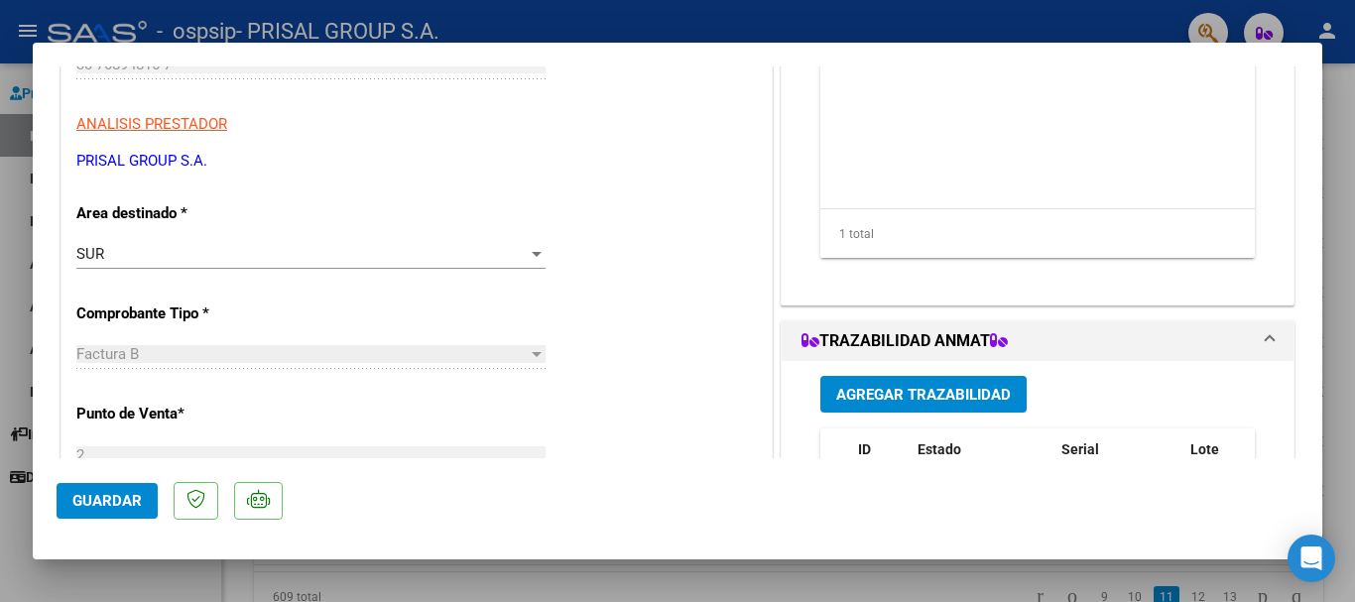
click at [930, 395] on span "Agregar Trazabilidad" at bounding box center [923, 395] width 175 height 18
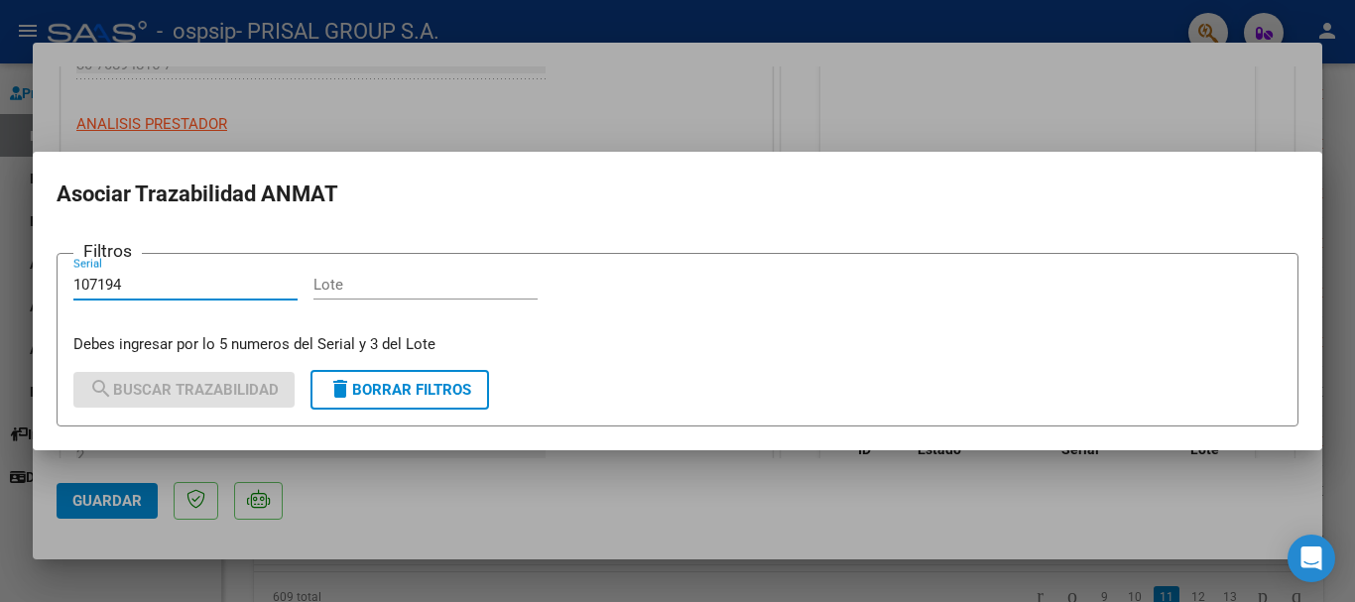
type input "107194"
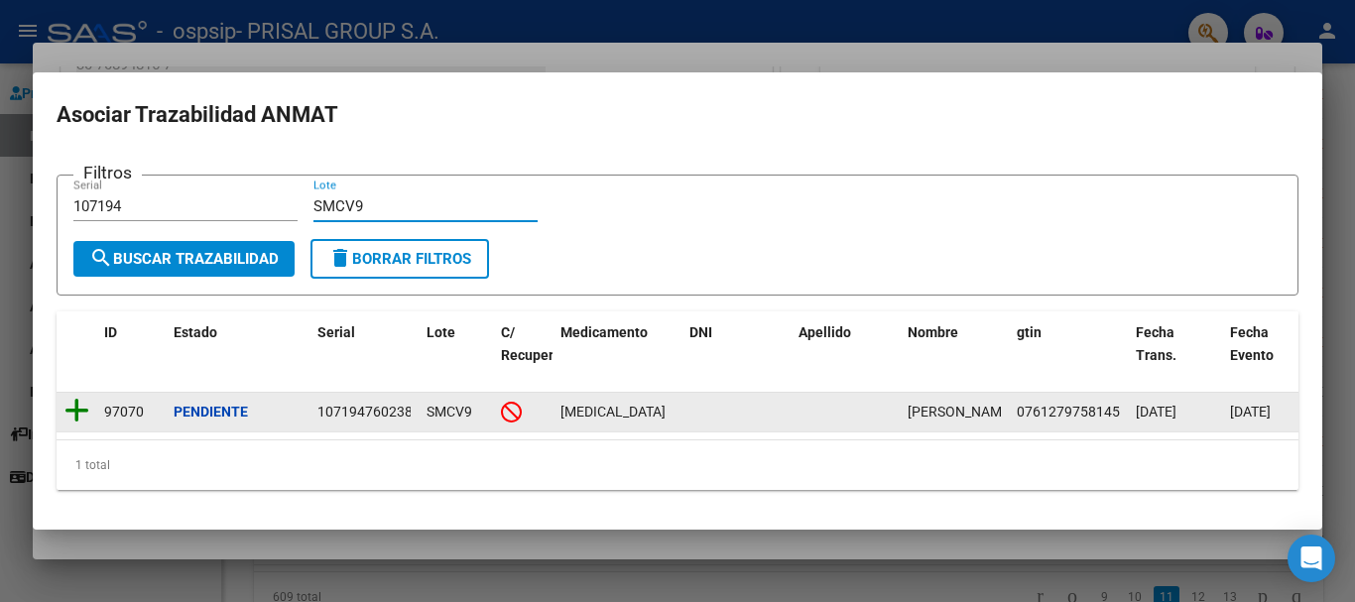
type input "SMCV9"
click at [82, 401] on icon at bounding box center [76, 411] width 25 height 28
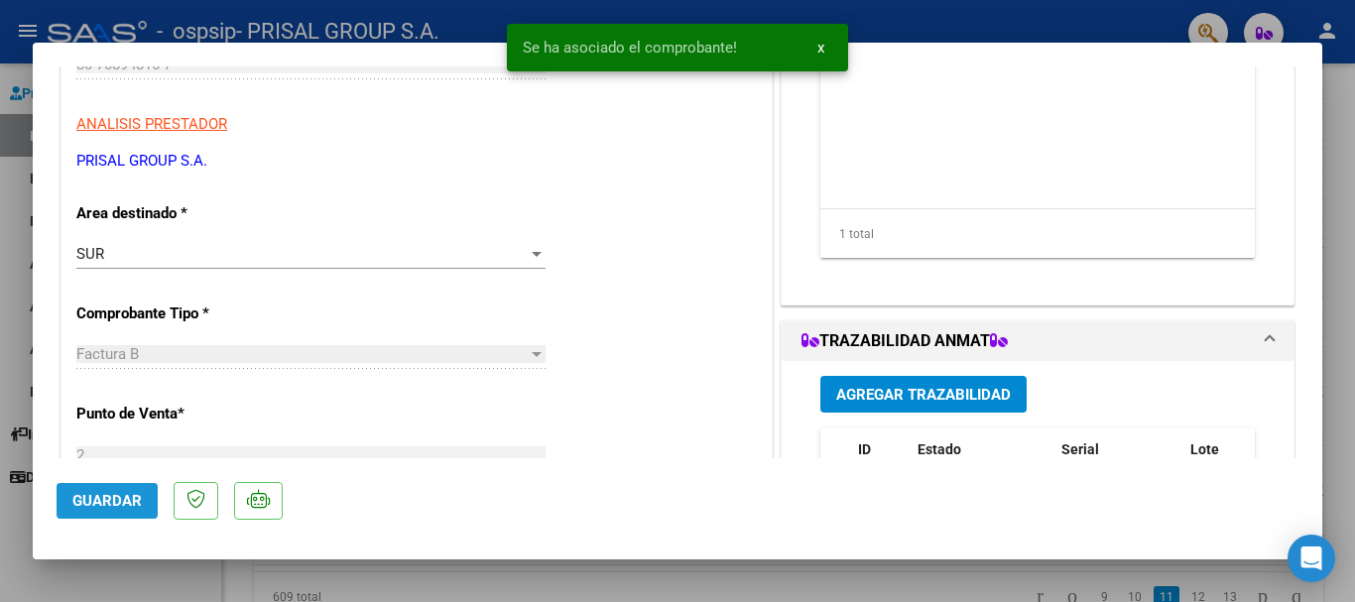
click at [134, 507] on span "Guardar" at bounding box center [106, 501] width 69 height 18
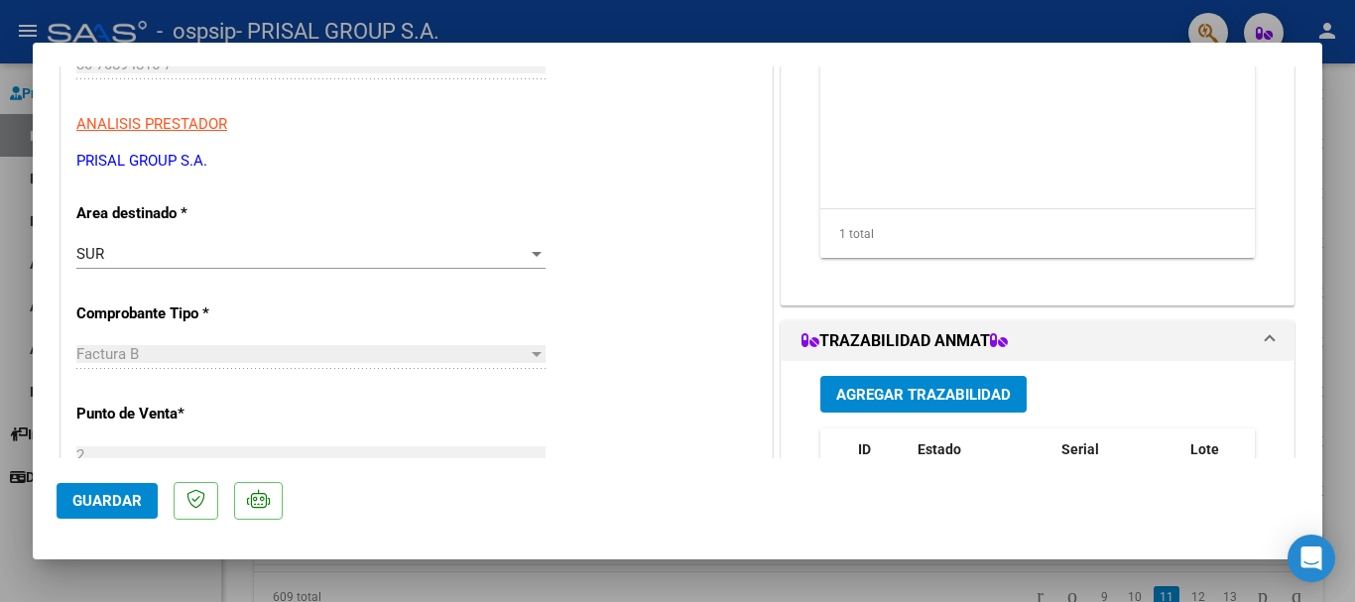
scroll to position [496, 0]
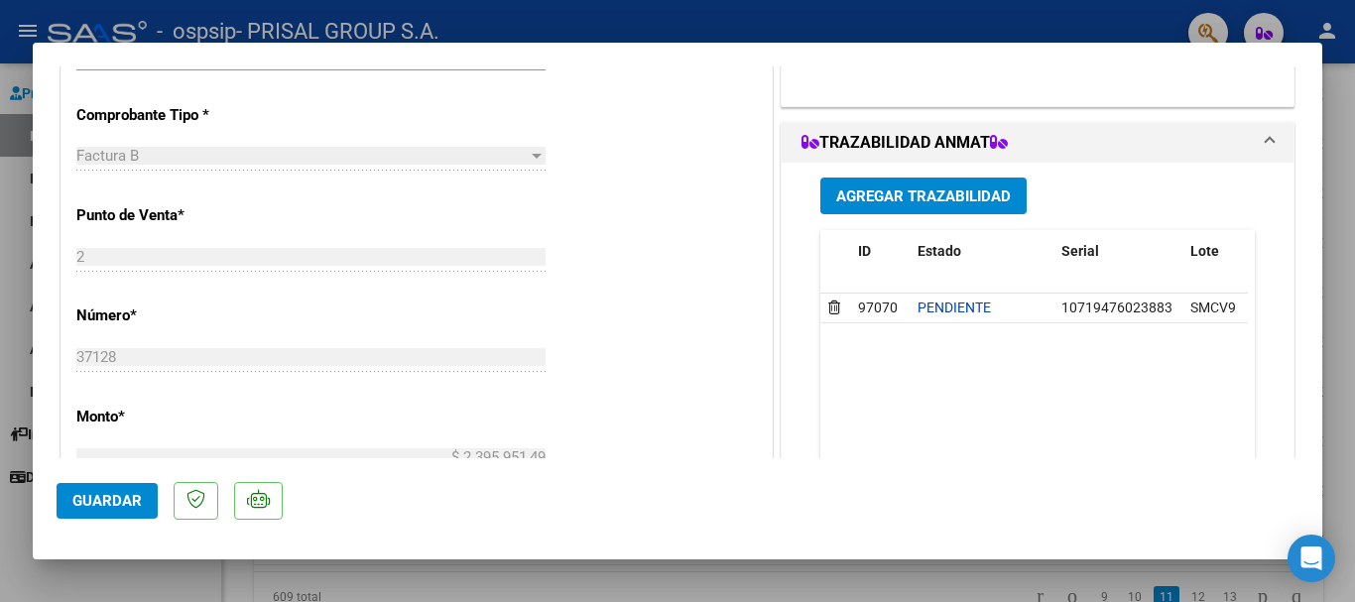
click at [112, 508] on span "Guardar" at bounding box center [106, 501] width 69 height 18
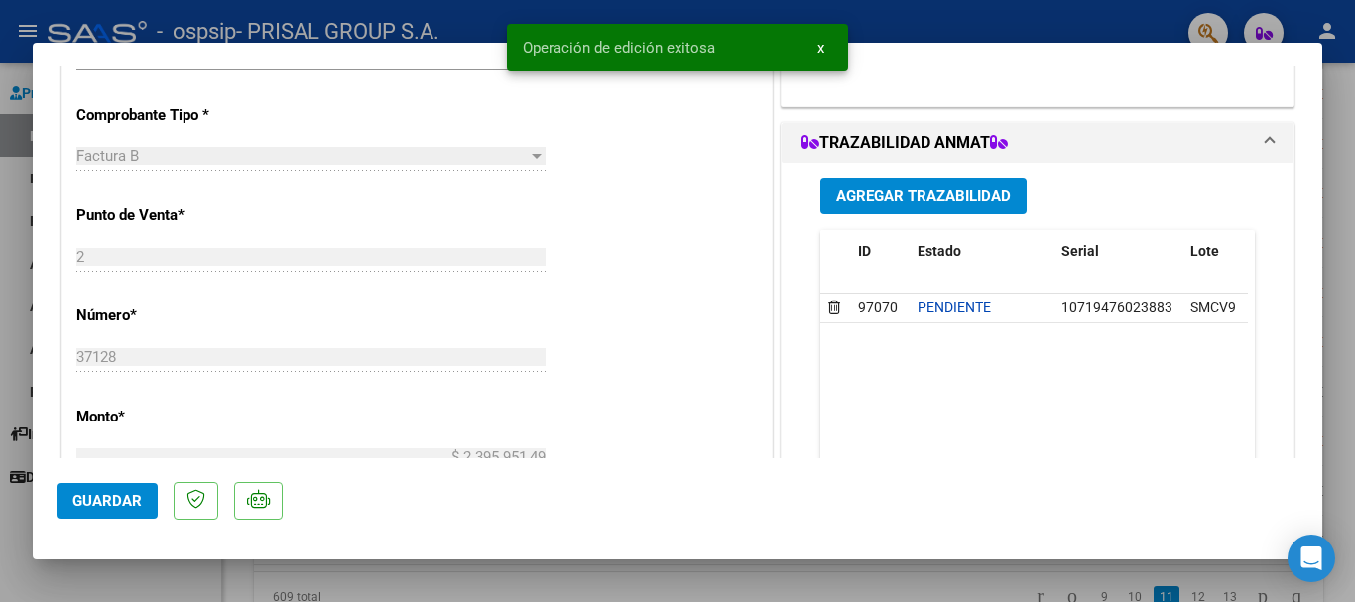
click at [0, 320] on div at bounding box center [677, 301] width 1355 height 602
type input "$ 0,00"
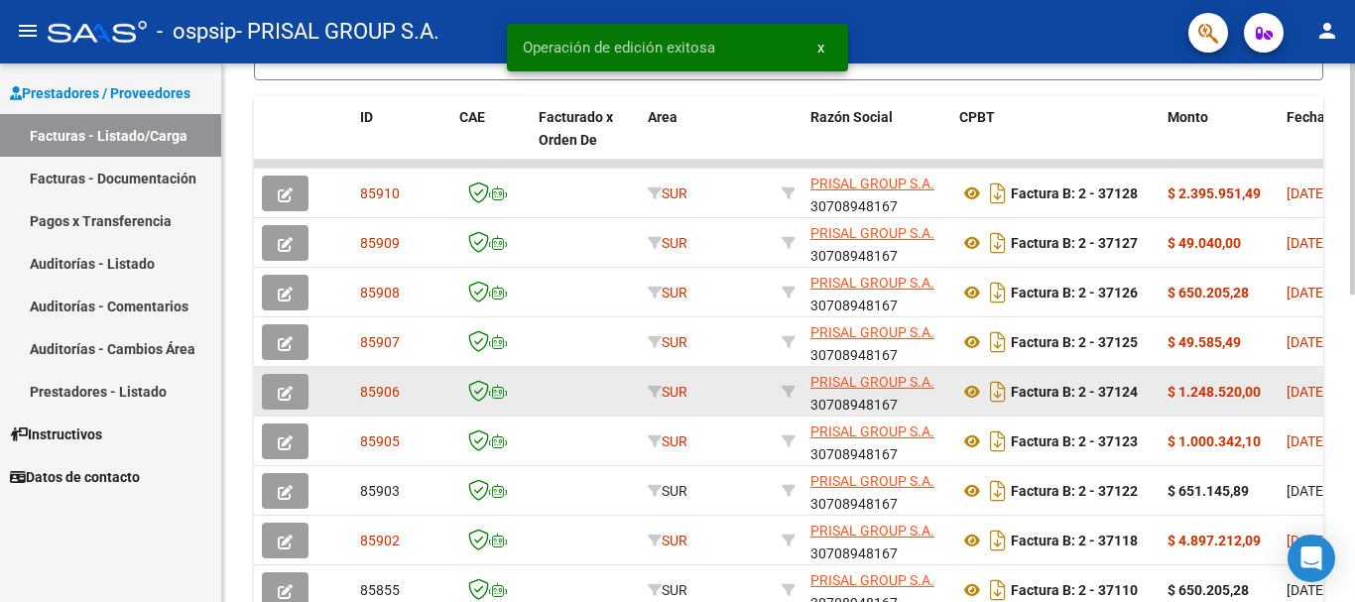
scroll to position [719, 0]
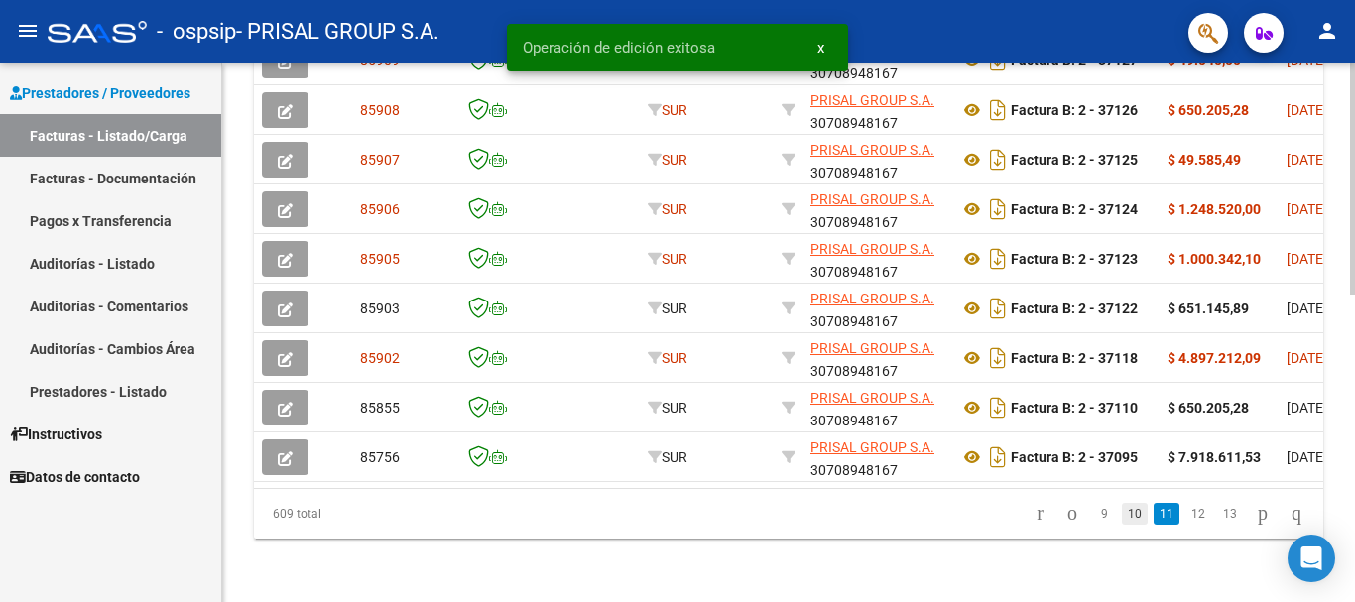
click at [1122, 510] on link "10" at bounding box center [1135, 514] width 26 height 22
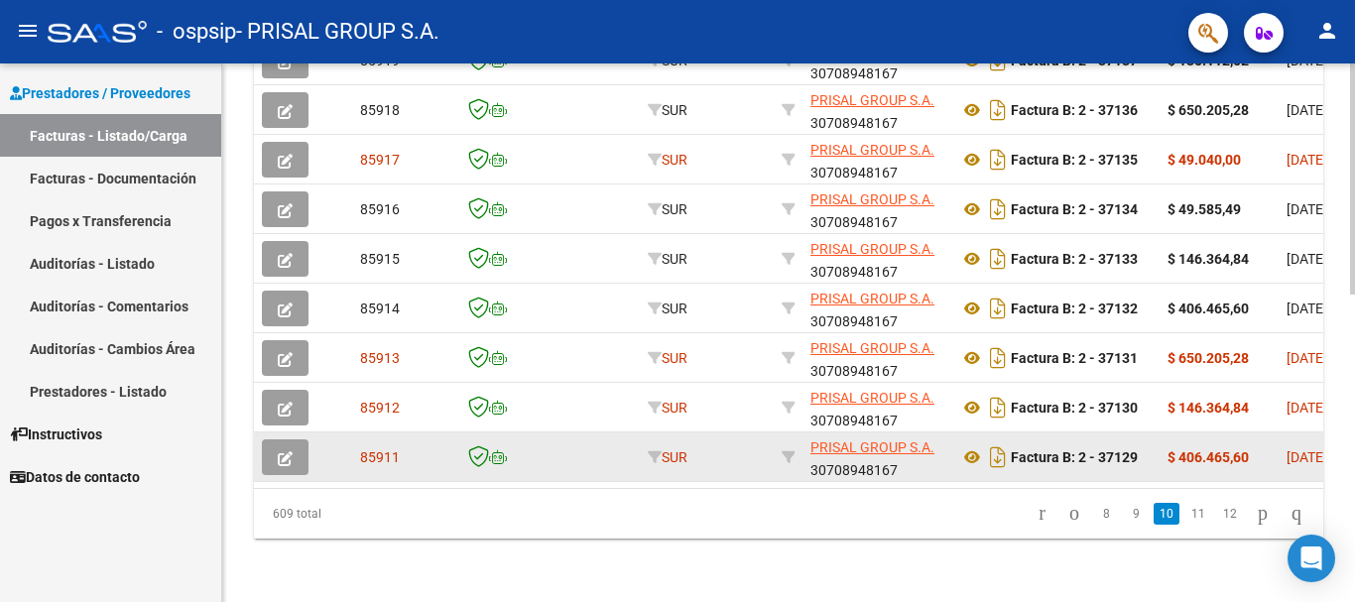
click at [294, 440] on button "button" at bounding box center [285, 458] width 47 height 36
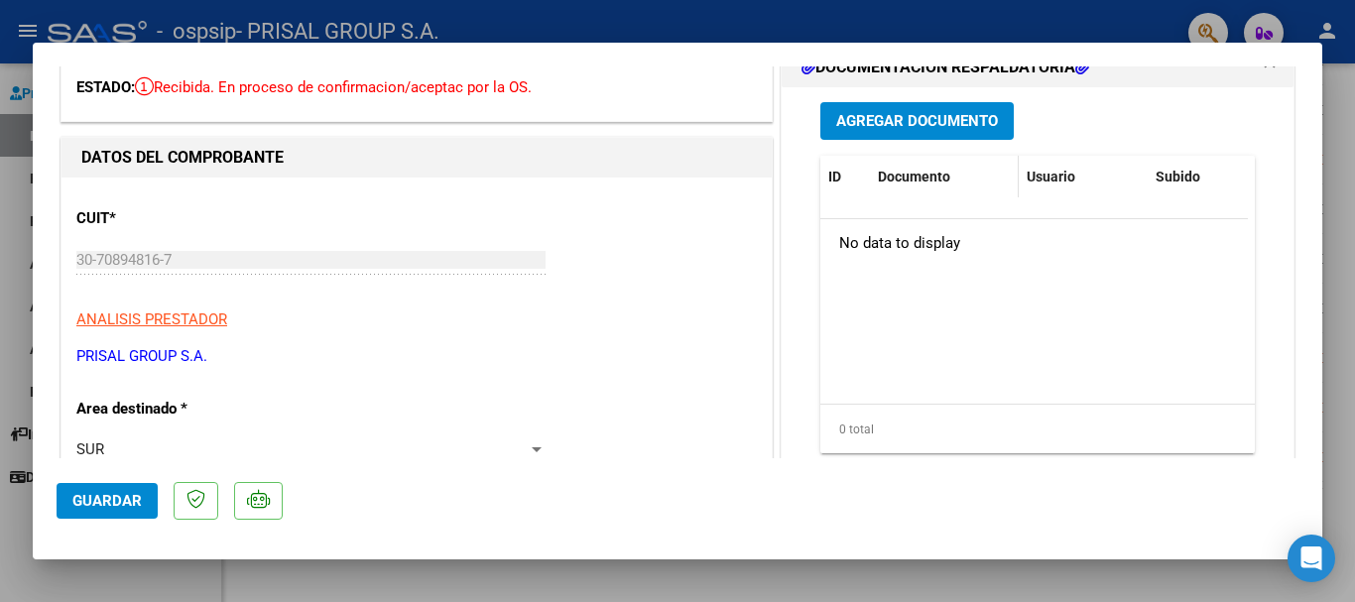
scroll to position [99, 0]
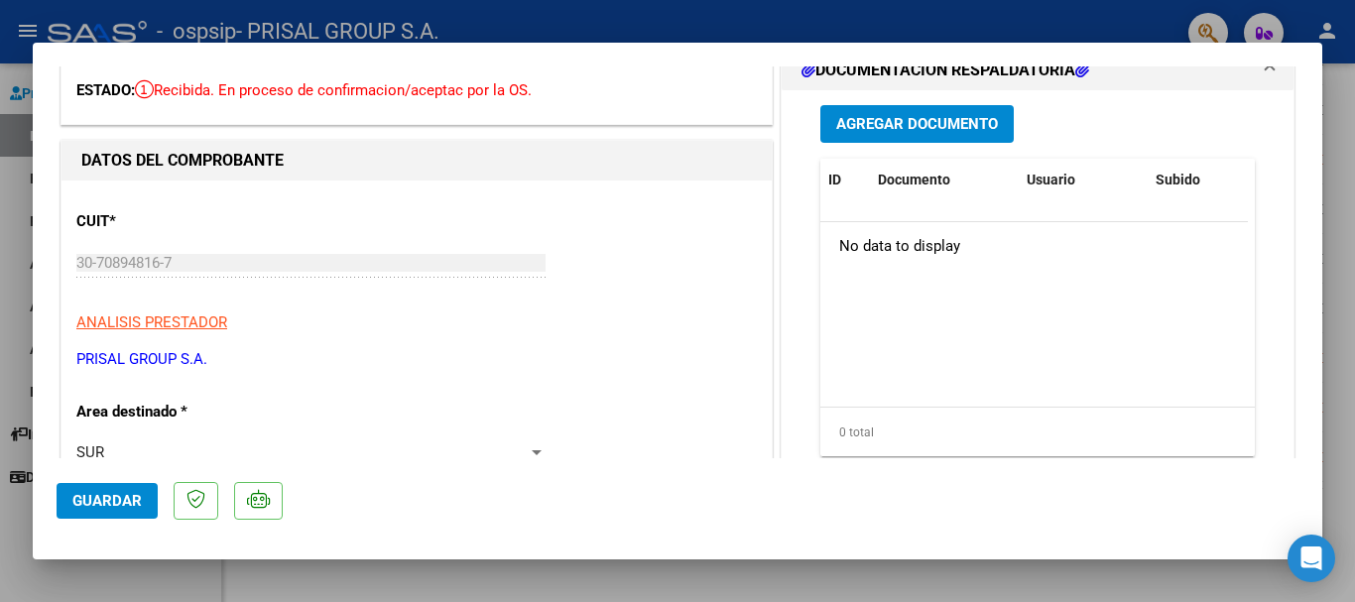
click at [921, 121] on span "Agregar Documento" at bounding box center [917, 125] width 162 height 18
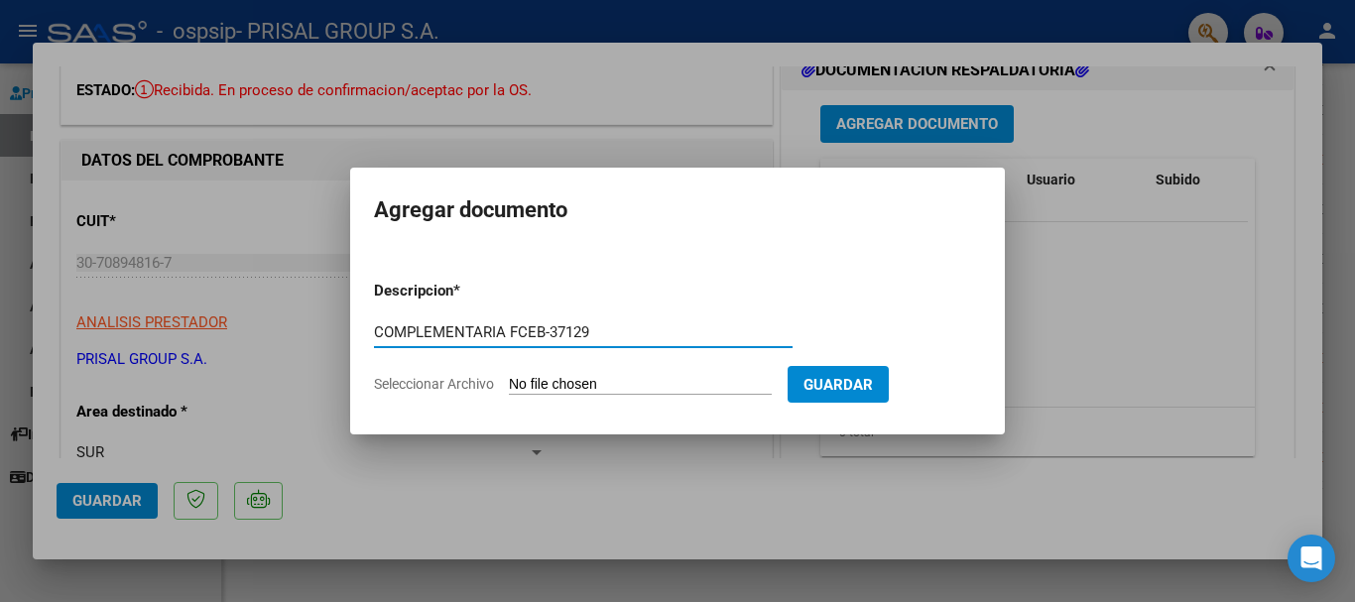
type input "COMPLEMENTARIA FCEB-37129"
click at [509, 376] on input "Seleccionar Archivo" at bounding box center [640, 385] width 263 height 19
type input "C:\fakepath\COMPLEMENTARIA FCEB-37129.pdf"
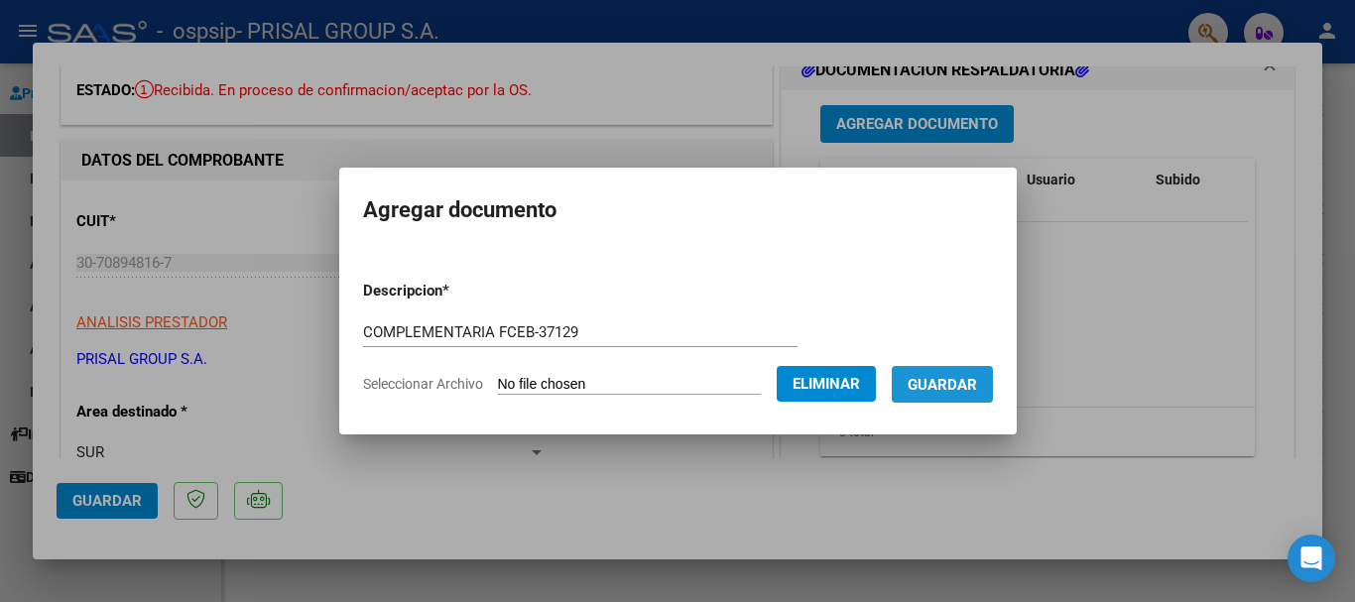
click at [973, 380] on span "Guardar" at bounding box center [942, 385] width 69 height 18
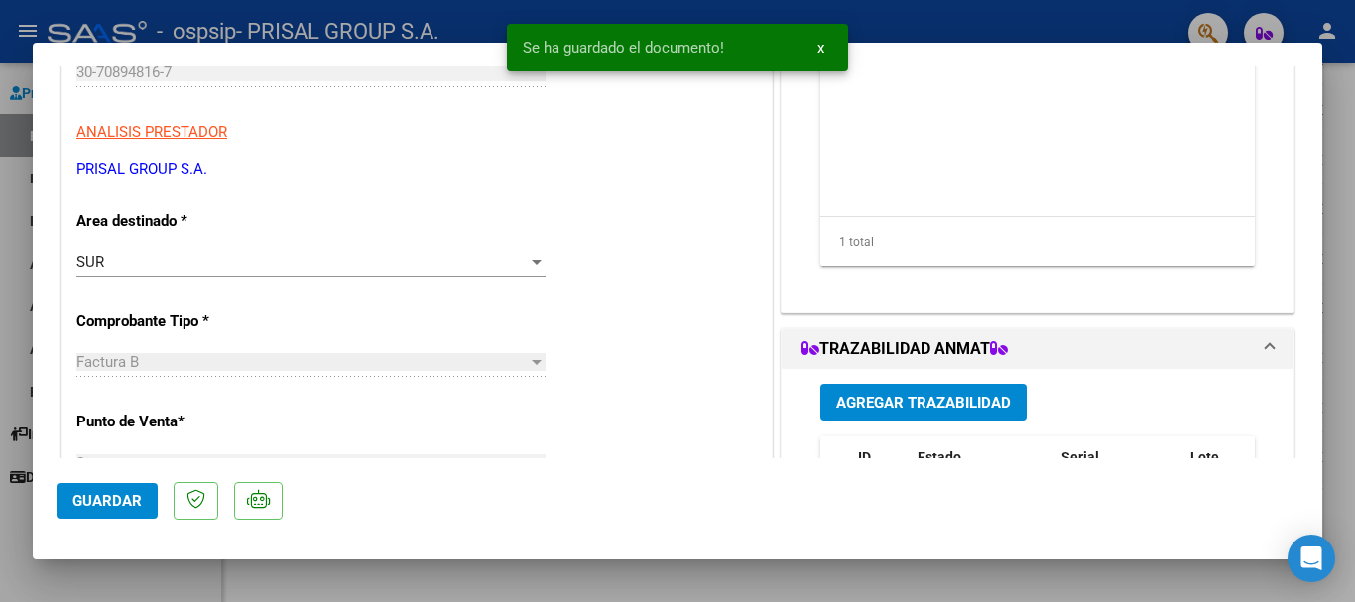
scroll to position [298, 0]
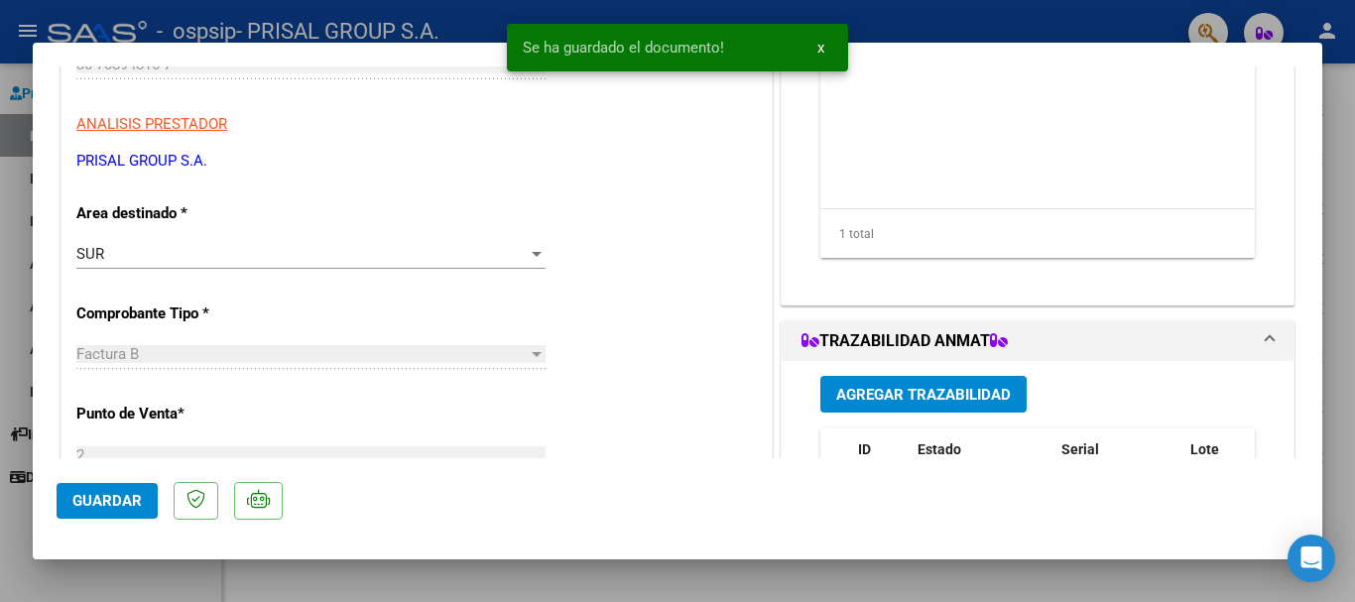
click at [943, 393] on span "Agregar Trazabilidad" at bounding box center [923, 395] width 175 height 18
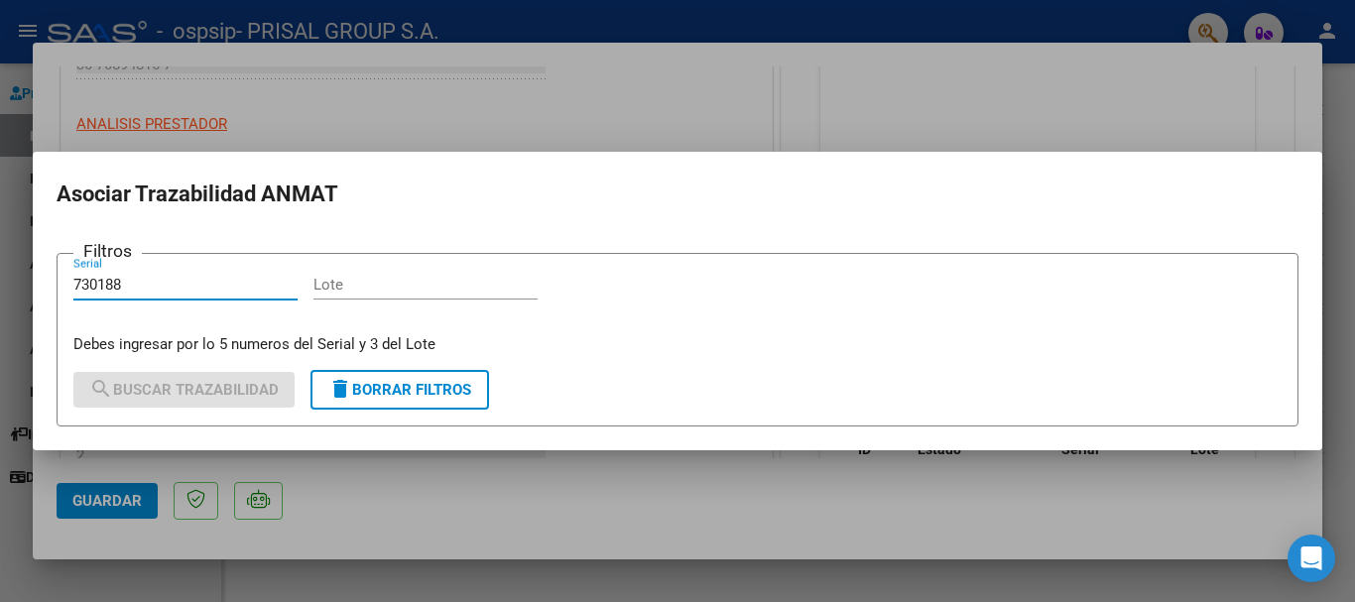
type input "730188"
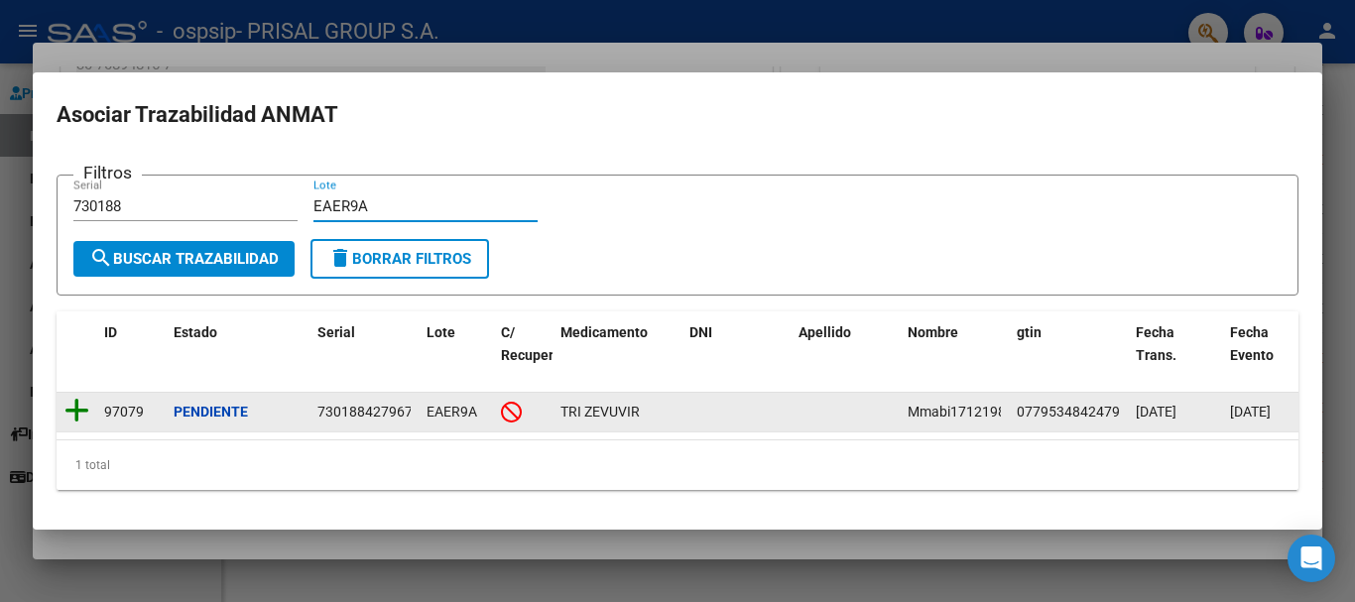
type input "EAER9A"
click at [64, 400] on icon at bounding box center [76, 411] width 25 height 28
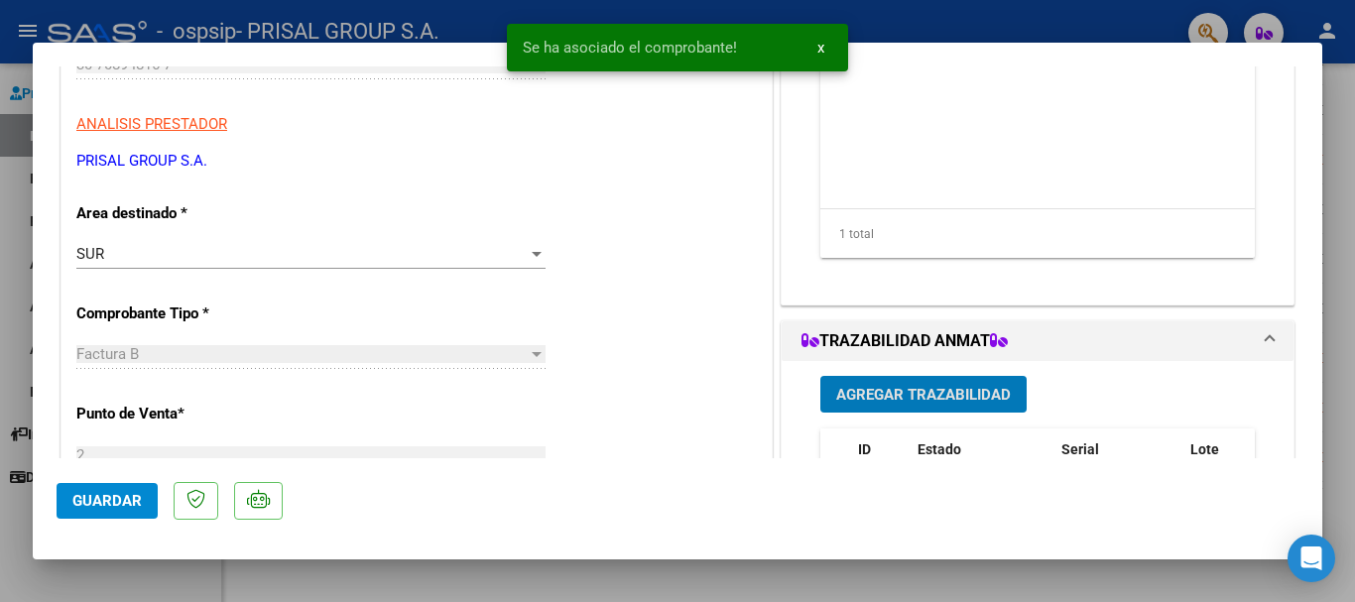
click at [128, 496] on span "Guardar" at bounding box center [106, 501] width 69 height 18
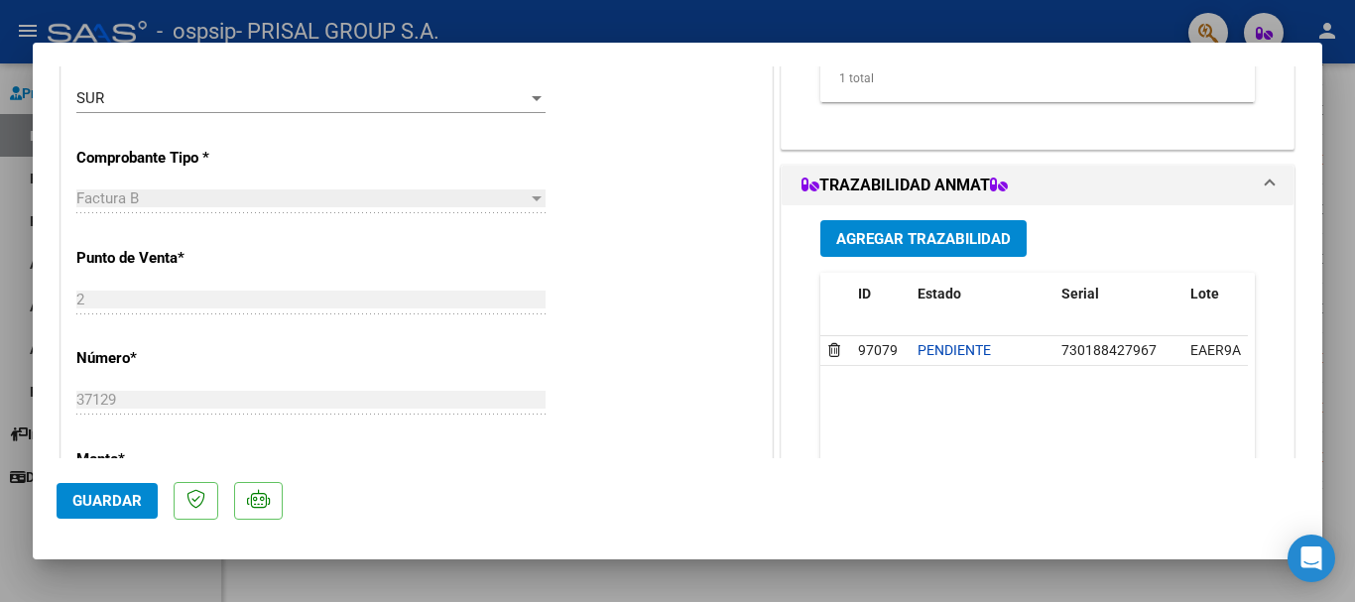
scroll to position [595, 0]
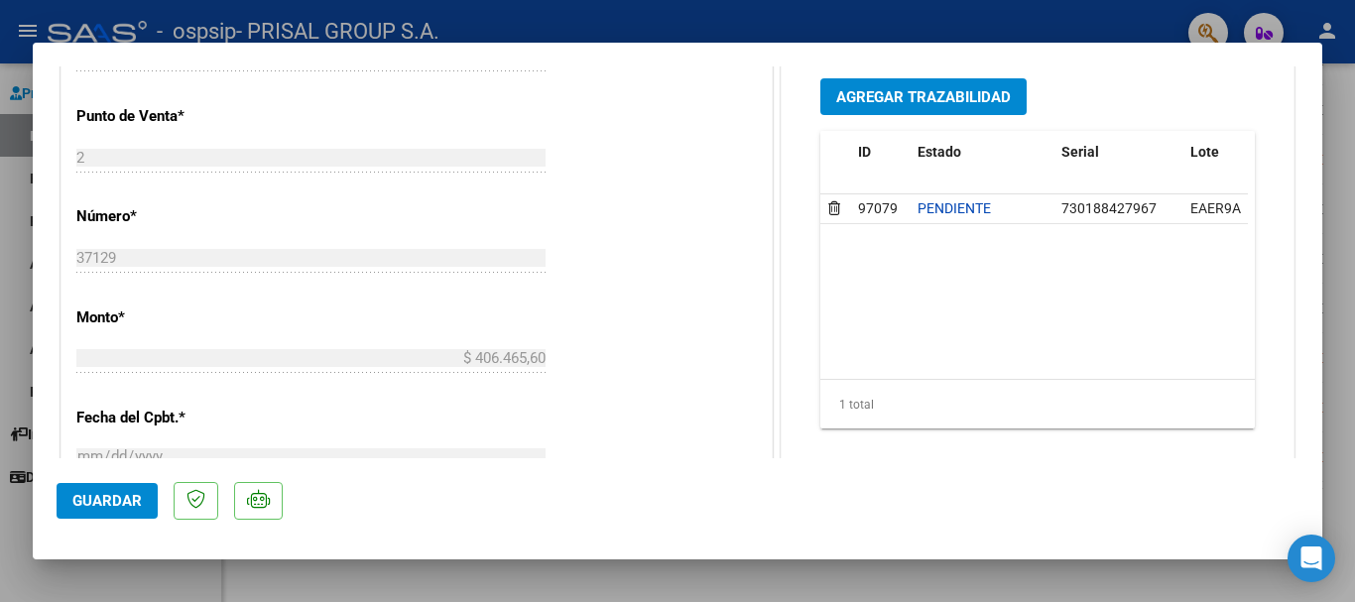
click at [125, 496] on span "Guardar" at bounding box center [106, 501] width 69 height 18
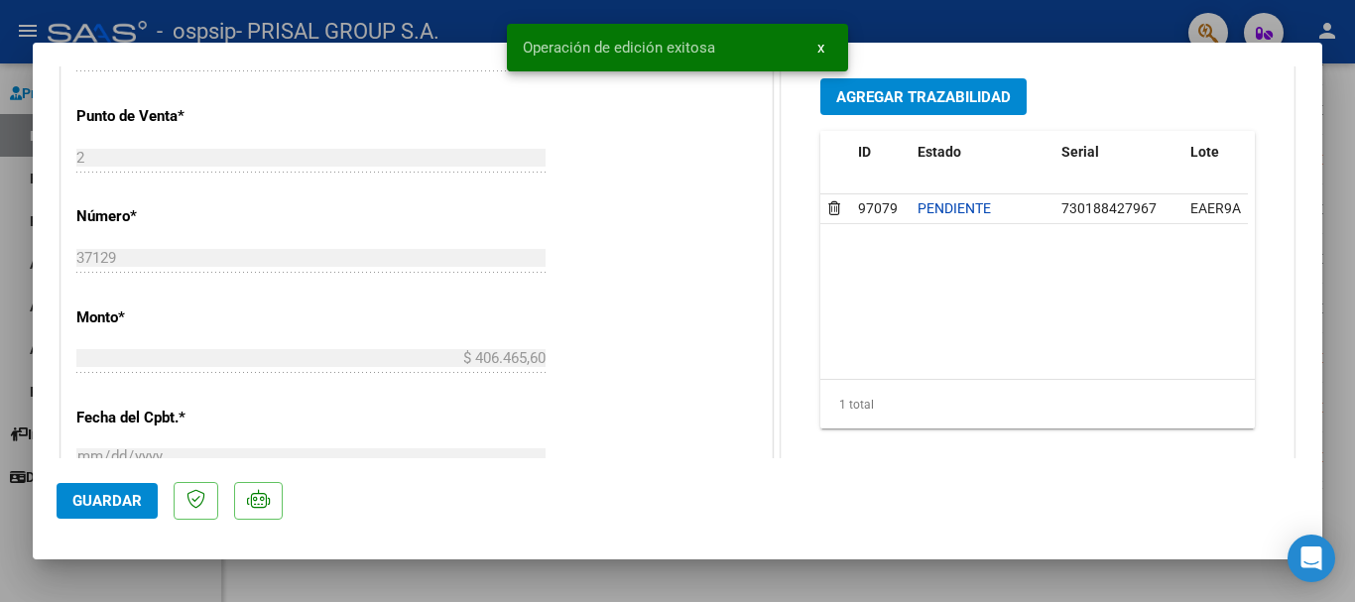
click at [0, 366] on div at bounding box center [677, 301] width 1355 height 602
type input "$ 0,00"
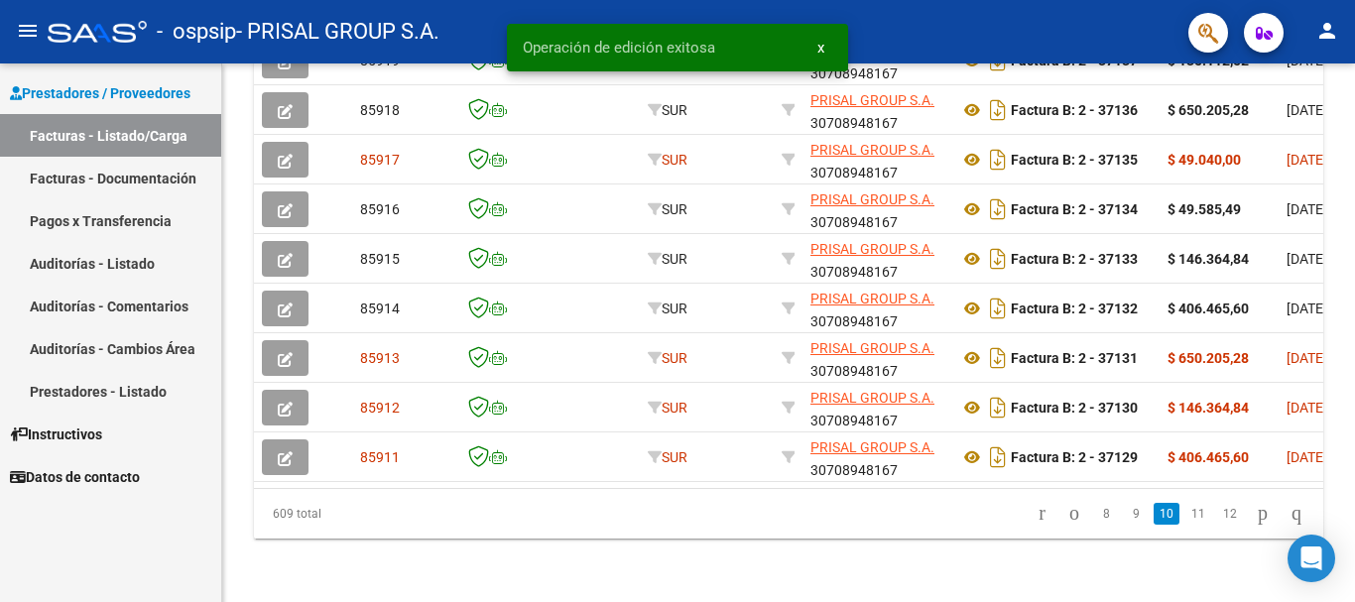
scroll to position [719, 0]
